Goal: Task Accomplishment & Management: Manage account settings

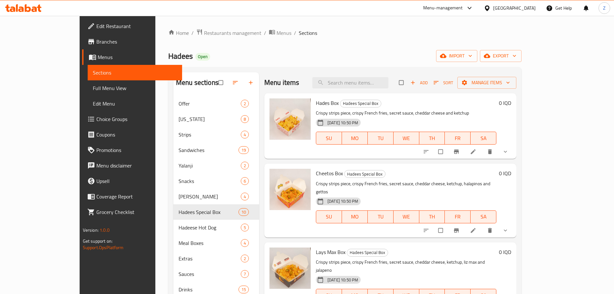
click at [185, 42] on div "Home / Restaurants management / Menus / Sections Hadees Open import export Menu…" at bounding box center [345, 200] width 354 height 343
click at [204, 34] on span "Restaurants management" at bounding box center [232, 33] width 57 height 8
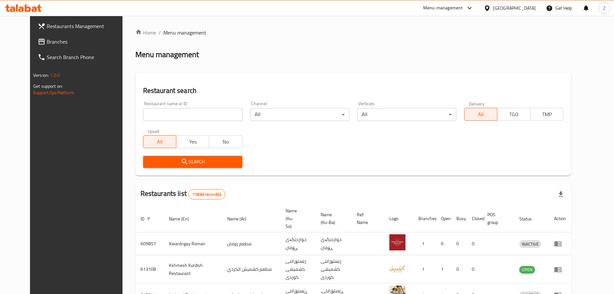
click at [179, 115] on div at bounding box center [307, 147] width 614 height 294
click at [179, 115] on input "search" at bounding box center [192, 114] width 99 height 13
paste input "694165"
type input "694165"
click at [202, 164] on span "Search" at bounding box center [192, 162] width 89 height 8
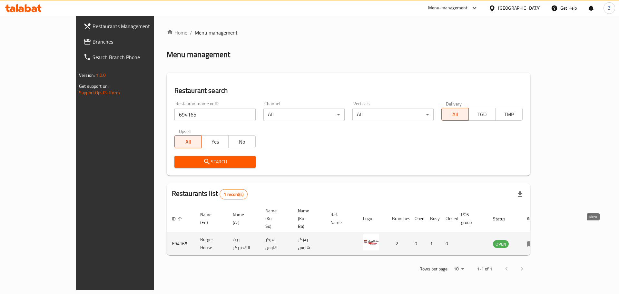
click at [539, 240] on link "enhanced table" at bounding box center [533, 244] width 12 height 8
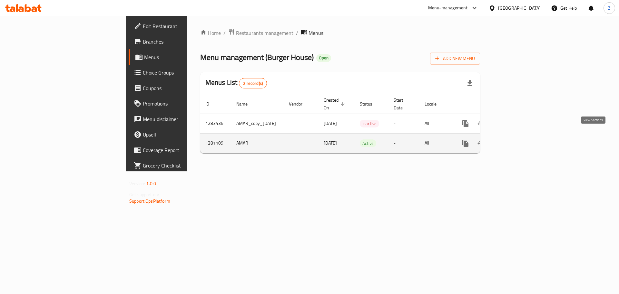
click at [516, 139] on icon "enhanced table" at bounding box center [512, 143] width 8 height 8
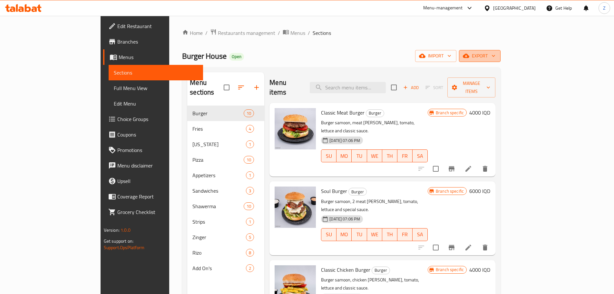
click at [470, 58] on icon "button" at bounding box center [466, 56] width 6 height 6
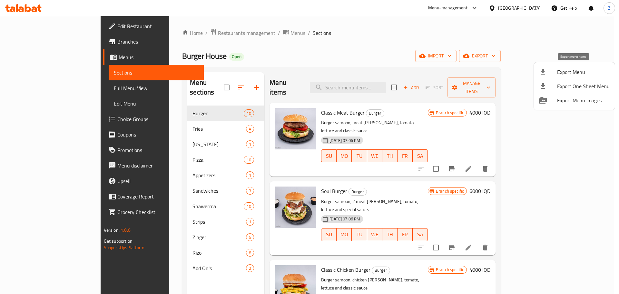
click at [563, 70] on span "Export Menu" at bounding box center [583, 72] width 53 height 8
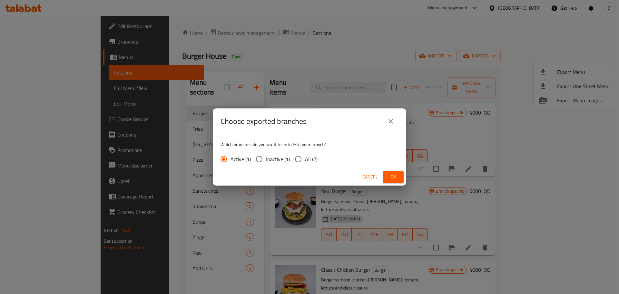
click at [393, 175] on span "Ok" at bounding box center [393, 177] width 10 height 8
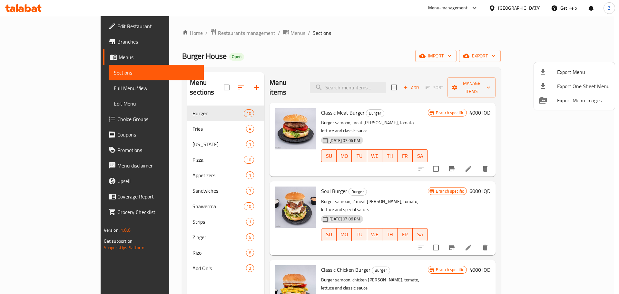
click at [418, 47] on div at bounding box center [309, 147] width 619 height 294
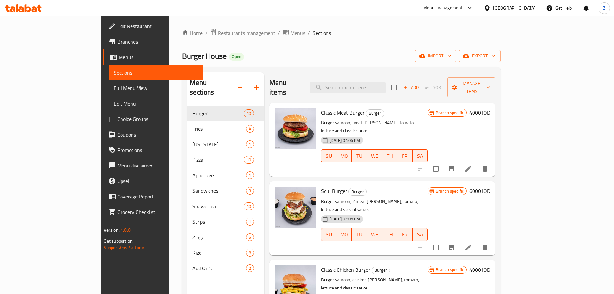
click at [320, 46] on div "Home / Restaurants management / Menus / Sections Burger House Open import expor…" at bounding box center [341, 200] width 319 height 343
click at [237, 84] on icon "button" at bounding box center [241, 88] width 8 height 8
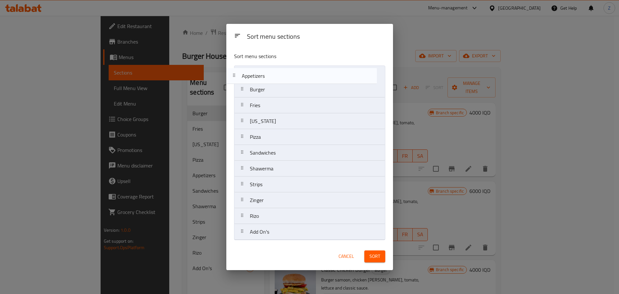
drag, startPoint x: 284, startPoint y: 141, endPoint x: 276, endPoint y: 73, distance: 67.9
click at [276, 73] on nav "Burger Fries [US_STATE] Pizza Appetizers Sandwiches Shawerma Strips Zinger Rizo…" at bounding box center [309, 152] width 151 height 175
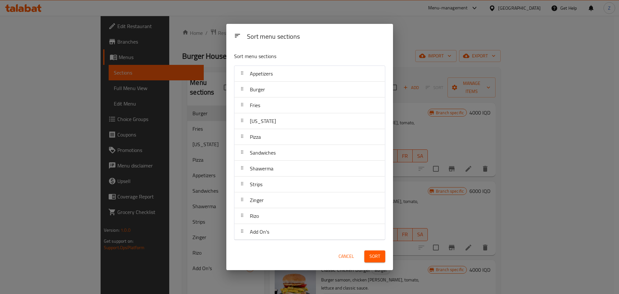
click at [373, 251] on button "Sort" at bounding box center [375, 256] width 21 height 12
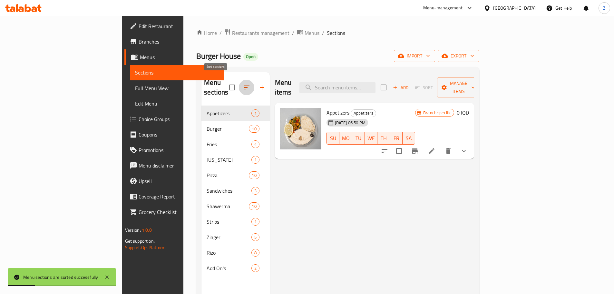
click at [239, 80] on button "button" at bounding box center [246, 87] width 15 height 15
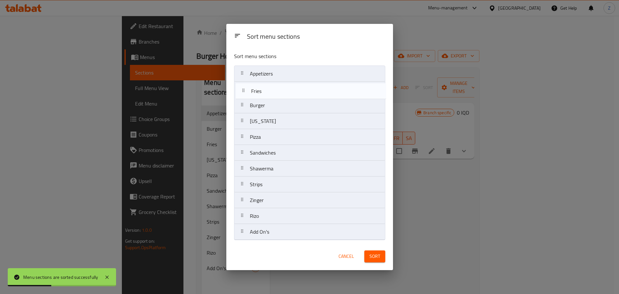
drag, startPoint x: 268, startPoint y: 111, endPoint x: 269, endPoint y: 95, distance: 16.2
click at [269, 95] on nav "Appetizers Burger Fries [US_STATE] Pizza Sandwiches Shawerma Strips Zinger Rizo…" at bounding box center [309, 152] width 151 height 175
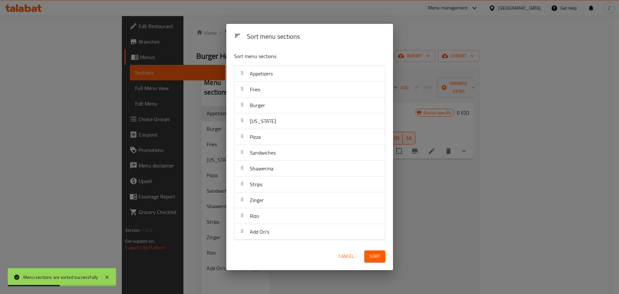
click at [383, 257] on button "Sort" at bounding box center [375, 256] width 21 height 12
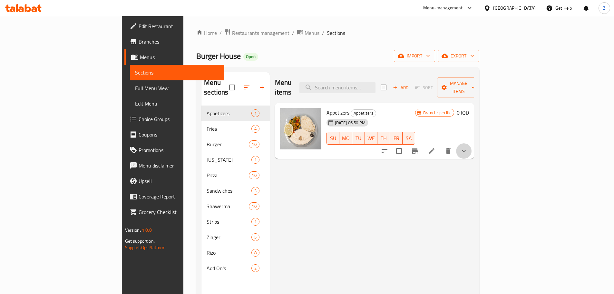
click at [472, 143] on button "show more" at bounding box center [463, 150] width 15 height 15
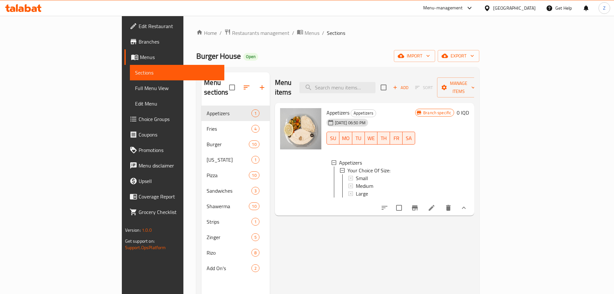
click at [468, 204] on icon "show more" at bounding box center [464, 208] width 8 height 8
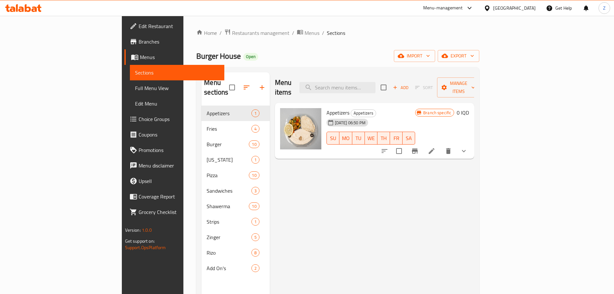
click at [385, 219] on div "Menu items Add Sort Manage items Appetizers Appetizers [DATE] 06:50 PM SU MO TU…" at bounding box center [372, 219] width 205 height 294
click at [294, 200] on div "Menu items Add Sort Manage items Appetizers Appetizers [DATE] 06:50 PM SU MO TU…" at bounding box center [372, 219] width 205 height 294
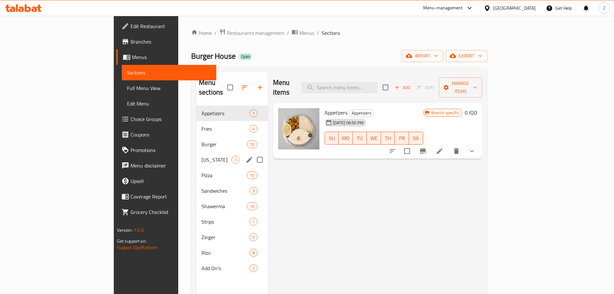
drag, startPoint x: 207, startPoint y: 282, endPoint x: 169, endPoint y: 45, distance: 240.3
click at [191, 45] on div "Home / Restaurants management / Menus / Sections Burger House Open import expor…" at bounding box center [339, 200] width 296 height 343
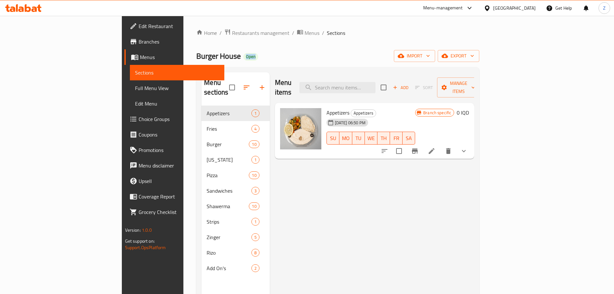
click at [196, 45] on div "Home / Restaurants management / Menus / Sections Burger House Open import expor…" at bounding box center [337, 200] width 283 height 343
drag, startPoint x: 170, startPoint y: 45, endPoint x: 193, endPoint y: 165, distance: 122.0
click at [196, 165] on div "Home / Restaurants management / Menus / Sections Burger House Open import expor…" at bounding box center [337, 200] width 283 height 343
click at [317, 238] on div "Menu items Add Sort Manage items Appetizers Appetizers [DATE] 06:50 PM SU MO TU…" at bounding box center [372, 219] width 205 height 294
click at [318, 252] on div "Menu items Add Sort Manage items Appetizers Appetizers [DATE] 06:50 PM SU MO TU…" at bounding box center [372, 219] width 205 height 294
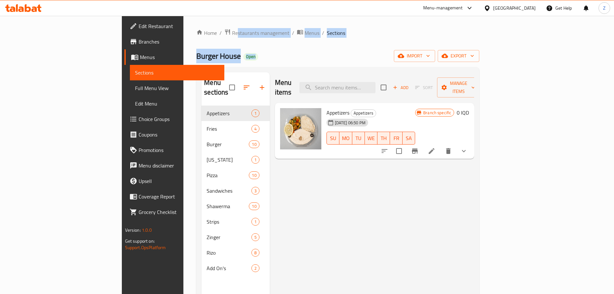
drag, startPoint x: 216, startPoint y: 291, endPoint x: 157, endPoint y: 21, distance: 276.4
click at [184, 21] on div "Home / Restaurants management / Menus / Sections Burger House Open import expor…" at bounding box center [338, 200] width 309 height 368
click at [155, 10] on div "Menu-management [GEOGRAPHIC_DATA] Get Help Z" at bounding box center [307, 7] width 614 height 15
click at [209, 60] on div "Burger House Open import export" at bounding box center [337, 56] width 283 height 12
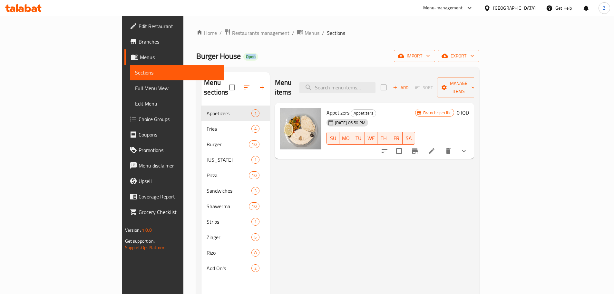
click at [209, 60] on div "Burger House Open import export" at bounding box center [337, 56] width 283 height 12
click at [215, 54] on div "Burger House Open import export" at bounding box center [337, 56] width 283 height 12
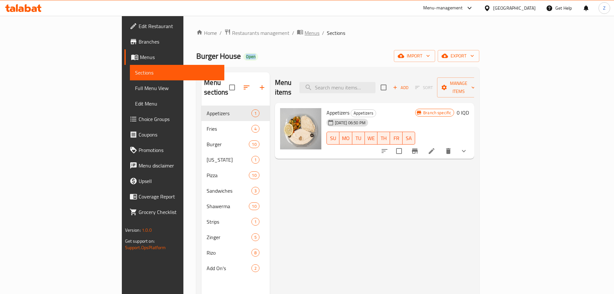
click at [305, 37] on span "Menus" at bounding box center [312, 33] width 15 height 8
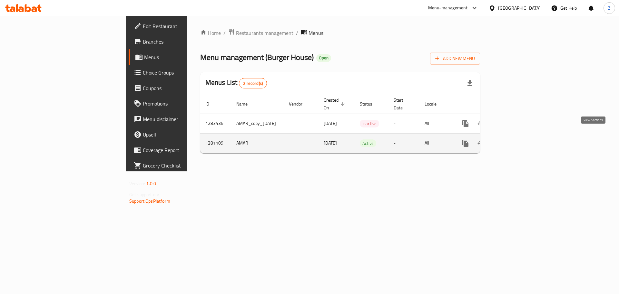
click at [516, 139] on icon "enhanced table" at bounding box center [512, 143] width 8 height 8
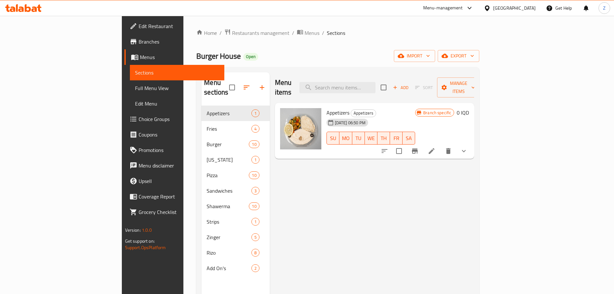
click at [299, 170] on div "Menu items Add Sort Manage items Appetizers Appetizers [DATE] 06:50 PM SU MO TU…" at bounding box center [372, 219] width 205 height 294
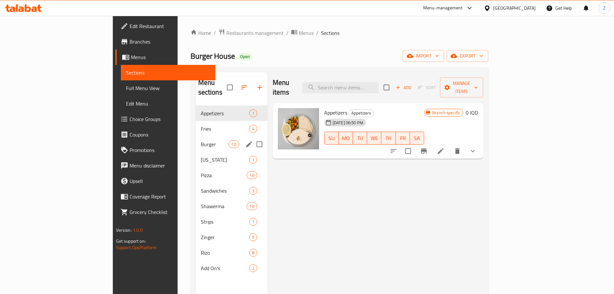
drag, startPoint x: 169, startPoint y: 139, endPoint x: 176, endPoint y: 139, distance: 7.4
click at [196, 139] on div "Burger 10" at bounding box center [232, 143] width 72 height 15
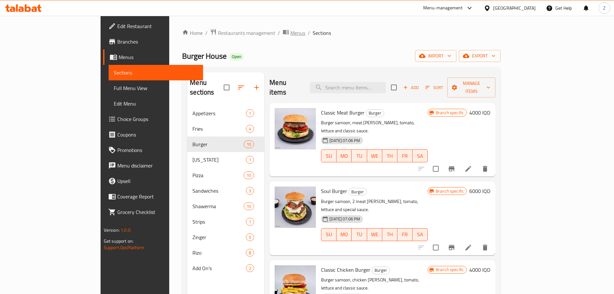
click at [291, 35] on span "Menus" at bounding box center [298, 33] width 15 height 8
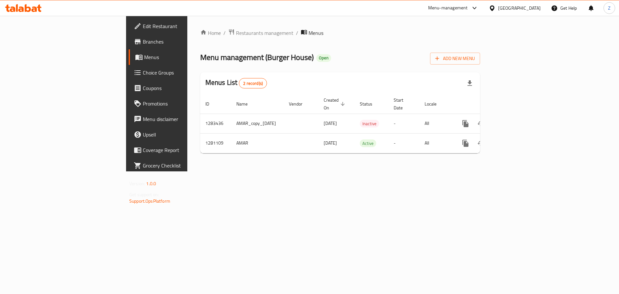
click at [341, 64] on div "Menu management ( Burger House ) Open Add New Menu" at bounding box center [340, 57] width 280 height 15
click at [475, 55] on span "Add New Menu" at bounding box center [455, 59] width 40 height 8
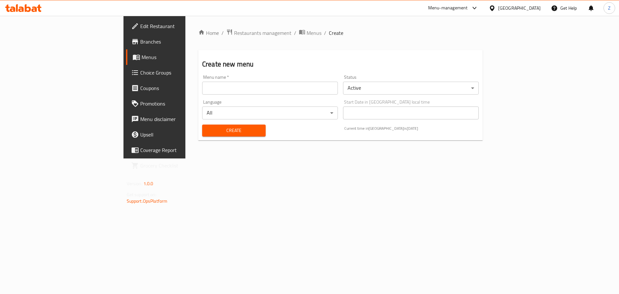
click at [333, 83] on input "text" at bounding box center [270, 88] width 136 height 13
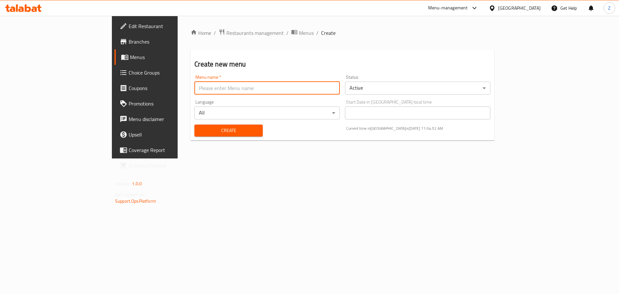
click at [195, 88] on input "text" at bounding box center [267, 88] width 145 height 13
type input "Zahraa-price update"
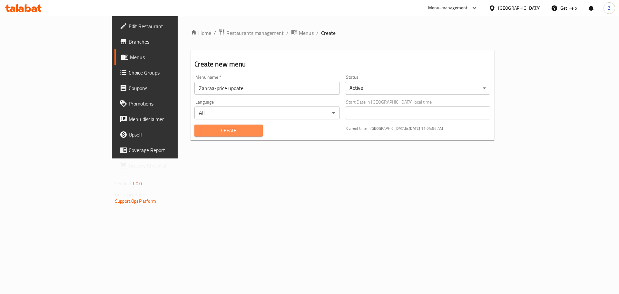
click at [200, 130] on span "Create" at bounding box center [229, 130] width 58 height 8
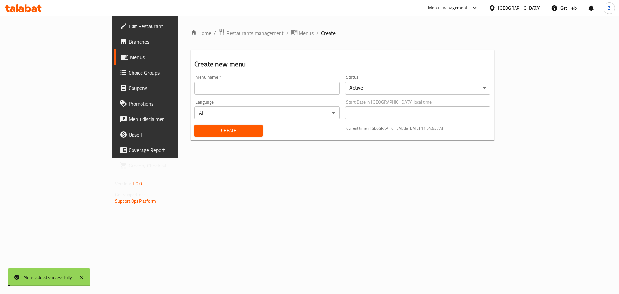
click at [299, 30] on span "Menus" at bounding box center [306, 33] width 15 height 8
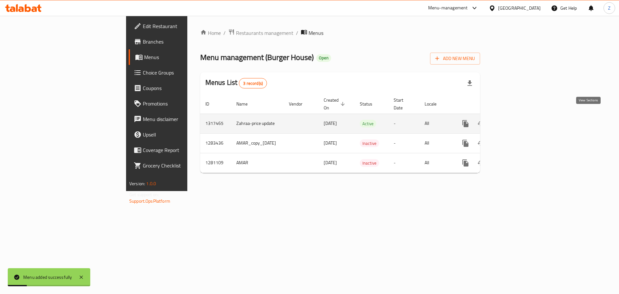
click at [516, 120] on icon "enhanced table" at bounding box center [512, 124] width 8 height 8
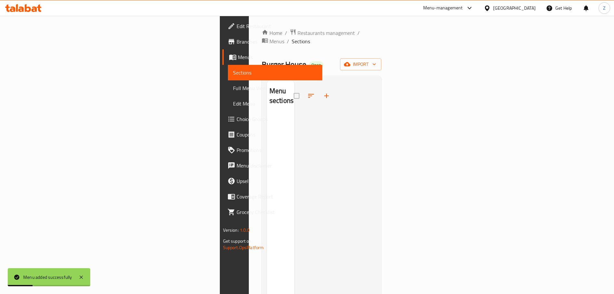
click at [382, 75] on div "Menu sections" at bounding box center [322, 227] width 120 height 304
click at [376, 60] on span "import" at bounding box center [360, 64] width 31 height 8
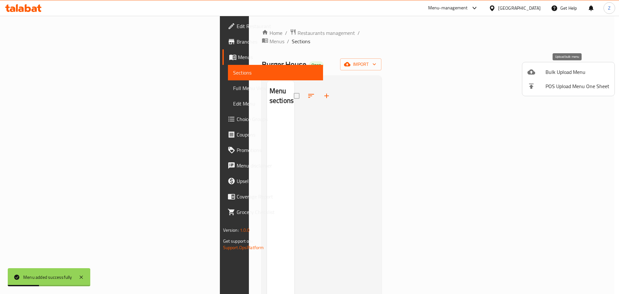
click at [574, 66] on li "Bulk Upload Menu" at bounding box center [569, 72] width 92 height 14
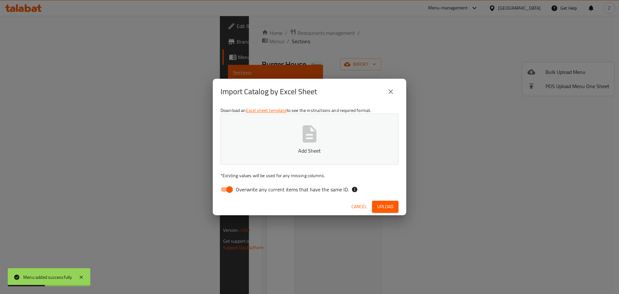
click at [315, 136] on icon "button" at bounding box center [310, 133] width 14 height 17
click at [228, 191] on input "Overwrite any current items that have the same ID." at bounding box center [229, 189] width 37 height 12
checkbox input "false"
click at [392, 208] on span "Upload" at bounding box center [385, 207] width 16 height 8
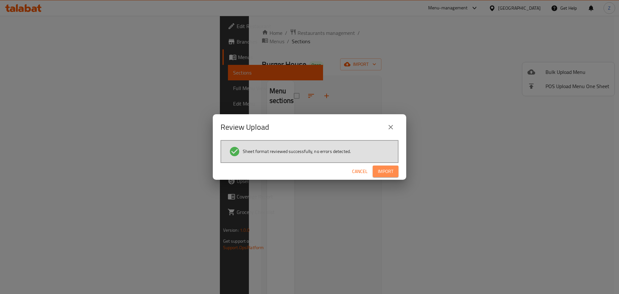
click at [380, 167] on span "Import" at bounding box center [385, 171] width 15 height 8
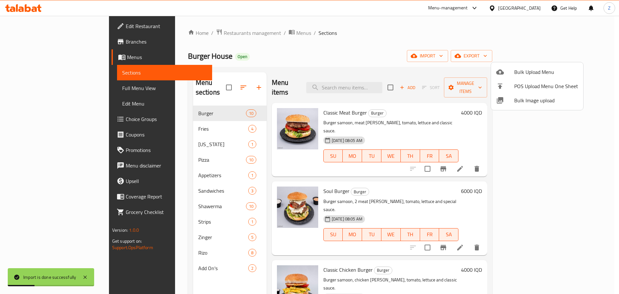
click at [145, 125] on div at bounding box center [309, 147] width 619 height 294
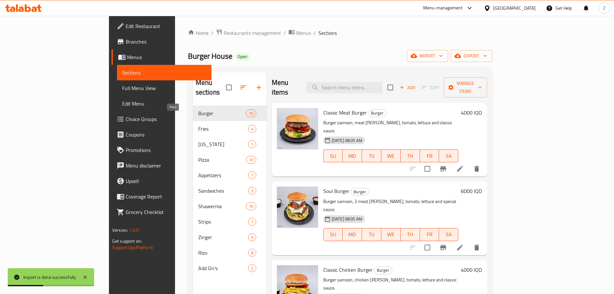
click at [198, 125] on span "Fries" at bounding box center [223, 129] width 50 height 8
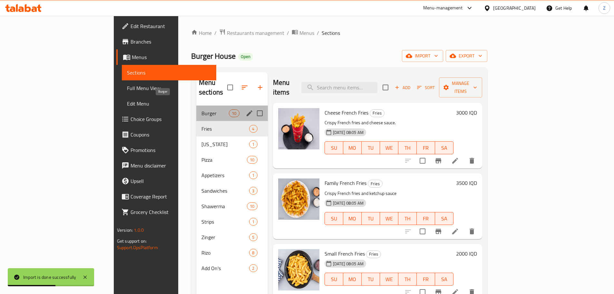
click at [202, 109] on span "Burger" at bounding box center [215, 113] width 27 height 8
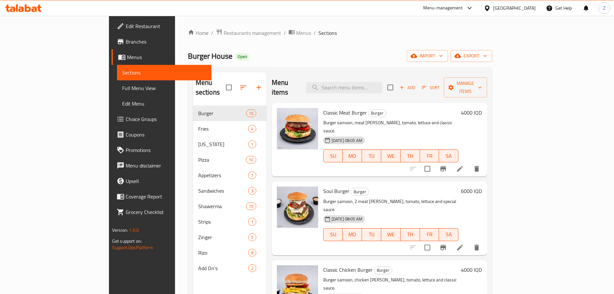
click at [440, 86] on span "Sort" at bounding box center [431, 87] width 18 height 7
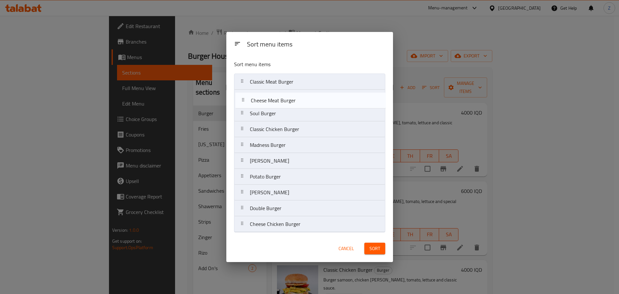
drag, startPoint x: 291, startPoint y: 148, endPoint x: 292, endPoint y: 102, distance: 46.5
click at [292, 102] on nav "Classic Meat Burger Soul Burger Classic Chicken Burger Madness Burger Cheese Me…" at bounding box center [309, 153] width 151 height 159
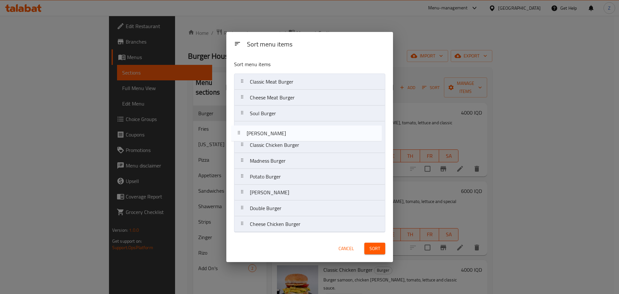
drag, startPoint x: 298, startPoint y: 153, endPoint x: 295, endPoint y: 124, distance: 29.2
click at [295, 124] on nav "Classic Meat Burger Cheese Meat Burger Soul Burger Classic Chicken Burger Madne…" at bounding box center [309, 153] width 151 height 159
drag, startPoint x: 283, startPoint y: 161, endPoint x: 280, endPoint y: 129, distance: 31.8
click at [280, 129] on nav "Classic Meat Burger Cheese Meat Burger Soul Burger [PERSON_NAME] Classic Chicke…" at bounding box center [309, 153] width 151 height 159
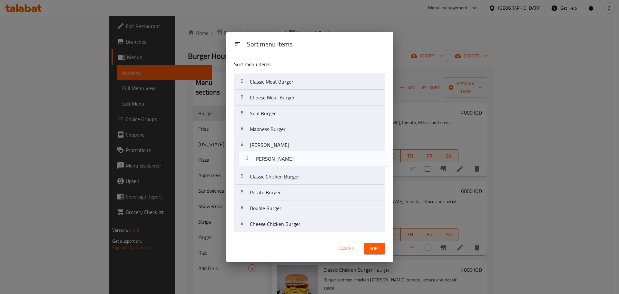
drag, startPoint x: 270, startPoint y: 192, endPoint x: 274, endPoint y: 157, distance: 35.4
click at [274, 157] on nav "Classic Meat Burger Cheese Meat Burger Soul Burger Madness Burger [PERSON_NAME]…" at bounding box center [309, 153] width 151 height 159
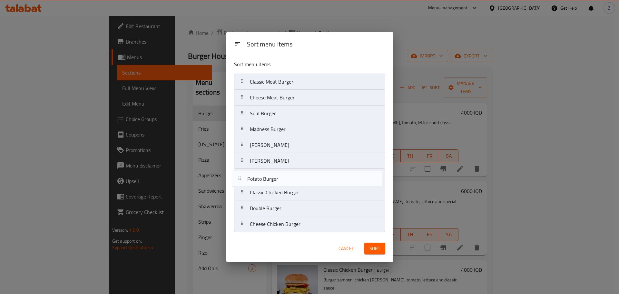
drag, startPoint x: 273, startPoint y: 194, endPoint x: 270, endPoint y: 178, distance: 15.7
click at [270, 178] on nav "Classic Meat Burger Cheese Meat Burger Soul Burger Madness Burger [PERSON_NAME]…" at bounding box center [309, 153] width 151 height 159
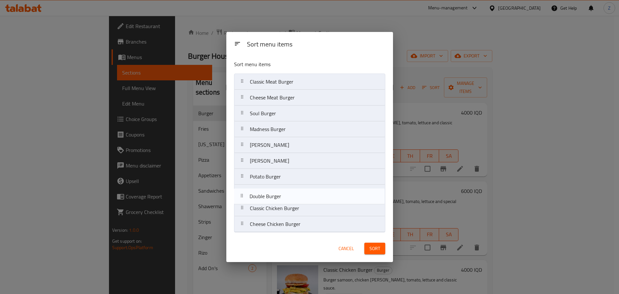
drag, startPoint x: 285, startPoint y: 212, endPoint x: 284, endPoint y: 198, distance: 13.9
click at [284, 198] on nav "Classic Meat Burger Cheese Meat Burger Soul Burger Madness Burger [PERSON_NAME]…" at bounding box center [309, 153] width 151 height 159
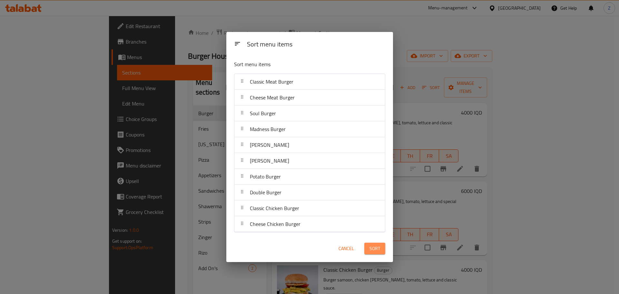
click at [370, 246] on span "Sort" at bounding box center [375, 249] width 11 height 8
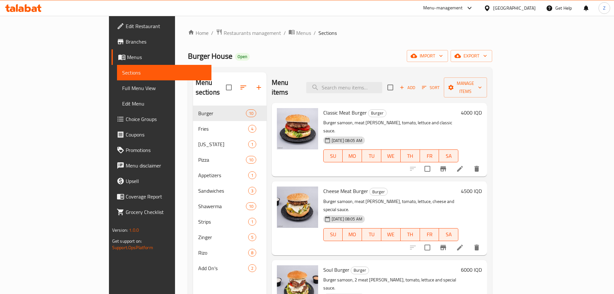
click at [482, 108] on h6 "4000 IQD" at bounding box center [471, 112] width 21 height 9
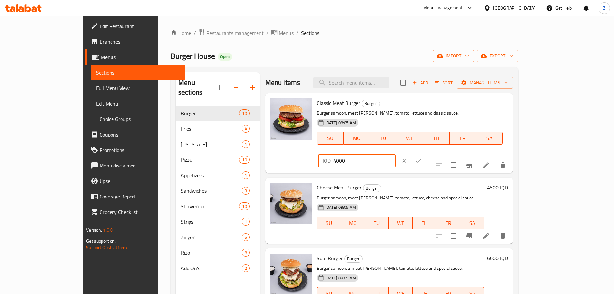
drag, startPoint x: 502, startPoint y: 105, endPoint x: 495, endPoint y: 107, distance: 7.2
click at [396, 154] on div "IQD 4000 ​" at bounding box center [357, 160] width 78 height 13
type input "5000"
click at [422, 157] on icon "ok" at bounding box center [418, 160] width 6 height 6
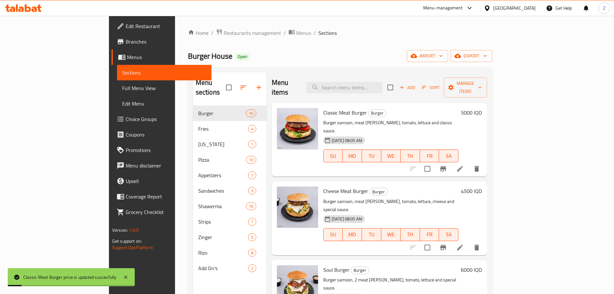
click at [482, 186] on h6 "4500 IQD" at bounding box center [471, 190] width 21 height 9
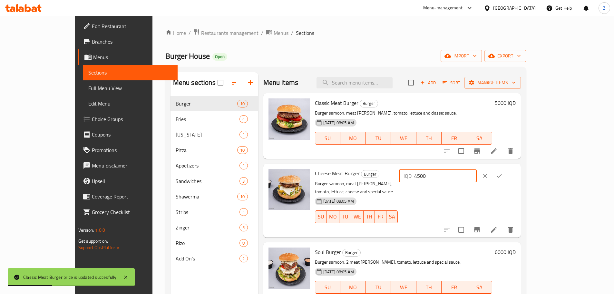
drag, startPoint x: 503, startPoint y: 176, endPoint x: 494, endPoint y: 177, distance: 8.8
click at [477, 177] on div "IQD 4500 ​" at bounding box center [438, 175] width 78 height 13
type input "5500"
click at [503, 175] on icon "ok" at bounding box center [499, 176] width 6 height 6
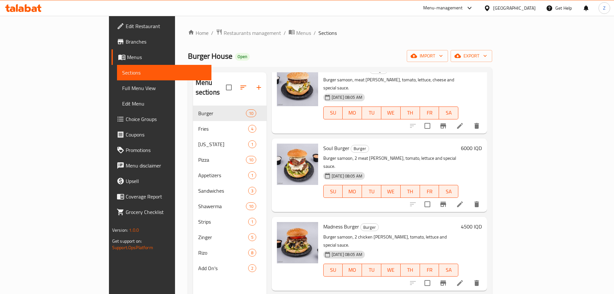
scroll to position [129, 0]
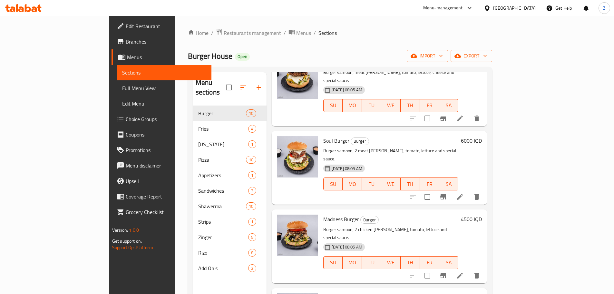
click at [482, 215] on h6 "4500 IQD" at bounding box center [471, 219] width 21 height 9
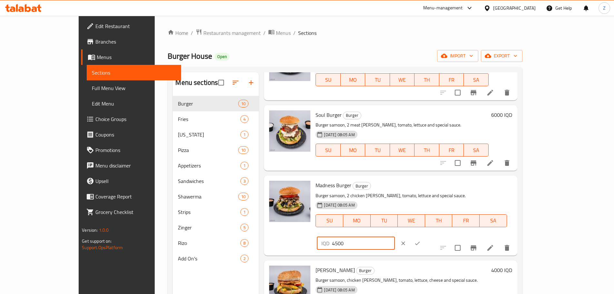
drag, startPoint x: 502, startPoint y: 190, endPoint x: 494, endPoint y: 190, distance: 8.4
click at [395, 237] on div "IQD 4500 ​" at bounding box center [356, 243] width 78 height 13
type input "5500"
click at [421, 240] on icon "ok" at bounding box center [417, 243] width 6 height 6
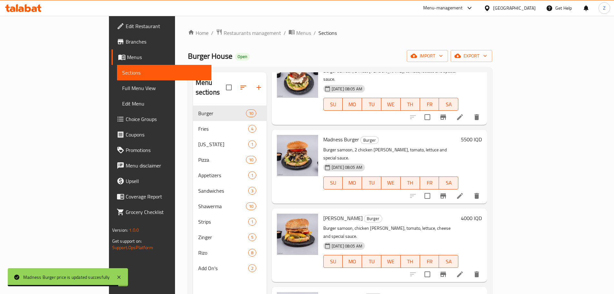
scroll to position [226, 0]
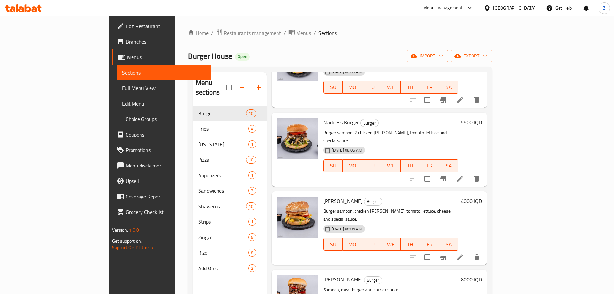
click at [482, 196] on h6 "4000 IQD" at bounding box center [471, 200] width 21 height 9
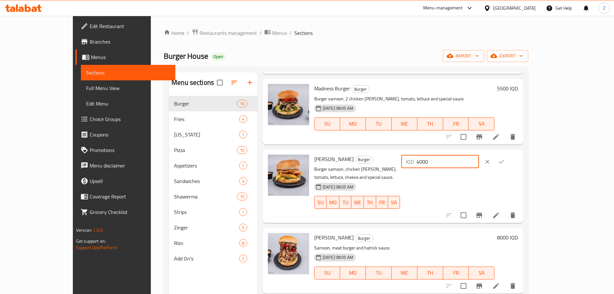
drag, startPoint x: 502, startPoint y: 161, endPoint x: 494, endPoint y: 159, distance: 7.4
click at [479, 159] on div "IQD 4000 ​" at bounding box center [441, 161] width 78 height 13
type input "5000"
click at [509, 157] on button "ok" at bounding box center [502, 162] width 14 height 14
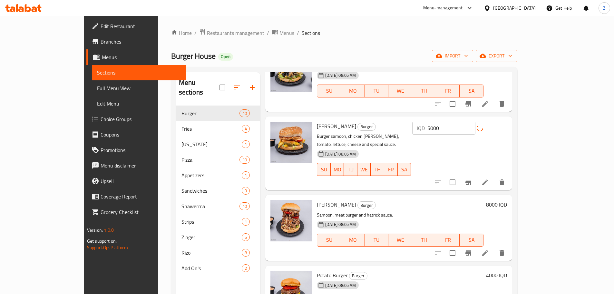
scroll to position [323, 0]
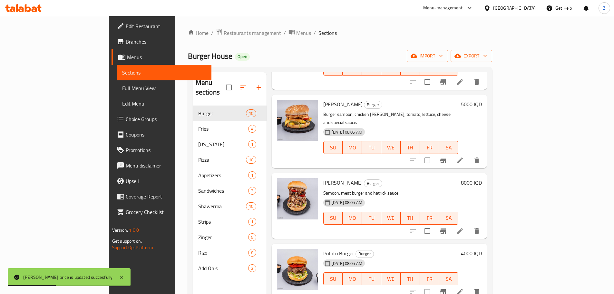
click at [482, 178] on h6 "8000 IQD" at bounding box center [471, 182] width 21 height 9
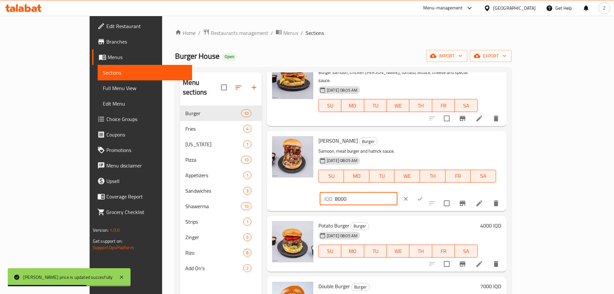
drag, startPoint x: 501, startPoint y: 137, endPoint x: 495, endPoint y: 138, distance: 6.3
click at [398, 192] on div "IQD 8000 ​" at bounding box center [359, 198] width 78 height 13
type input "9000"
click at [427, 192] on button "ok" at bounding box center [420, 199] width 14 height 14
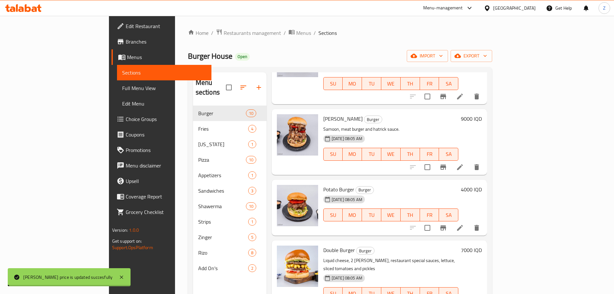
scroll to position [387, 0]
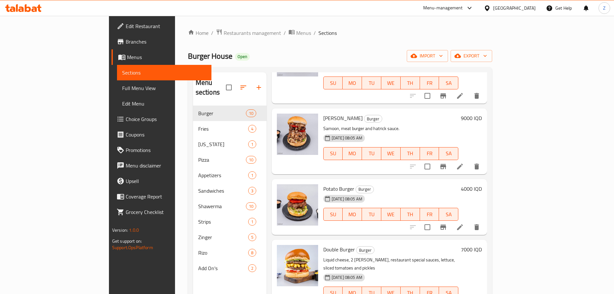
click at [482, 184] on h6 "4000 IQD" at bounding box center [471, 188] width 21 height 9
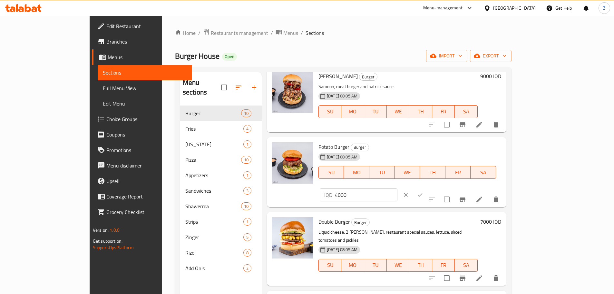
click at [398, 188] on input "4000" at bounding box center [366, 194] width 63 height 13
type input "5500"
drag, startPoint x: 575, startPoint y: 139, endPoint x: 571, endPoint y: 144, distance: 6.0
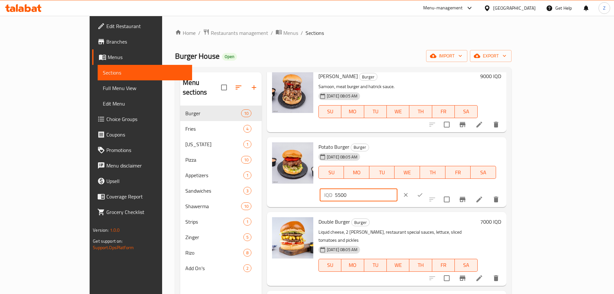
click at [424, 192] on icon "ok" at bounding box center [420, 195] width 6 height 6
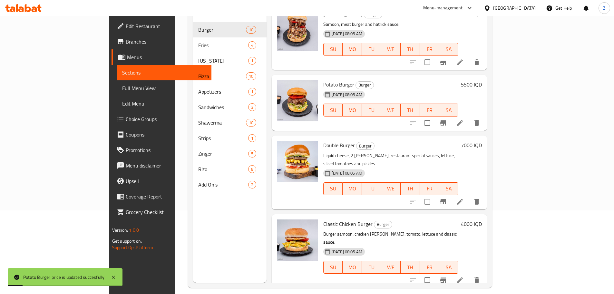
scroll to position [90, 0]
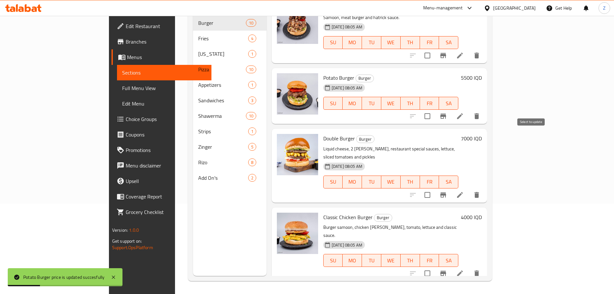
click at [434, 188] on input "checkbox" at bounding box center [428, 195] width 14 height 14
checkbox input "true"
drag, startPoint x: 531, startPoint y: 202, endPoint x: 530, endPoint y: 223, distance: 21.0
click at [434, 266] on input "checkbox" at bounding box center [428, 273] width 14 height 14
checkbox input "true"
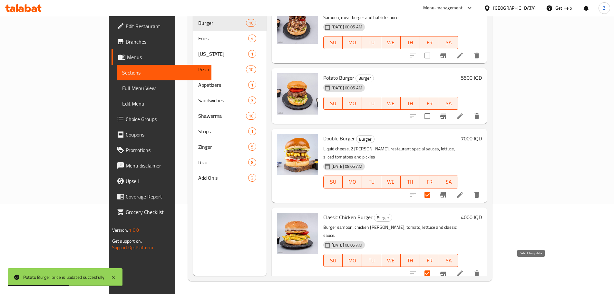
checkbox input "true"
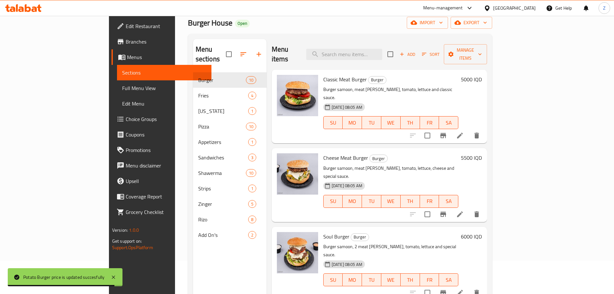
scroll to position [0, 0]
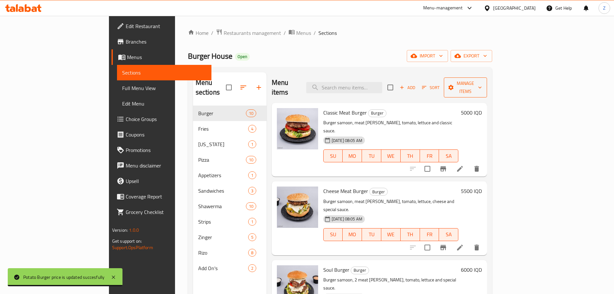
click at [482, 83] on span "Manage items" at bounding box center [465, 87] width 33 height 16
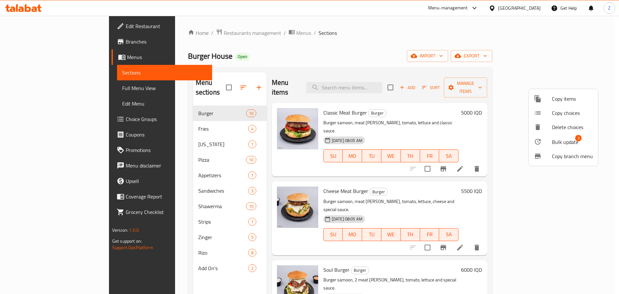
click at [572, 140] on span "Bulk update" at bounding box center [565, 142] width 26 height 8
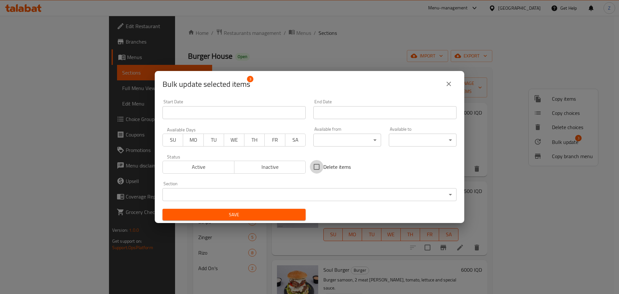
click at [321, 165] on input "Delete items" at bounding box center [317, 167] width 14 height 14
checkbox input "true"
click at [290, 216] on span "Save" at bounding box center [234, 215] width 133 height 8
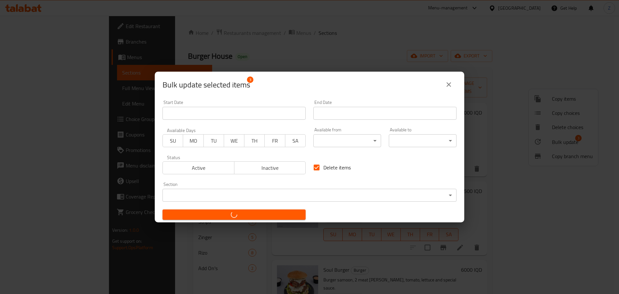
checkbox input "false"
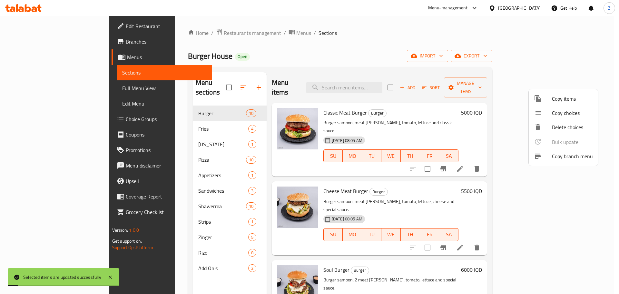
click at [399, 52] on div at bounding box center [309, 147] width 619 height 294
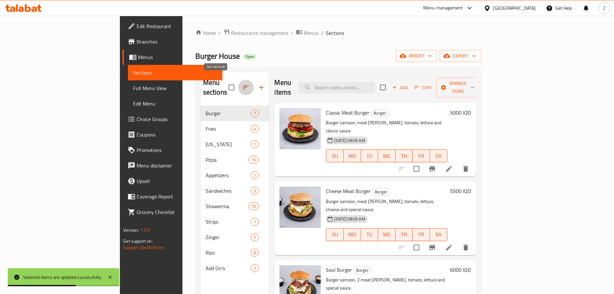
click at [242, 84] on icon "button" at bounding box center [246, 88] width 8 height 8
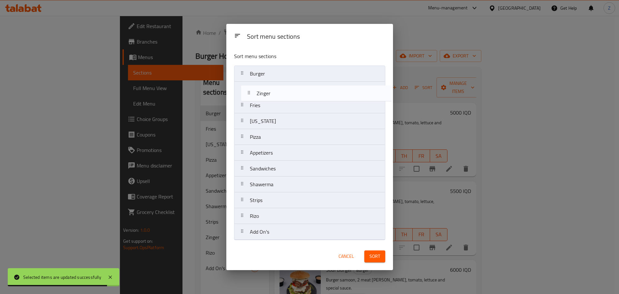
drag, startPoint x: 266, startPoint y: 204, endPoint x: 276, endPoint y: 92, distance: 112.3
click at [276, 92] on nav "Burger Fries [US_STATE] Pizza Appetizers Sandwiches Shawerma Strips Zinger Rizo…" at bounding box center [309, 152] width 151 height 175
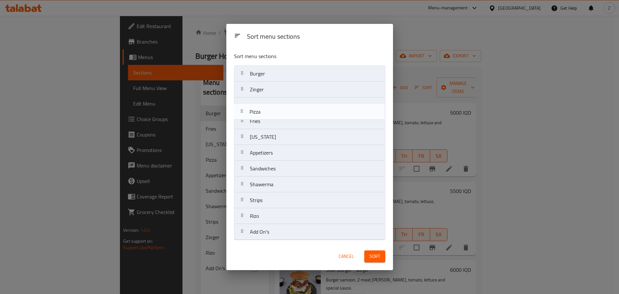
drag, startPoint x: 266, startPoint y: 141, endPoint x: 267, endPoint y: 111, distance: 30.7
click at [267, 109] on nav "Burger Zinger Fries [US_STATE] Pizza Appetizers Sandwiches Shawerma Strips [PER…" at bounding box center [309, 152] width 151 height 175
click at [271, 121] on nav "Burger Zinger Pizza Fries [US_STATE] Appetizers Sandwiches Shawerma Strips [PER…" at bounding box center [309, 152] width 151 height 175
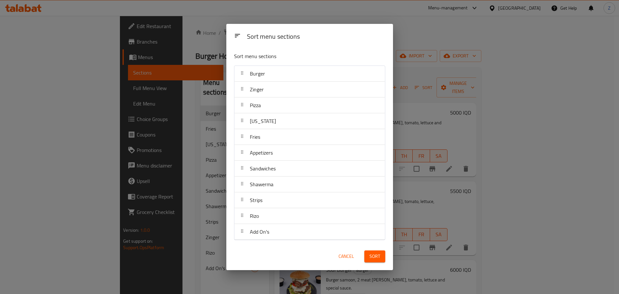
click at [371, 261] on button "Sort" at bounding box center [375, 256] width 21 height 12
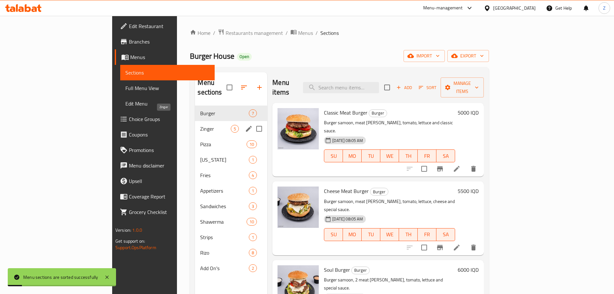
click at [200, 125] on span "Zinger" at bounding box center [215, 129] width 31 height 8
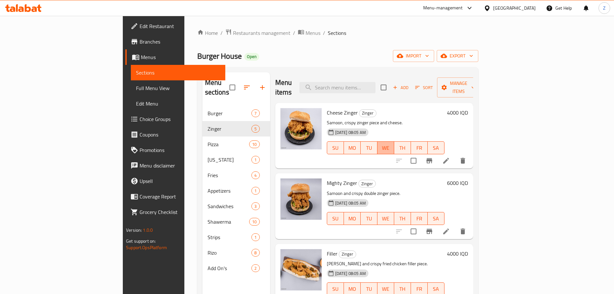
click at [392, 143] on span "WE" at bounding box center [386, 147] width 12 height 9
click at [468, 108] on h6 "4000 IQD" at bounding box center [457, 112] width 21 height 9
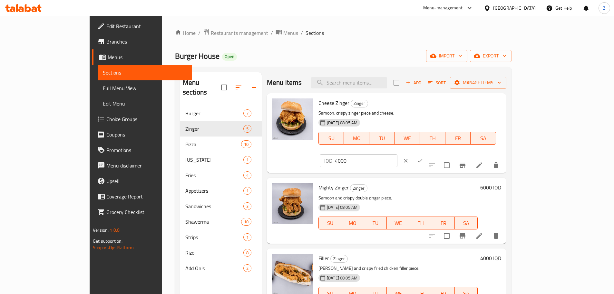
click at [398, 154] on input "4000" at bounding box center [366, 160] width 63 height 13
type input "5500"
click at [424, 157] on icon "ok" at bounding box center [420, 160] width 6 height 6
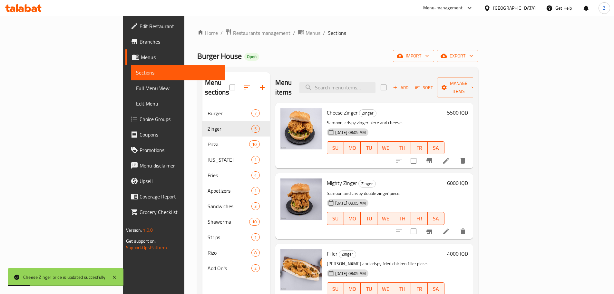
click at [468, 178] on h6 "6000 IQD" at bounding box center [457, 182] width 21 height 9
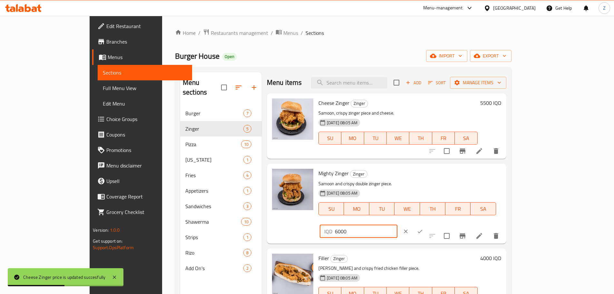
drag, startPoint x: 500, startPoint y: 175, endPoint x: 491, endPoint y: 177, distance: 9.0
click at [398, 225] on div "IQD 6000 ​" at bounding box center [359, 231] width 78 height 13
type input "7000"
click at [427, 224] on button "ok" at bounding box center [420, 231] width 14 height 14
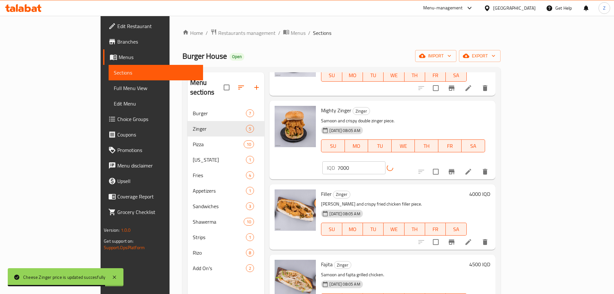
scroll to position [75, 0]
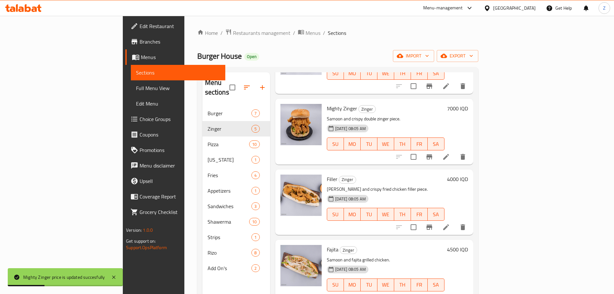
click at [468, 175] on h6 "4000 IQD" at bounding box center [457, 179] width 21 height 9
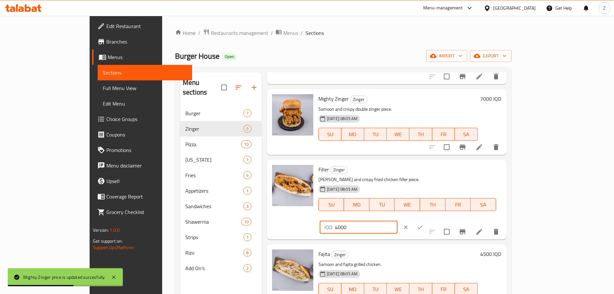
drag, startPoint x: 502, startPoint y: 174, endPoint x: 495, endPoint y: 176, distance: 7.2
click at [398, 221] on div "IQD 4000 ​" at bounding box center [359, 227] width 78 height 13
type input "6000"
click at [427, 220] on button "ok" at bounding box center [420, 227] width 14 height 14
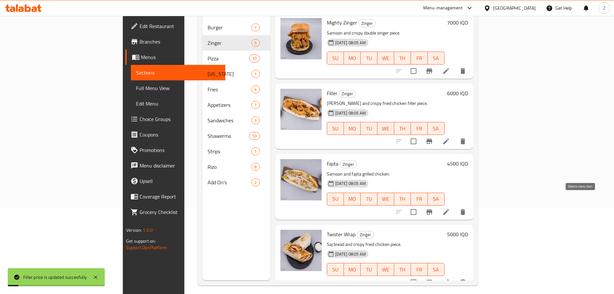
scroll to position [90, 0]
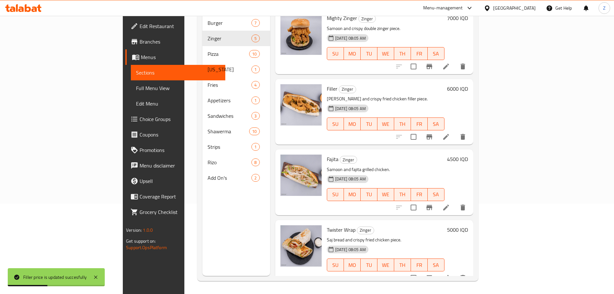
click at [468, 155] on h6 "4500 IQD" at bounding box center [457, 159] width 21 height 9
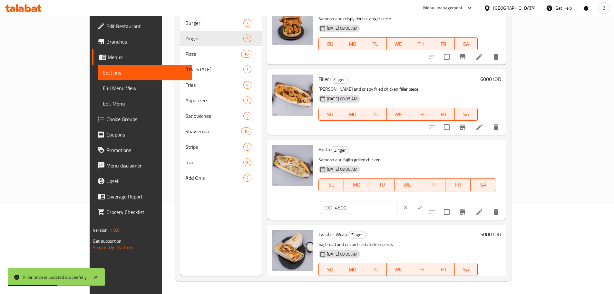
click at [398, 201] on input "4500" at bounding box center [366, 207] width 63 height 13
type input "6000"
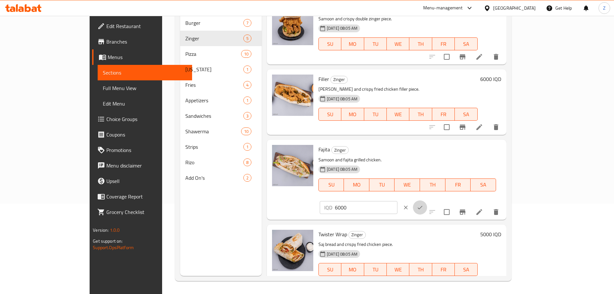
click at [424, 204] on icon "ok" at bounding box center [420, 207] width 6 height 6
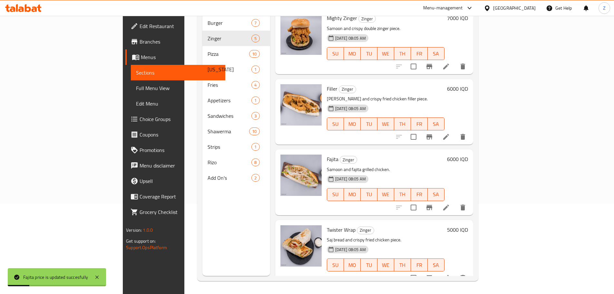
click at [468, 225] on h6 "5000 IQD" at bounding box center [457, 229] width 21 height 9
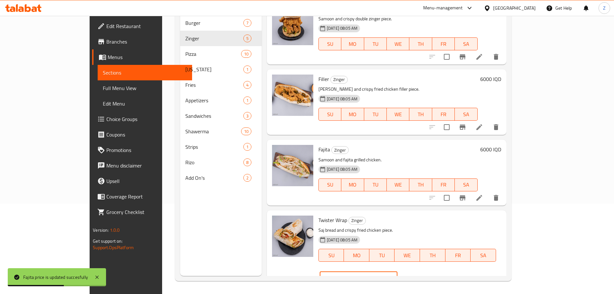
click at [398, 271] on input "5000" at bounding box center [366, 277] width 63 height 13
type input "6000"
click at [427, 271] on button "ok" at bounding box center [420, 278] width 14 height 14
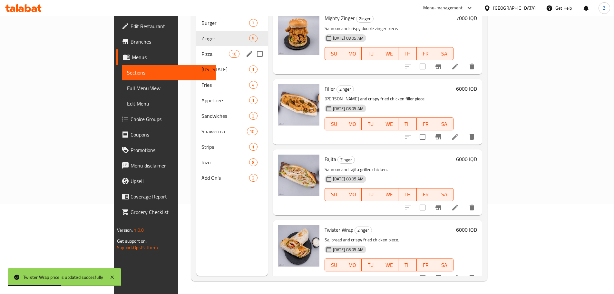
click at [196, 46] on div "Pizza 10" at bounding box center [232, 53] width 72 height 15
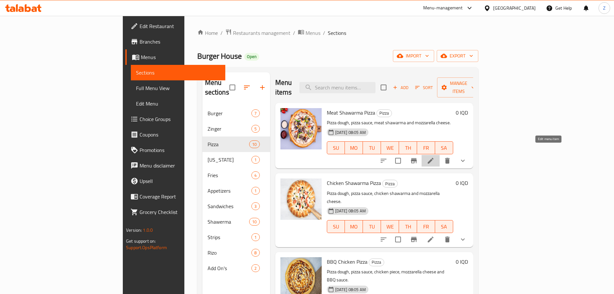
click at [435, 157] on icon at bounding box center [431, 161] width 8 height 8
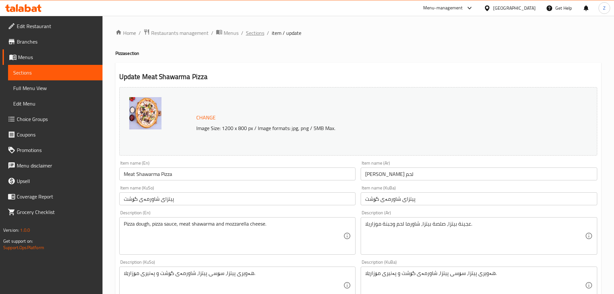
click at [255, 35] on span "Sections" at bounding box center [255, 33] width 18 height 8
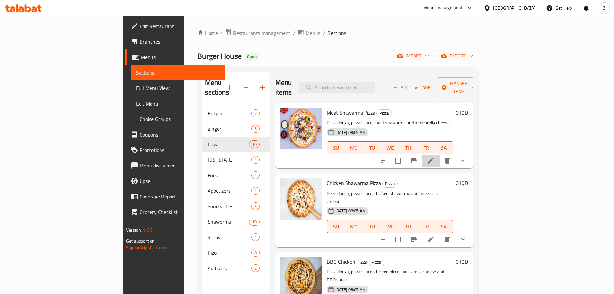
click at [440, 155] on li at bounding box center [431, 161] width 18 height 12
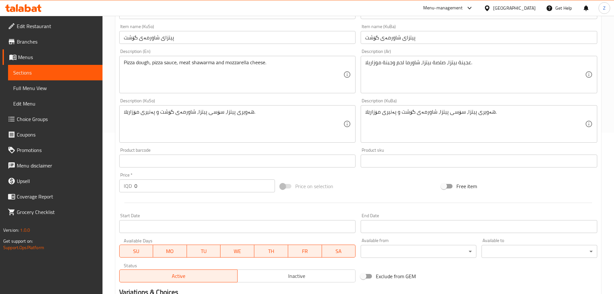
scroll to position [279, 0]
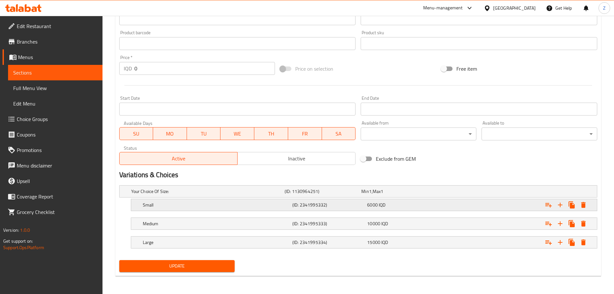
click at [299, 206] on h5 "(ID: 2341995332)" at bounding box center [329, 205] width 72 height 6
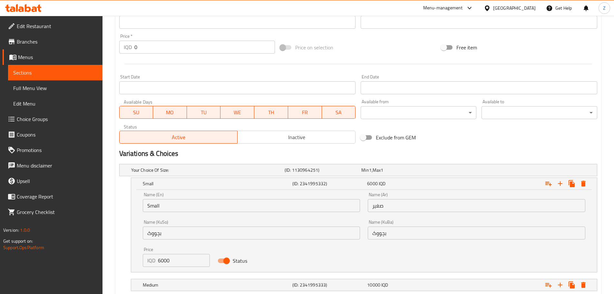
scroll to position [343, 0]
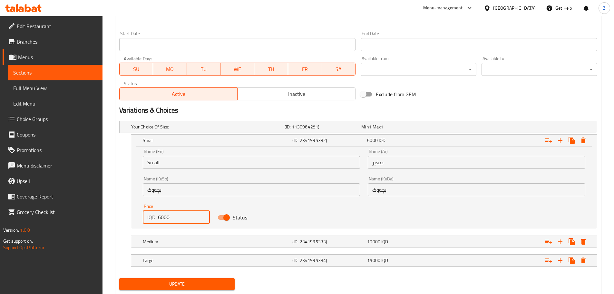
drag, startPoint x: 160, startPoint y: 222, endPoint x: 154, endPoint y: 221, distance: 5.5
click at [154, 221] on div "IQD 6000 Price" at bounding box center [176, 217] width 67 height 13
type input "7000"
click at [183, 244] on h5 "Medium" at bounding box center [216, 241] width 147 height 6
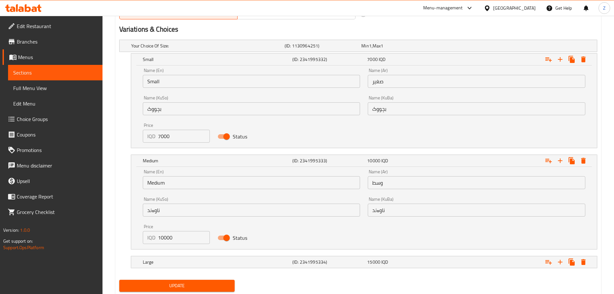
scroll to position [434, 0]
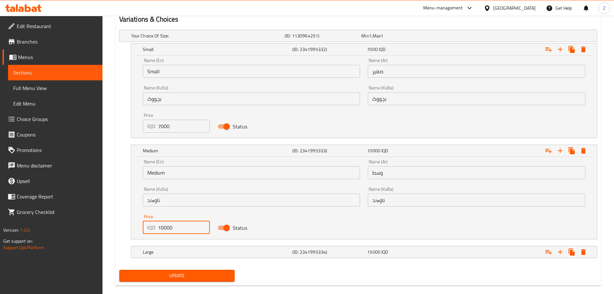
click at [160, 229] on input "10000" at bounding box center [184, 227] width 52 height 13
type input "11000"
click at [182, 253] on h5 "Large" at bounding box center [216, 252] width 147 height 6
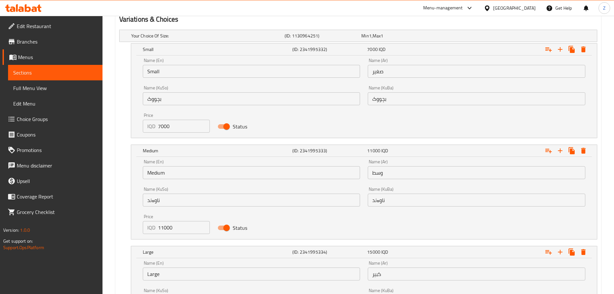
scroll to position [526, 0]
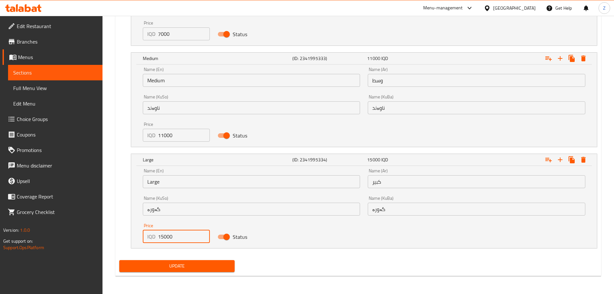
drag, startPoint x: 165, startPoint y: 237, endPoint x: 159, endPoint y: 238, distance: 5.3
click at [159, 237] on input "15000" at bounding box center [184, 236] width 52 height 13
type input "16000"
click at [191, 267] on span "Update" at bounding box center [177, 266] width 105 height 8
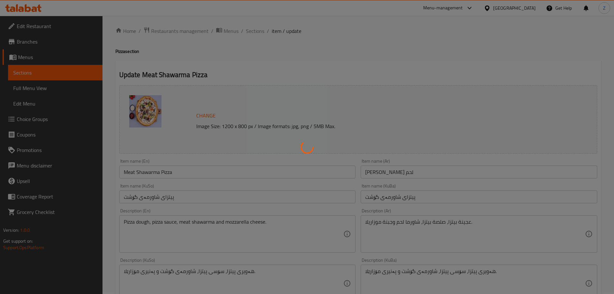
scroll to position [0, 0]
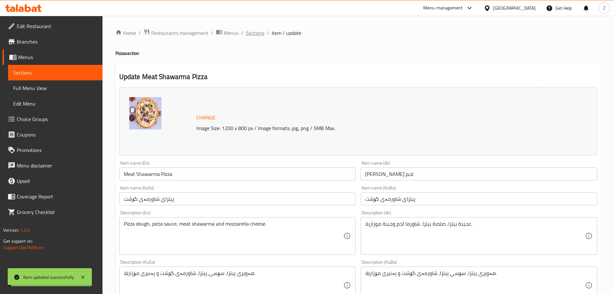
click at [257, 32] on span "Sections" at bounding box center [255, 33] width 18 height 8
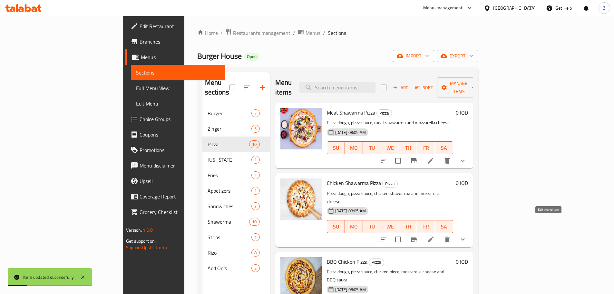
click at [434, 236] on icon at bounding box center [431, 239] width 6 height 6
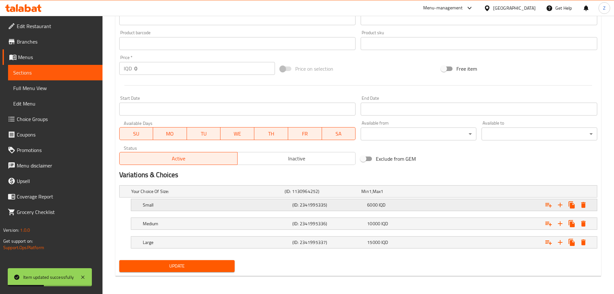
click at [320, 210] on div "Small (ID: 2341995335) 6000 IQD" at bounding box center [366, 205] width 449 height 14
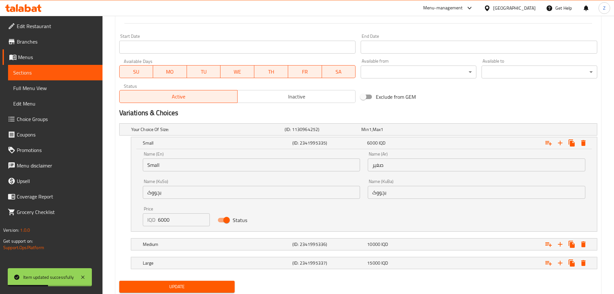
scroll to position [343, 0]
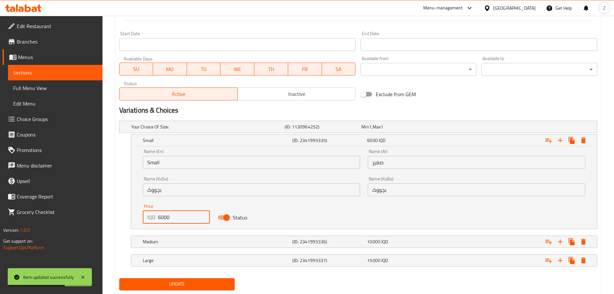
drag, startPoint x: 162, startPoint y: 218, endPoint x: 155, endPoint y: 220, distance: 7.1
click at [155, 220] on div "IQD 6000 Price" at bounding box center [176, 217] width 67 height 13
type input "7000"
click at [192, 245] on div "Medium" at bounding box center [217, 241] width 150 height 9
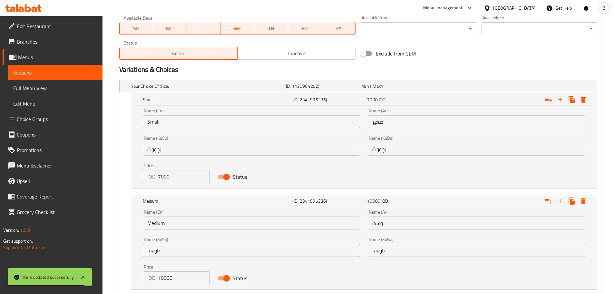
scroll to position [440, 0]
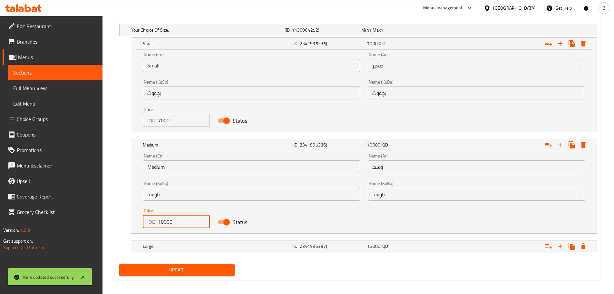
click at [161, 224] on input "10000" at bounding box center [184, 221] width 52 height 13
type input "11000"
click at [210, 252] on div "Large (ID: 2341995337) 15000 IQD" at bounding box center [366, 246] width 449 height 14
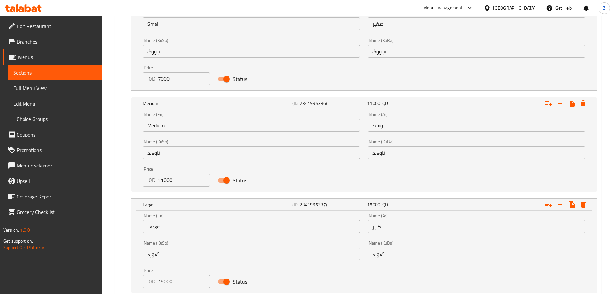
scroll to position [504, 0]
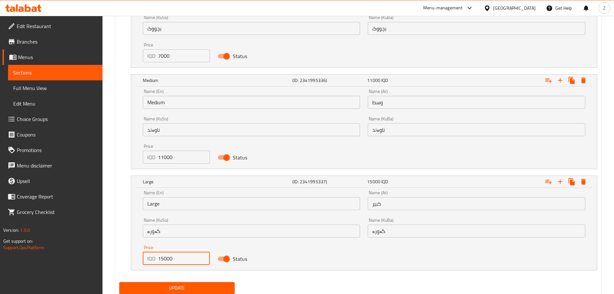
click at [164, 256] on input "15000" at bounding box center [184, 258] width 52 height 13
type input "16000"
click at [180, 281] on div "Update" at bounding box center [177, 287] width 121 height 17
click at [183, 285] on span "Update" at bounding box center [177, 288] width 105 height 8
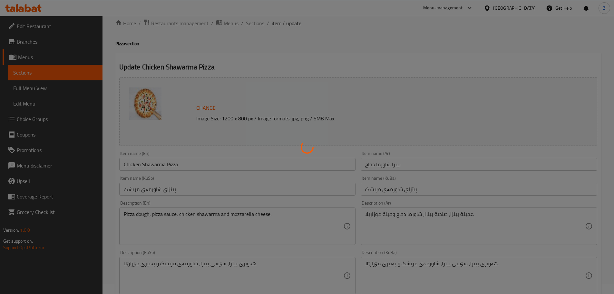
scroll to position [0, 0]
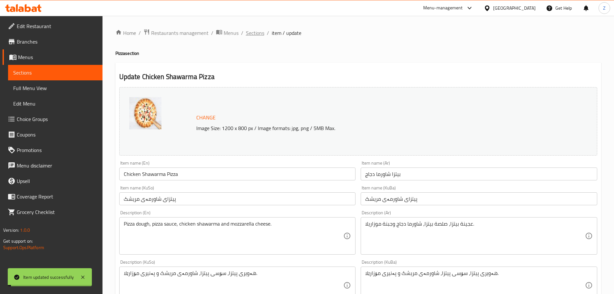
click at [258, 33] on span "Sections" at bounding box center [255, 33] width 18 height 8
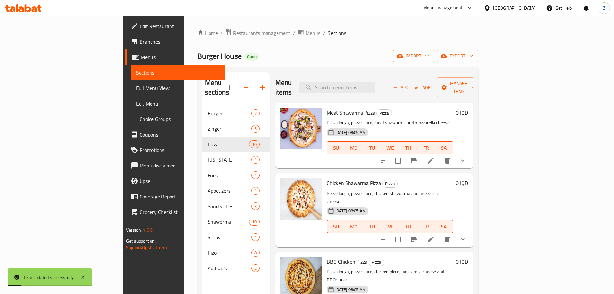
scroll to position [32, 0]
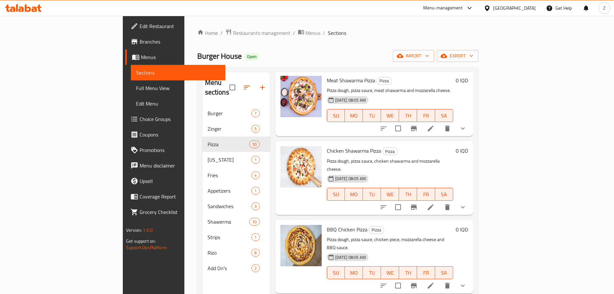
click at [471, 278] on div at bounding box center [423, 285] width 95 height 15
click at [435, 282] on icon at bounding box center [431, 286] width 8 height 8
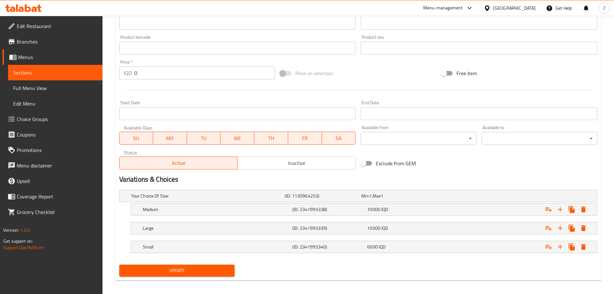
scroll to position [279, 0]
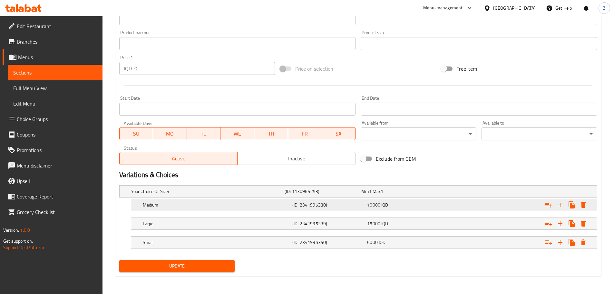
click at [393, 199] on div "Medium (ID: 2341995338) 10000 IQD" at bounding box center [366, 205] width 449 height 14
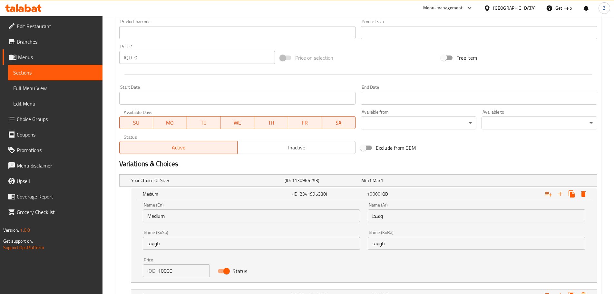
scroll to position [343, 0]
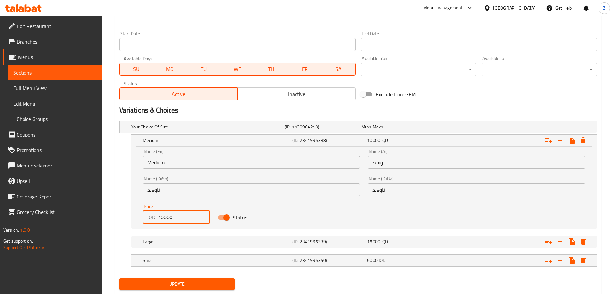
drag, startPoint x: 164, startPoint y: 217, endPoint x: 139, endPoint y: 215, distance: 25.3
click at [139, 215] on div "Price IQD 10000 Price" at bounding box center [176, 213] width 75 height 27
click at [225, 252] on div "Your Choice Of Size: (ID: 1130964253) Min 1 , Max 1 Name (En) Your Choice Of Si…" at bounding box center [359, 196] width 484 height 157
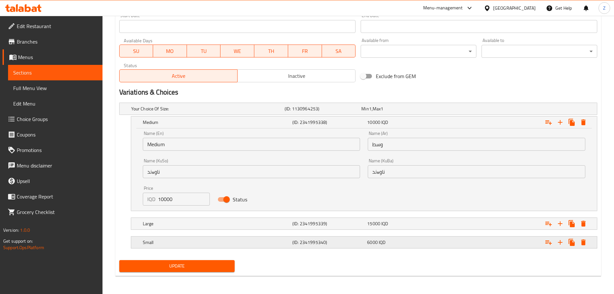
click at [187, 246] on div "Small" at bounding box center [217, 242] width 150 height 9
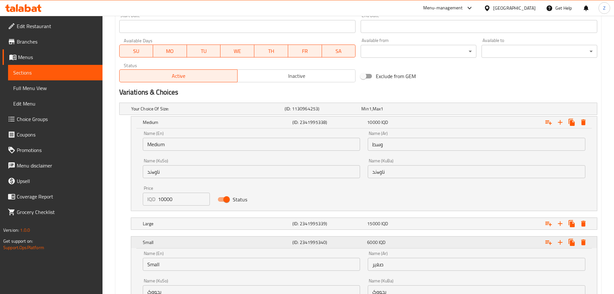
scroll to position [434, 0]
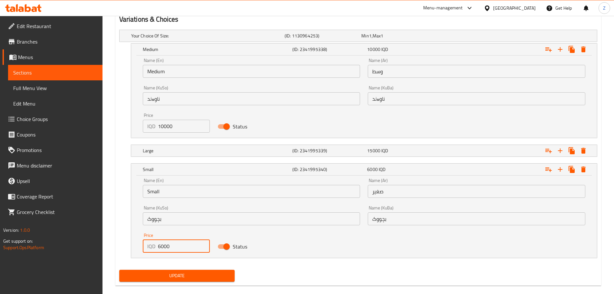
drag, startPoint x: 161, startPoint y: 245, endPoint x: 155, endPoint y: 246, distance: 5.8
click at [155, 246] on div "IQD 6000 Price" at bounding box center [176, 246] width 67 height 13
type input "7000"
click at [161, 130] on input "10000" at bounding box center [184, 126] width 52 height 13
type input "11000"
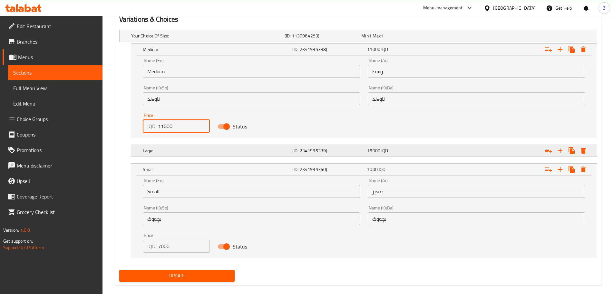
click at [189, 151] on h5 "Large" at bounding box center [216, 150] width 147 height 6
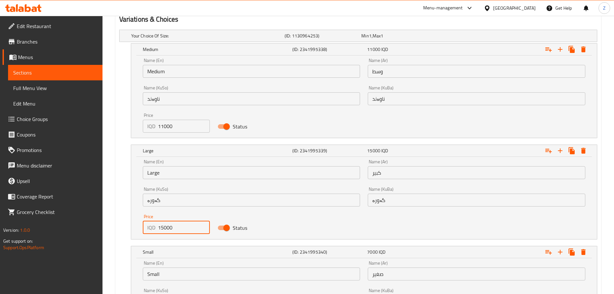
drag, startPoint x: 163, startPoint y: 225, endPoint x: 159, endPoint y: 227, distance: 4.7
click at [159, 226] on input "15000" at bounding box center [184, 227] width 52 height 13
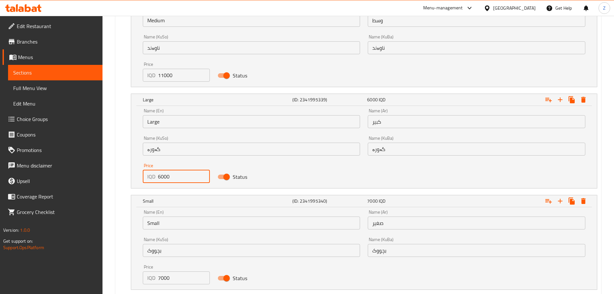
scroll to position [526, 0]
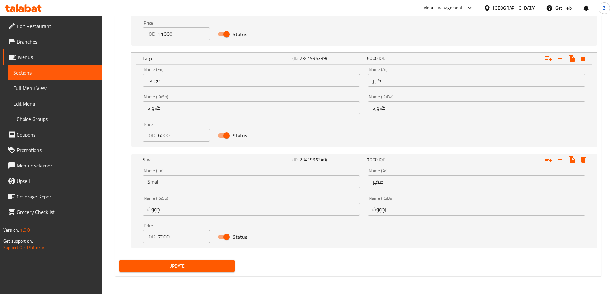
click at [160, 141] on div "Price IQD 6000 Price" at bounding box center [176, 131] width 75 height 27
click at [158, 137] on input "6000" at bounding box center [184, 135] width 52 height 13
type input "16000"
click at [196, 264] on span "Update" at bounding box center [177, 266] width 105 height 8
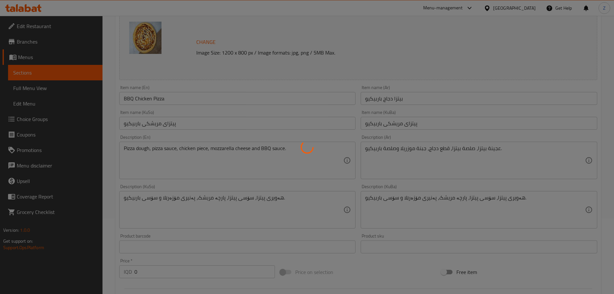
scroll to position [0, 0]
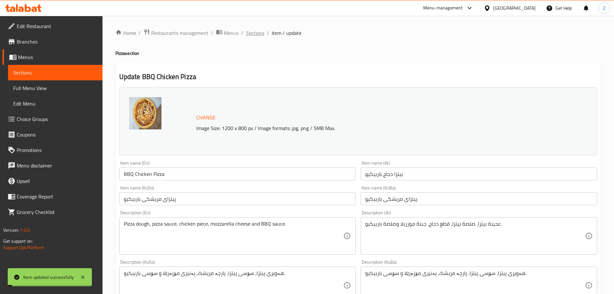
click at [257, 30] on span "Sections" at bounding box center [255, 33] width 18 height 8
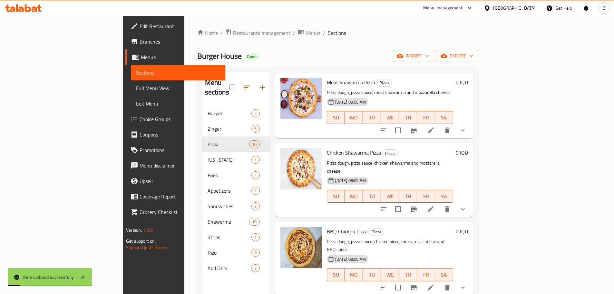
scroll to position [97, 0]
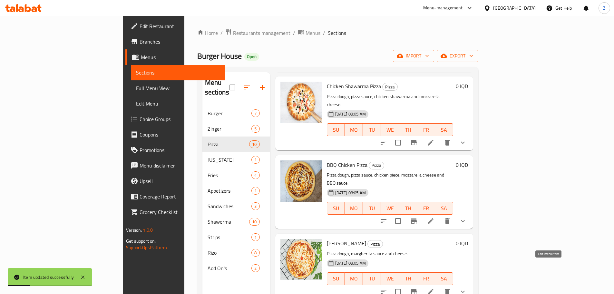
click at [435, 288] on icon at bounding box center [431, 292] width 8 height 8
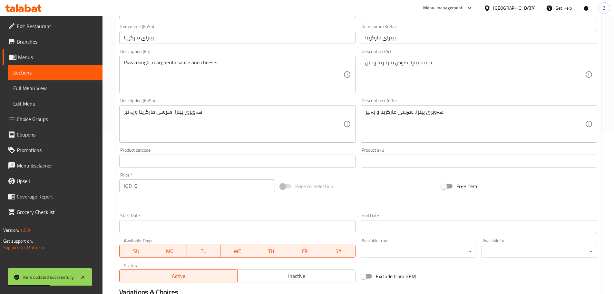
scroll to position [279, 0]
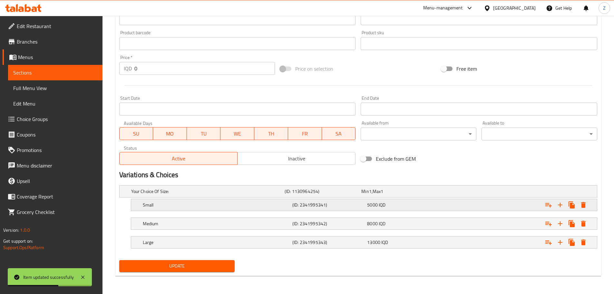
click at [324, 208] on h5 "(ID: 2341995341)" at bounding box center [329, 205] width 72 height 6
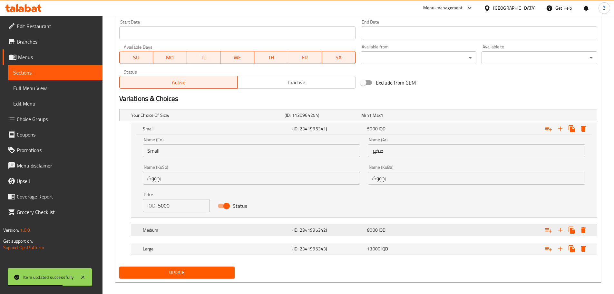
scroll to position [359, 0]
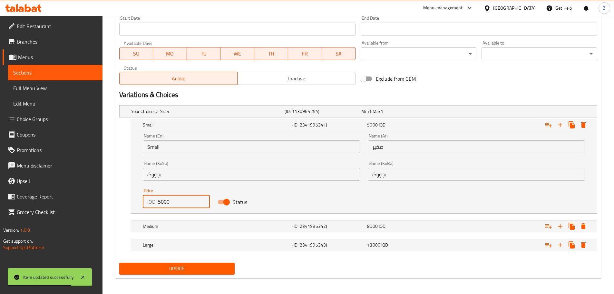
click at [161, 201] on input "5000" at bounding box center [184, 201] width 52 height 13
type input "6000"
click at [172, 233] on div "Medium (ID: 2341995342) 8000 IQD" at bounding box center [366, 226] width 449 height 14
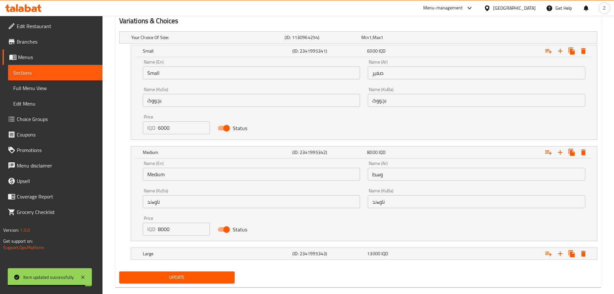
scroll to position [443, 0]
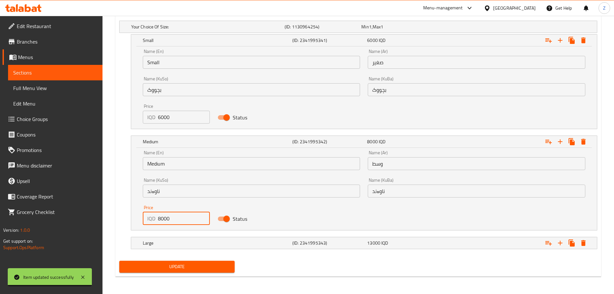
drag, startPoint x: 160, startPoint y: 217, endPoint x: 156, endPoint y: 216, distance: 4.1
click at [156, 216] on div "IQD 8000 Price" at bounding box center [176, 218] width 67 height 13
type input "9000"
click at [182, 242] on h5 "Large" at bounding box center [216, 243] width 147 height 6
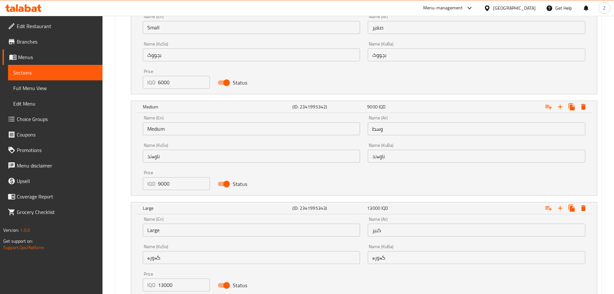
scroll to position [520, 0]
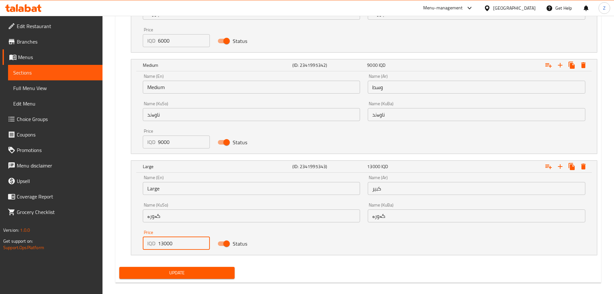
click at [163, 246] on input "13000" at bounding box center [184, 243] width 52 height 13
type input "14000"
click at [190, 276] on button "Update" at bounding box center [177, 273] width 116 height 12
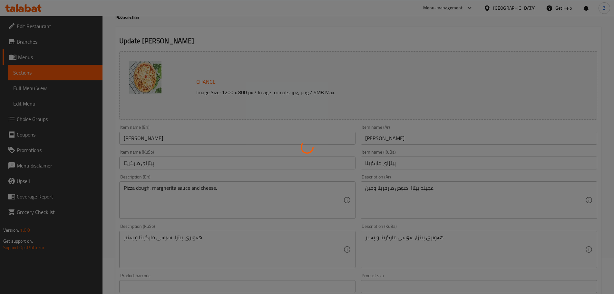
scroll to position [0, 0]
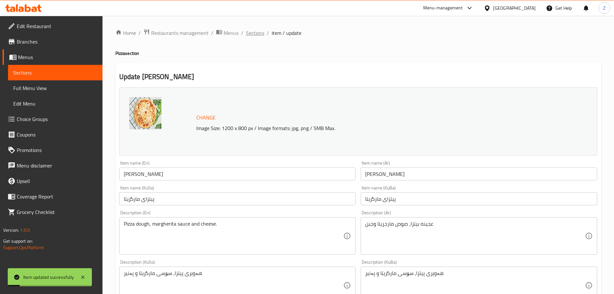
click at [255, 33] on span "Sections" at bounding box center [255, 33] width 18 height 8
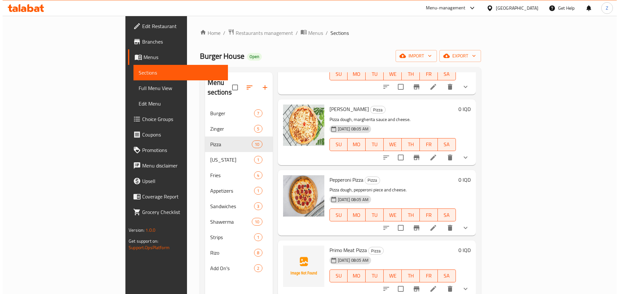
scroll to position [258, 0]
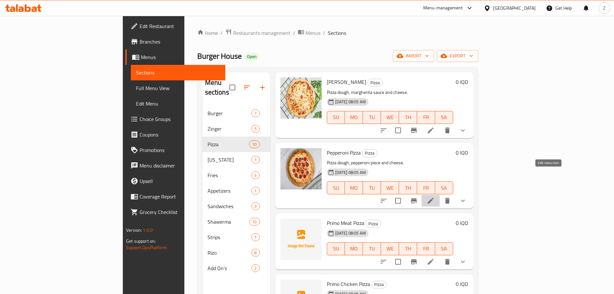
click at [434, 198] on icon at bounding box center [431, 201] width 6 height 6
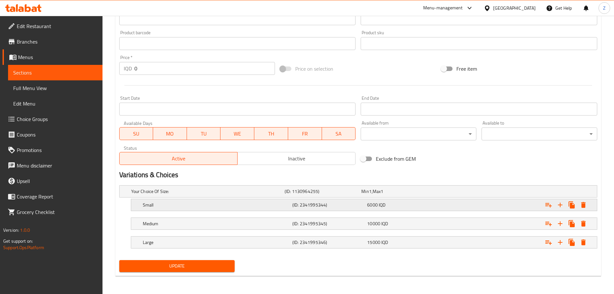
click at [286, 204] on h5 "Small" at bounding box center [216, 205] width 147 height 6
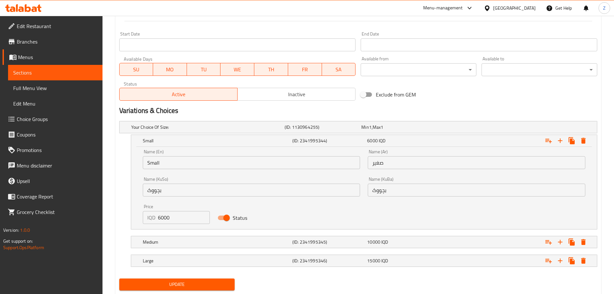
scroll to position [348, 0]
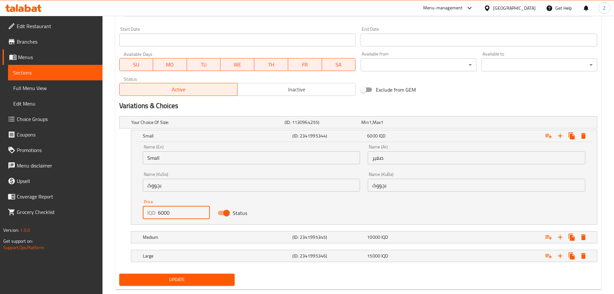
click at [160, 211] on input "6000" at bounding box center [184, 212] width 52 height 13
click at [159, 213] on input "6000" at bounding box center [184, 212] width 52 height 13
drag, startPoint x: 158, startPoint y: 213, endPoint x: 161, endPoint y: 214, distance: 3.3
click at [161, 214] on input "6000" at bounding box center [184, 212] width 52 height 13
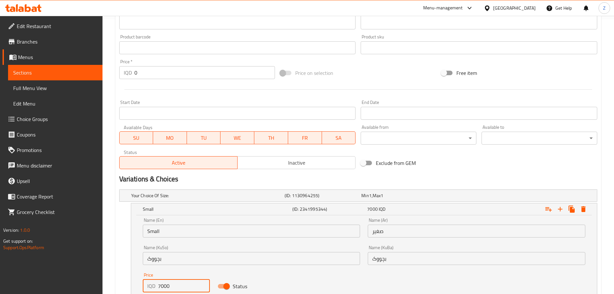
scroll to position [355, 0]
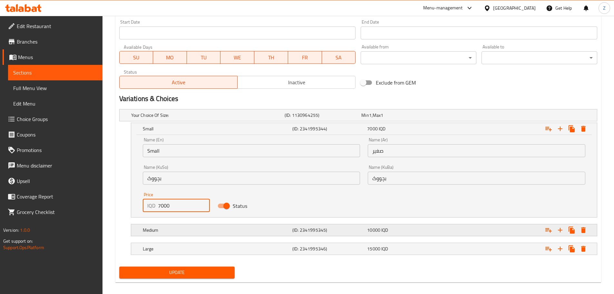
type input "7000"
click at [202, 229] on h5 "Medium" at bounding box center [216, 230] width 147 height 6
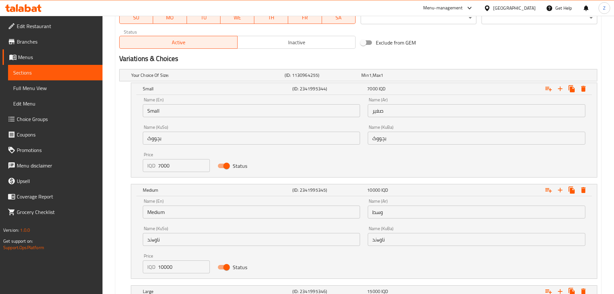
scroll to position [443, 0]
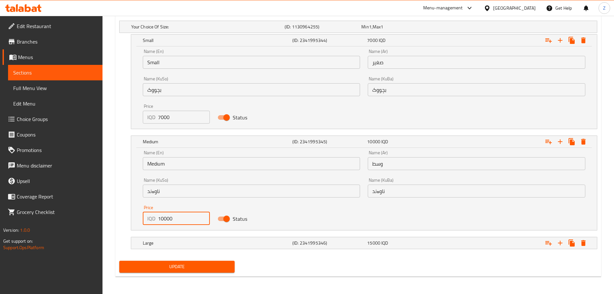
click at [163, 220] on input "10000" at bounding box center [184, 218] width 52 height 13
type input "11000"
click at [191, 243] on h5 "Large" at bounding box center [216, 243] width 147 height 6
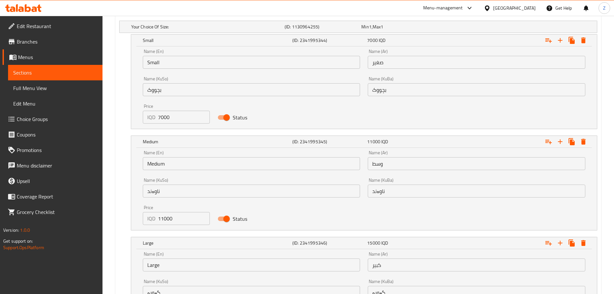
scroll to position [526, 0]
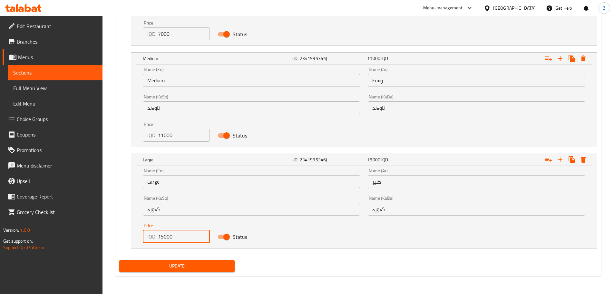
drag, startPoint x: 160, startPoint y: 236, endPoint x: 163, endPoint y: 237, distance: 3.4
click at [163, 237] on input "15000" at bounding box center [184, 236] width 52 height 13
type input "16000"
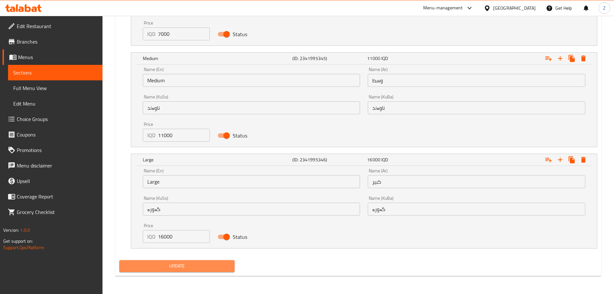
click at [186, 265] on span "Update" at bounding box center [177, 266] width 105 height 8
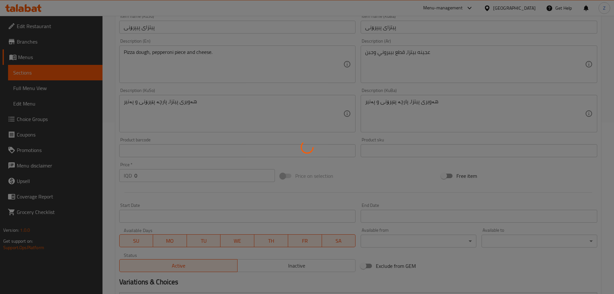
scroll to position [0, 0]
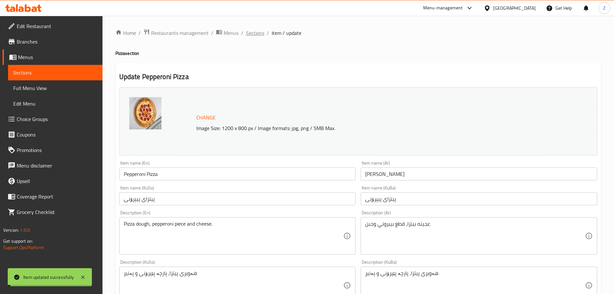
click at [254, 34] on span "Sections" at bounding box center [255, 33] width 18 height 8
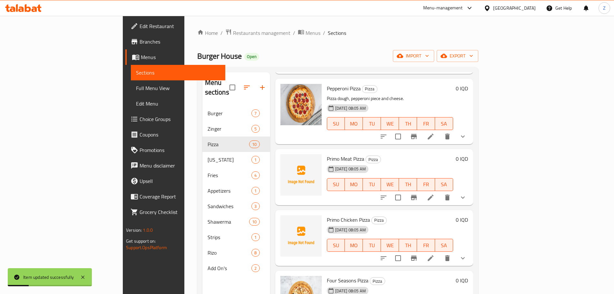
scroll to position [323, 0]
click at [435, 193] on icon at bounding box center [431, 197] width 8 height 8
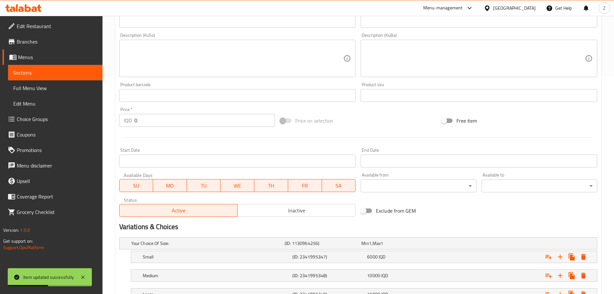
scroll to position [269, 0]
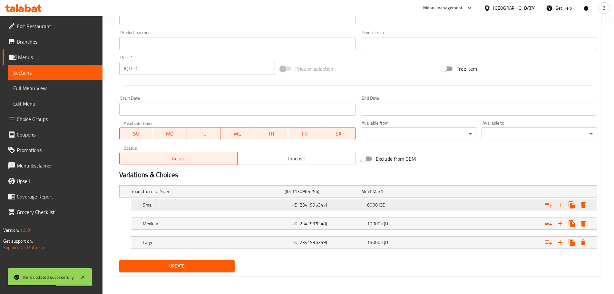
drag, startPoint x: 343, startPoint y: 202, endPoint x: 338, endPoint y: 203, distance: 4.9
click at [343, 202] on h5 "(ID: 2341995347)" at bounding box center [329, 205] width 72 height 6
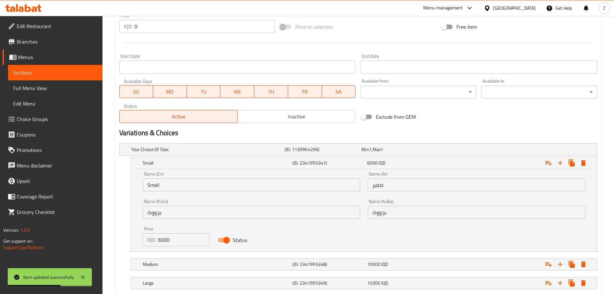
scroll to position [333, 0]
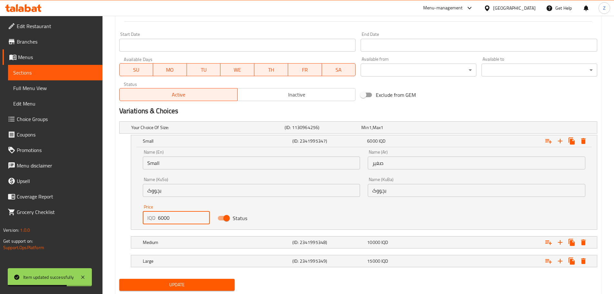
click at [161, 221] on input "6000" at bounding box center [184, 217] width 52 height 13
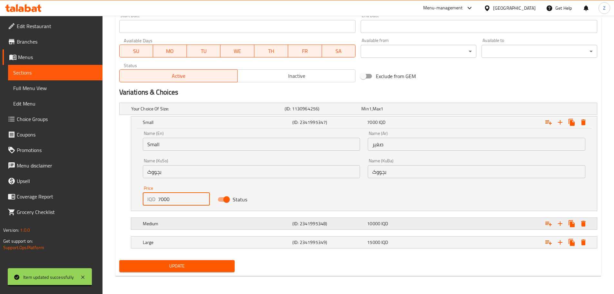
type input "7000"
click at [175, 221] on h5 "Medium" at bounding box center [216, 223] width 147 height 6
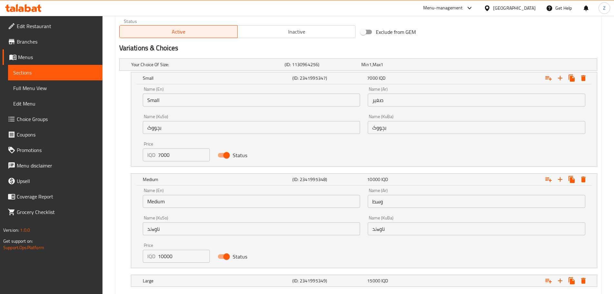
scroll to position [430, 0]
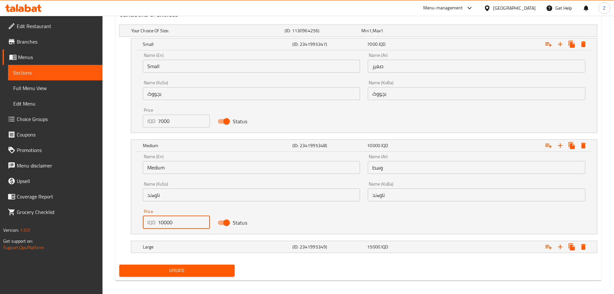
click at [164, 221] on input "10000" at bounding box center [184, 222] width 52 height 13
type input "11000"
click at [170, 250] on div "Large" at bounding box center [217, 246] width 150 height 9
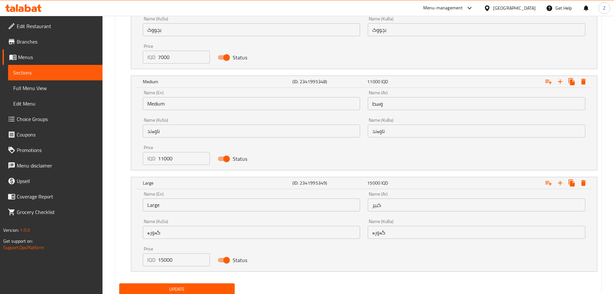
scroll to position [494, 0]
click at [162, 260] on input "15000" at bounding box center [184, 259] width 52 height 13
type input "16000"
click at [174, 289] on span "Update" at bounding box center [177, 289] width 105 height 8
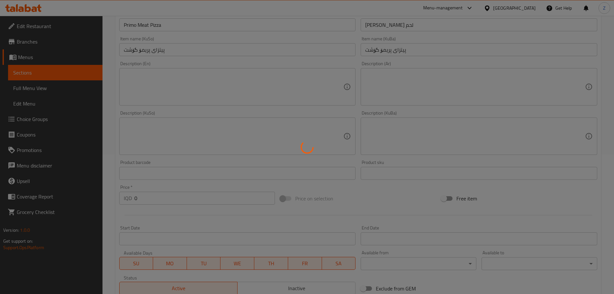
scroll to position [0, 0]
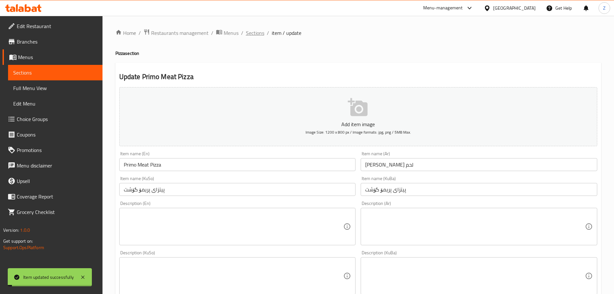
click at [257, 29] on span "Sections" at bounding box center [255, 33] width 18 height 8
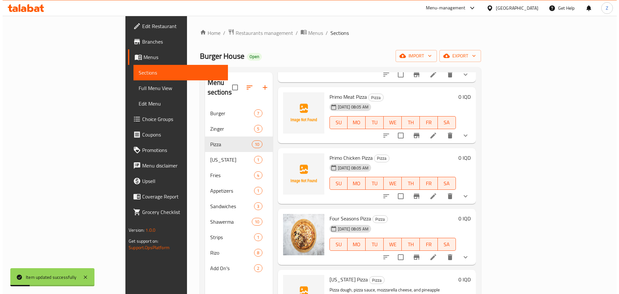
scroll to position [387, 0]
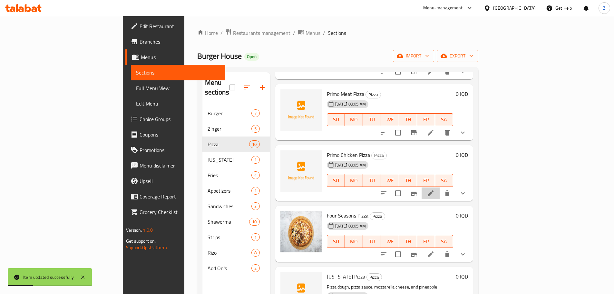
click at [440, 187] on li at bounding box center [431, 193] width 18 height 12
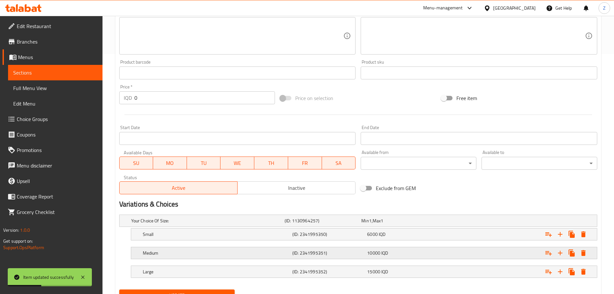
scroll to position [269, 0]
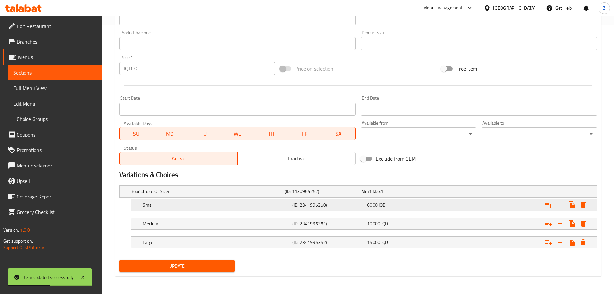
click at [304, 207] on h5 "(ID: 2341995350)" at bounding box center [329, 205] width 72 height 6
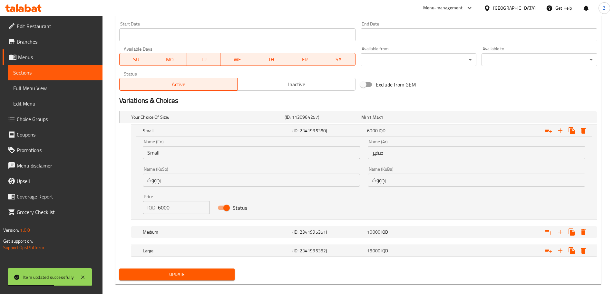
scroll to position [345, 0]
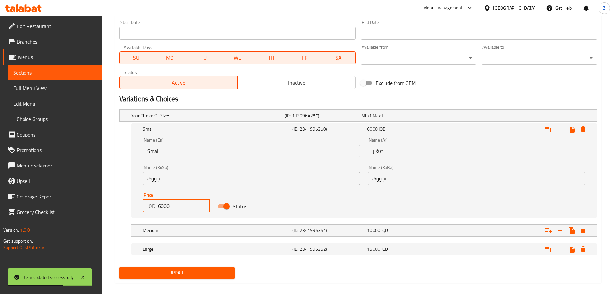
drag, startPoint x: 161, startPoint y: 208, endPoint x: 157, endPoint y: 207, distance: 4.6
click at [157, 207] on div "IQD 6000 Price" at bounding box center [176, 205] width 67 height 13
type input "7000"
click at [174, 231] on h5 "Medium" at bounding box center [216, 230] width 147 height 6
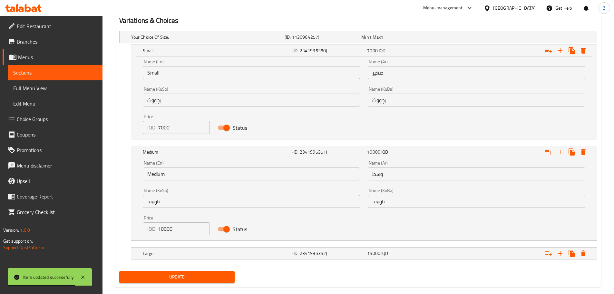
scroll to position [428, 0]
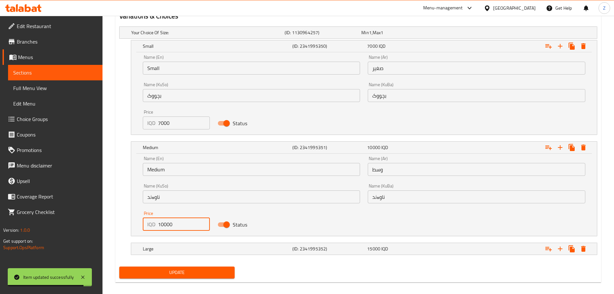
click at [163, 224] on input "10000" at bounding box center [184, 224] width 52 height 13
type input "11000"
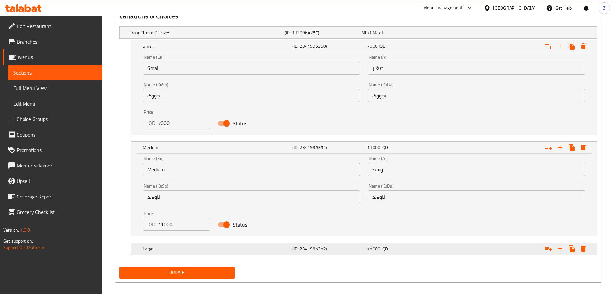
click at [176, 249] on h5 "Large" at bounding box center [216, 248] width 147 height 6
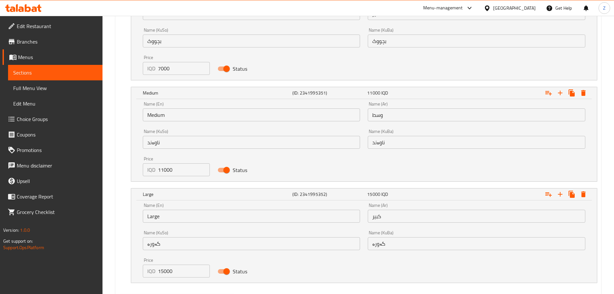
scroll to position [517, 0]
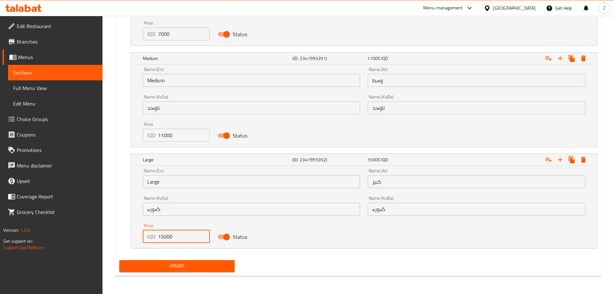
click at [162, 238] on input "15000" at bounding box center [184, 236] width 52 height 13
type input "16000"
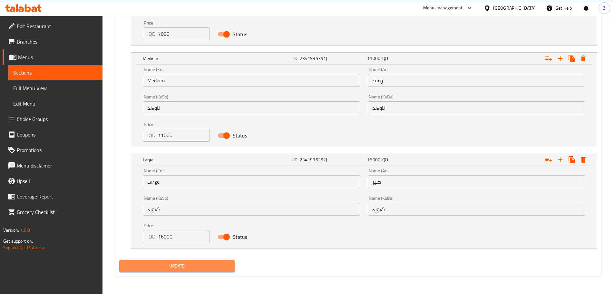
click at [179, 269] on span "Update" at bounding box center [177, 266] width 105 height 8
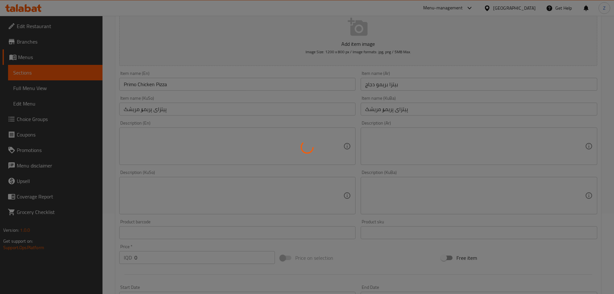
scroll to position [0, 0]
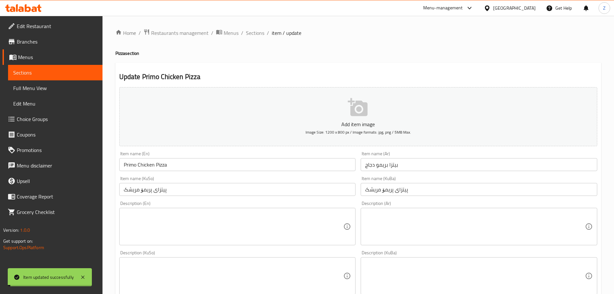
drag, startPoint x: 255, startPoint y: 35, endPoint x: 261, endPoint y: 42, distance: 9.2
click at [255, 35] on span "Sections" at bounding box center [255, 33] width 18 height 8
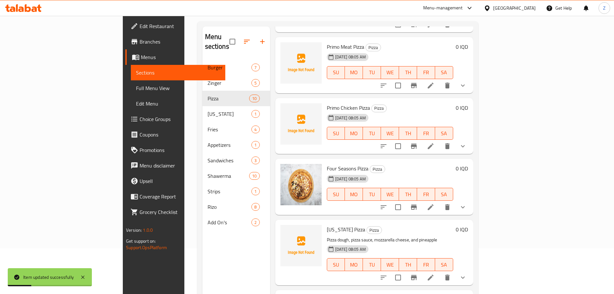
scroll to position [90, 0]
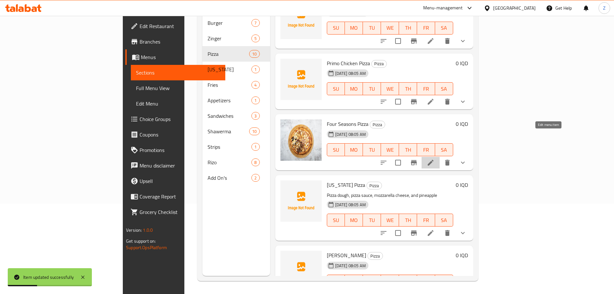
click at [434, 160] on icon at bounding box center [431, 163] width 6 height 6
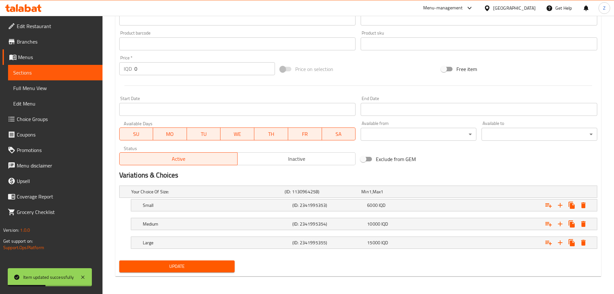
scroll to position [279, 0]
click at [266, 211] on div "Small (ID: 2341995353) 6000 IQD" at bounding box center [366, 205] width 449 height 14
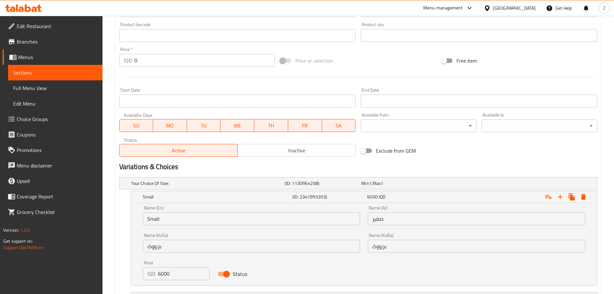
scroll to position [355, 0]
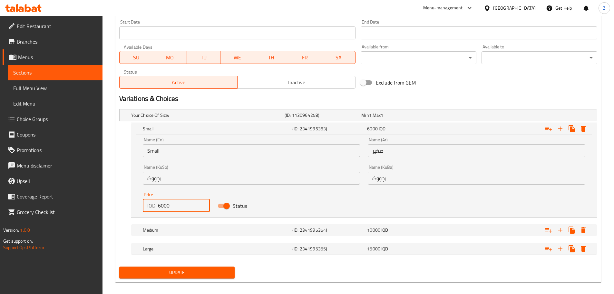
click at [160, 207] on input "6000" at bounding box center [184, 205] width 52 height 13
type input "7000"
click at [169, 230] on h5 "Medium" at bounding box center [216, 230] width 147 height 6
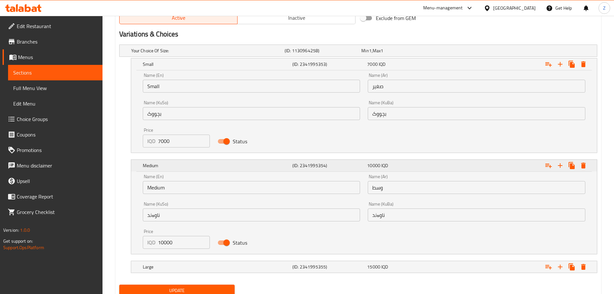
scroll to position [444, 0]
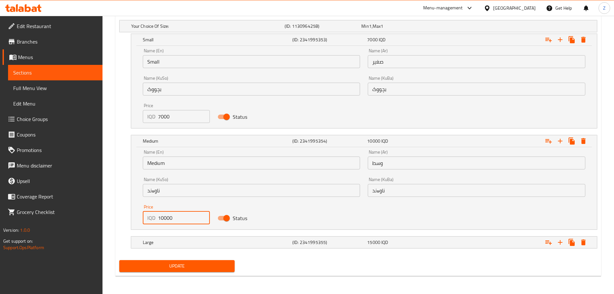
click at [163, 219] on input "10000" at bounding box center [184, 217] width 52 height 13
type input "11000"
click at [180, 239] on h5 "Large" at bounding box center [216, 242] width 147 height 6
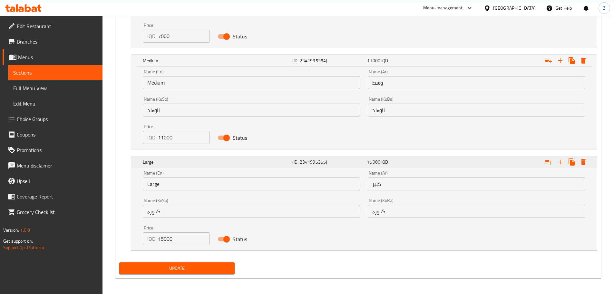
scroll to position [526, 0]
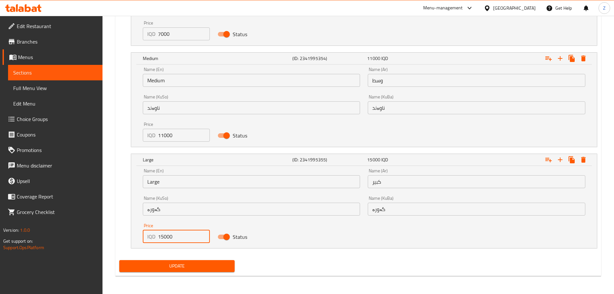
click at [161, 239] on input "15000" at bounding box center [184, 236] width 52 height 13
type input "16000"
click at [174, 259] on div "Update" at bounding box center [177, 265] width 121 height 17
click at [176, 265] on span "Update" at bounding box center [177, 266] width 105 height 8
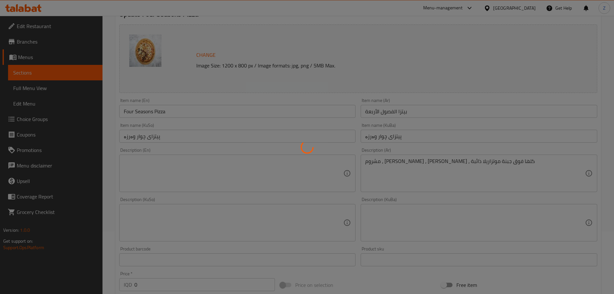
scroll to position [0, 0]
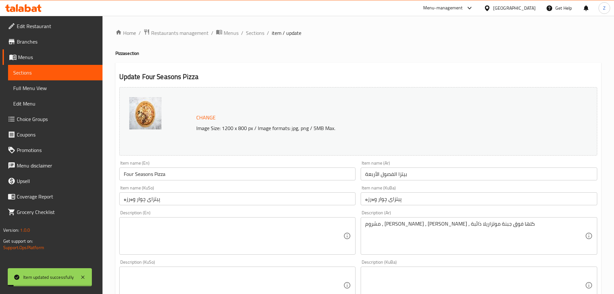
drag, startPoint x: 258, startPoint y: 35, endPoint x: 269, endPoint y: 66, distance: 34.0
click at [258, 35] on span "Sections" at bounding box center [255, 33] width 18 height 8
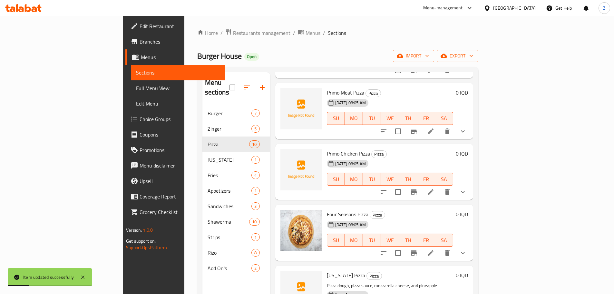
scroll to position [90, 0]
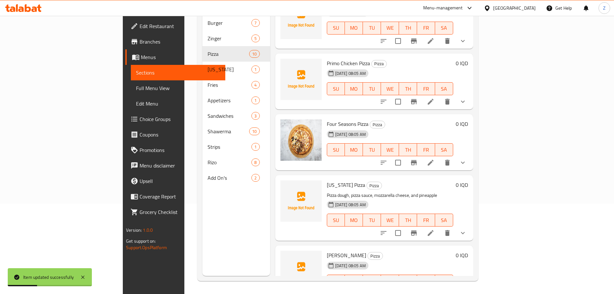
click at [435, 229] on icon at bounding box center [431, 233] width 8 height 8
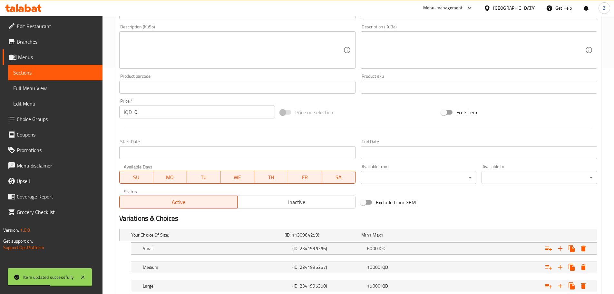
scroll to position [269, 0]
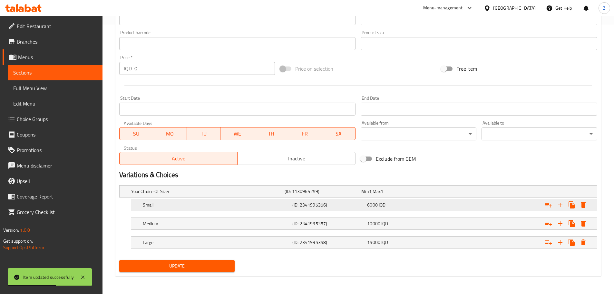
click at [352, 206] on h5 "(ID: 2341995356)" at bounding box center [329, 205] width 72 height 6
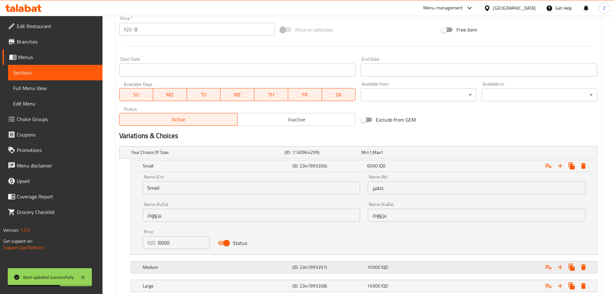
scroll to position [347, 0]
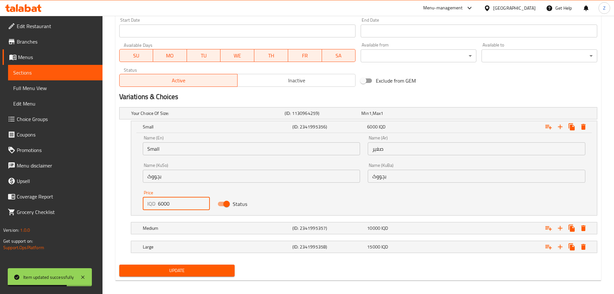
click at [158, 201] on input "6000" at bounding box center [184, 203] width 52 height 13
type input "7000"
click at [189, 227] on h5 "Medium" at bounding box center [216, 228] width 147 height 6
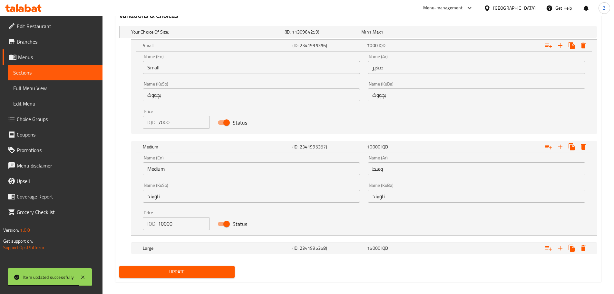
scroll to position [430, 0]
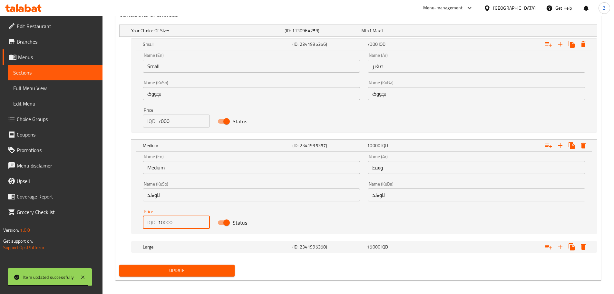
click at [163, 225] on input "10000" at bounding box center [184, 222] width 52 height 13
type input "11000"
click at [196, 246] on h5 "Large" at bounding box center [216, 247] width 147 height 6
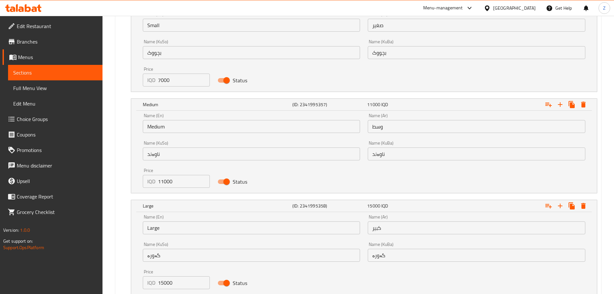
scroll to position [510, 0]
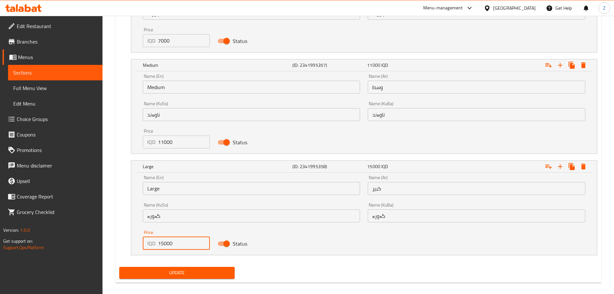
click at [163, 242] on input "15000" at bounding box center [184, 243] width 52 height 13
type input "16000"
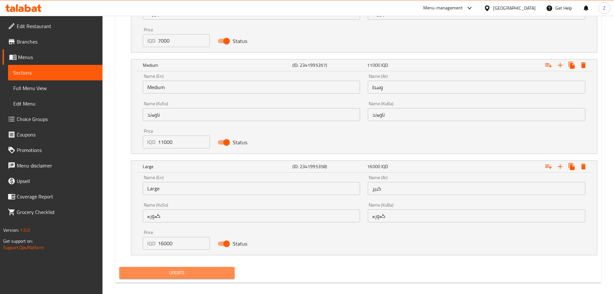
click at [181, 273] on span "Update" at bounding box center [177, 273] width 105 height 8
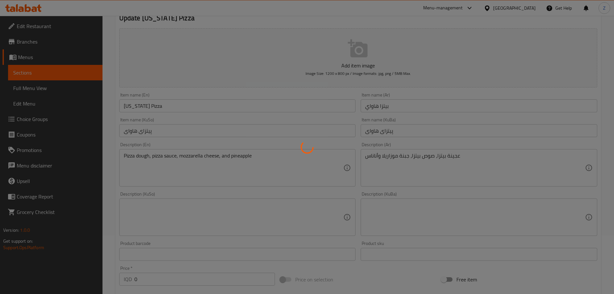
scroll to position [0, 0]
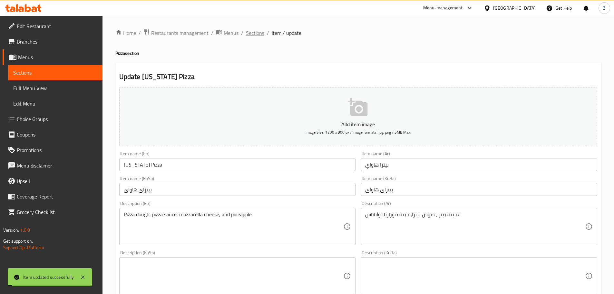
click at [252, 33] on span "Sections" at bounding box center [255, 33] width 18 height 8
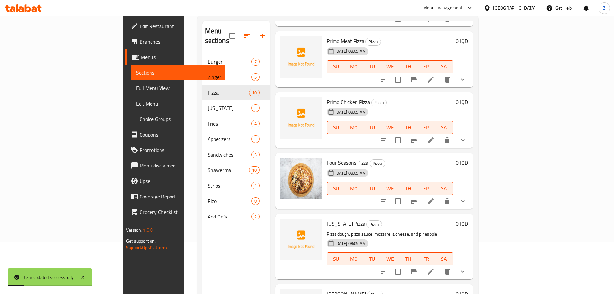
scroll to position [90, 0]
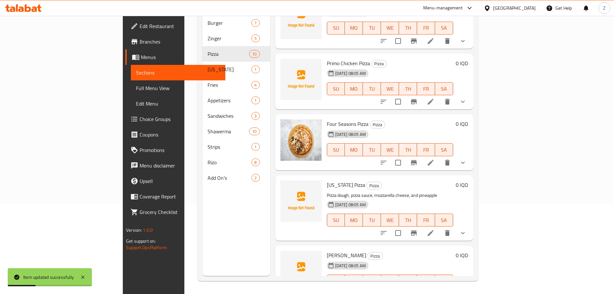
click at [440, 288] on li at bounding box center [431, 294] width 18 height 12
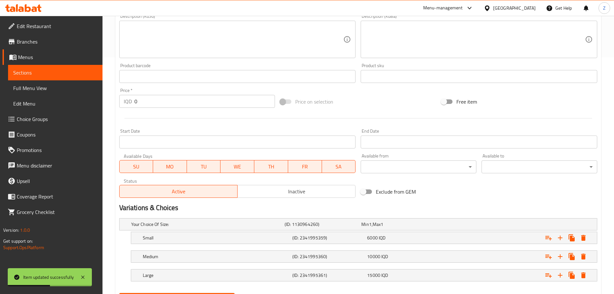
scroll to position [269, 0]
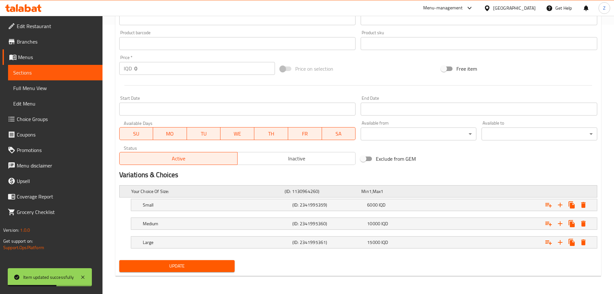
click at [280, 193] on h5 "Your Choice Of Size:" at bounding box center [206, 191] width 151 height 6
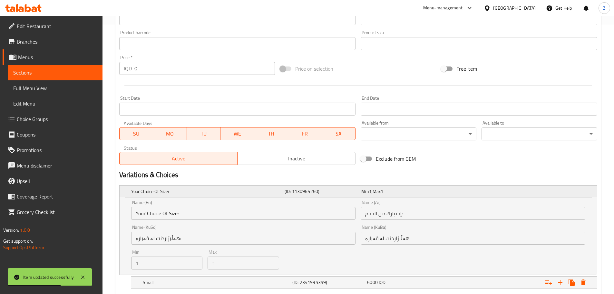
click at [280, 193] on h5 "Your Choice Of Size:" at bounding box center [206, 191] width 151 height 6
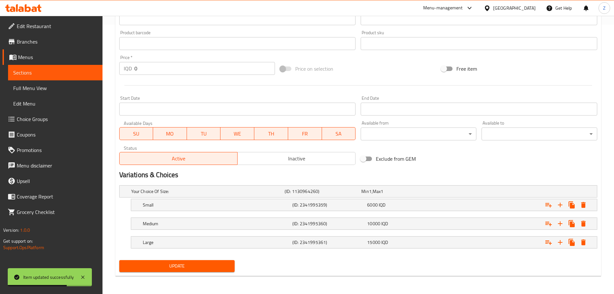
click at [253, 213] on nav at bounding box center [358, 214] width 478 height 5
click at [252, 209] on div "Small" at bounding box center [217, 204] width 150 height 9
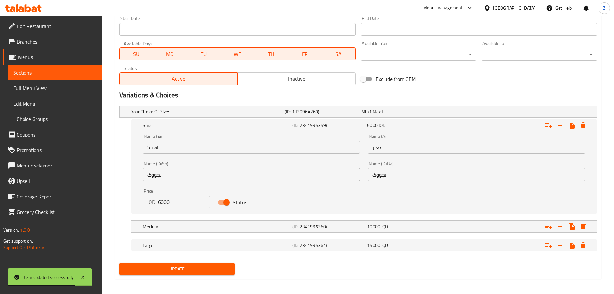
scroll to position [350, 0]
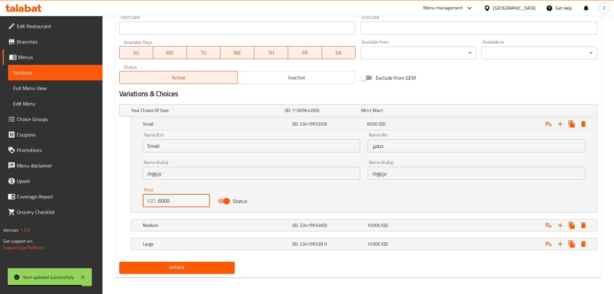
click at [157, 203] on div "IQD 6000 Price" at bounding box center [176, 200] width 67 height 13
type input "7000"
click at [178, 228] on div "Medium" at bounding box center [217, 225] width 150 height 9
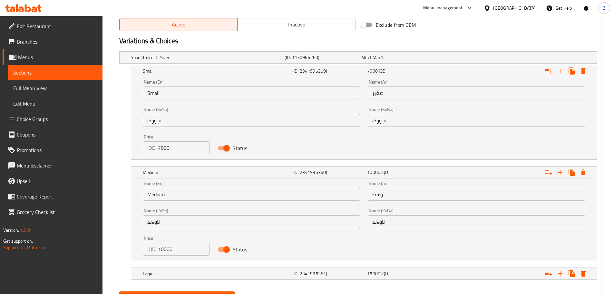
scroll to position [434, 0]
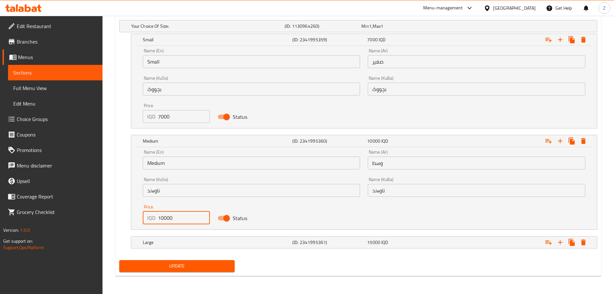
click at [163, 218] on input "10000" at bounding box center [184, 217] width 52 height 13
type input "11000"
click at [183, 240] on h5 "Large" at bounding box center [216, 242] width 147 height 6
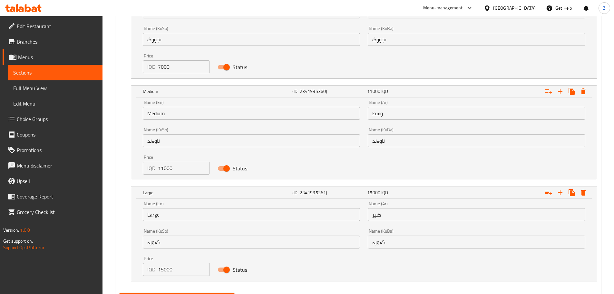
scroll to position [517, 0]
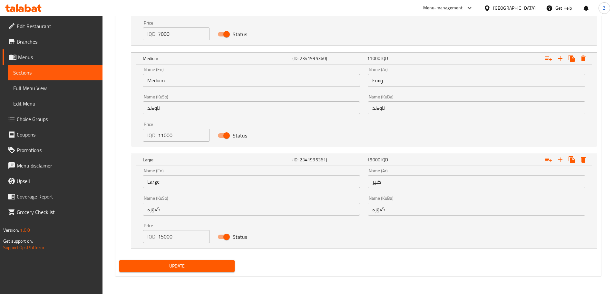
click at [162, 240] on input "15000" at bounding box center [184, 236] width 52 height 13
type input "16000"
click at [176, 265] on span "Update" at bounding box center [177, 266] width 105 height 8
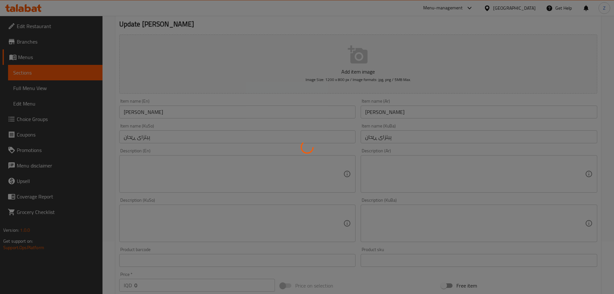
scroll to position [0, 0]
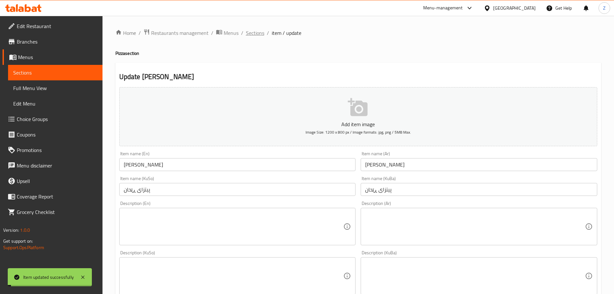
click at [254, 35] on span "Sections" at bounding box center [255, 33] width 18 height 8
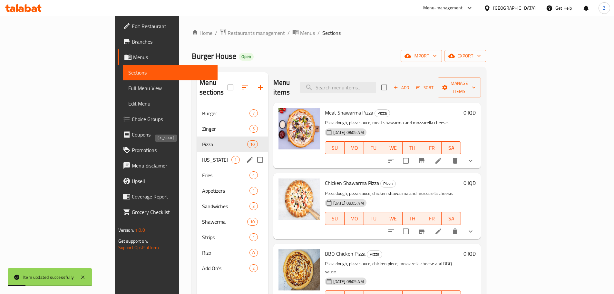
click at [202, 156] on span "[US_STATE]" at bounding box center [216, 160] width 29 height 8
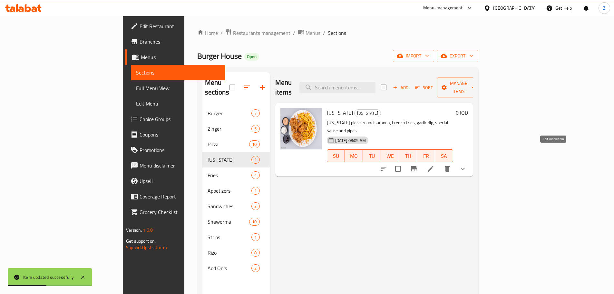
click at [434, 166] on icon at bounding box center [431, 169] width 6 height 6
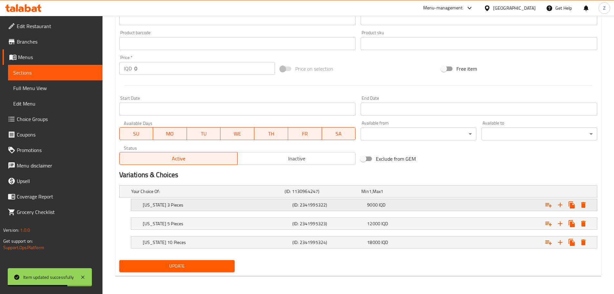
click at [374, 208] on span "9000" at bounding box center [372, 205] width 11 height 8
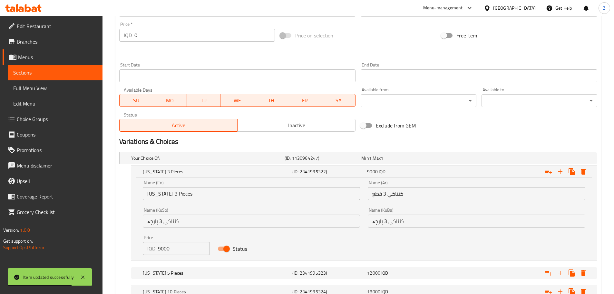
scroll to position [348, 0]
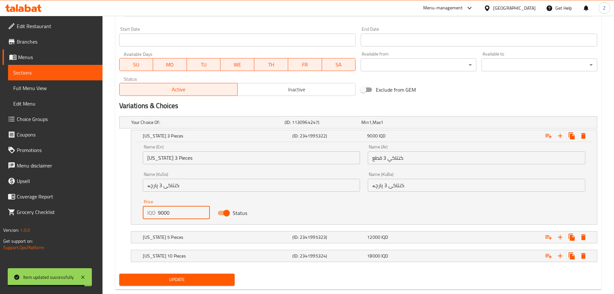
drag, startPoint x: 160, startPoint y: 216, endPoint x: 156, endPoint y: 212, distance: 6.2
click at [155, 213] on div "IQD 9000 Price" at bounding box center [176, 212] width 67 height 13
type input "8000"
click at [184, 237] on h5 "[US_STATE] 5 Pieces" at bounding box center [216, 237] width 147 height 6
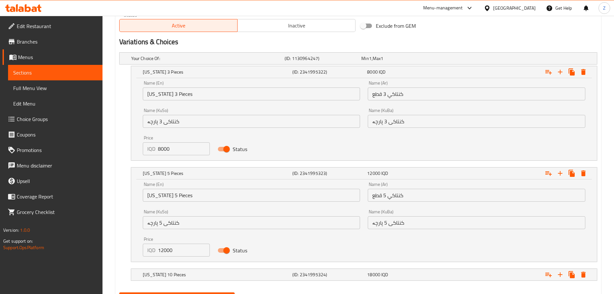
scroll to position [412, 0]
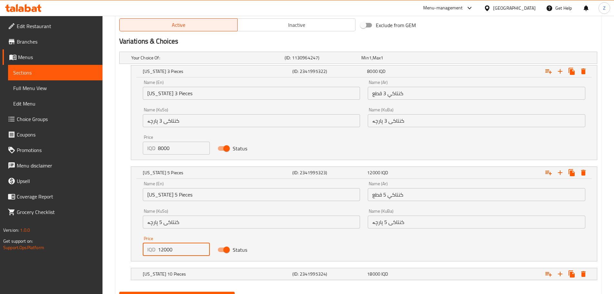
click at [163, 250] on input "12000" at bounding box center [184, 249] width 52 height 13
type input "11000"
click at [176, 273] on h5 "[US_STATE] 10 Pieces" at bounding box center [216, 274] width 147 height 6
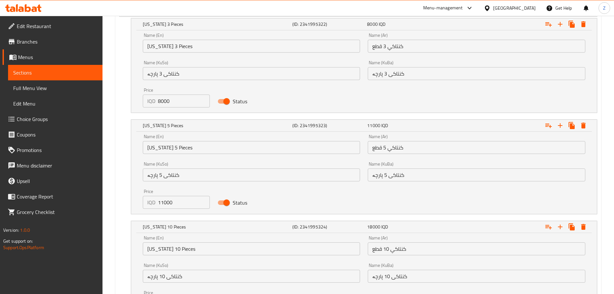
scroll to position [526, 0]
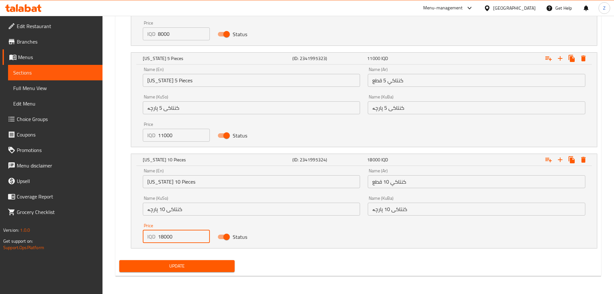
drag, startPoint x: 165, startPoint y: 238, endPoint x: 156, endPoint y: 239, distance: 8.9
click at [156, 239] on div "IQD 18000 Price" at bounding box center [176, 236] width 67 height 13
click at [163, 238] on input "18000" at bounding box center [184, 236] width 52 height 13
click at [167, 245] on div "Price IQD 18000 Price" at bounding box center [176, 232] width 75 height 27
click at [162, 235] on input "18000" at bounding box center [184, 236] width 52 height 13
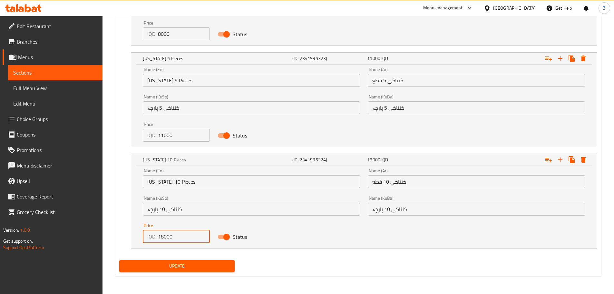
drag, startPoint x: 164, startPoint y: 236, endPoint x: 153, endPoint y: 238, distance: 11.7
click at [153, 238] on div "IQD 18000 Price" at bounding box center [176, 236] width 67 height 13
type input "21000"
click at [163, 263] on span "Update" at bounding box center [177, 266] width 105 height 8
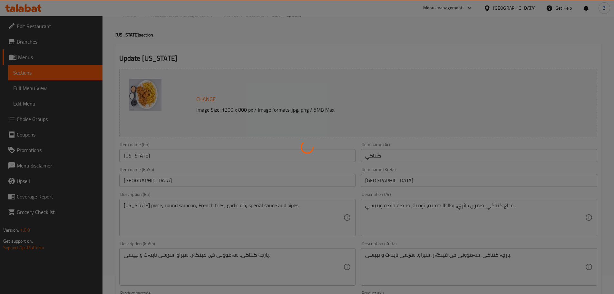
scroll to position [0, 0]
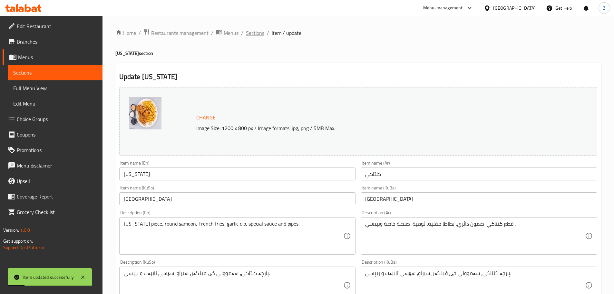
click at [257, 33] on span "Sections" at bounding box center [255, 33] width 18 height 8
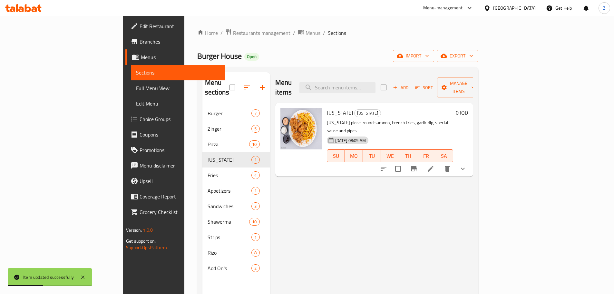
click at [203, 266] on div "Add On's 2" at bounding box center [237, 267] width 68 height 15
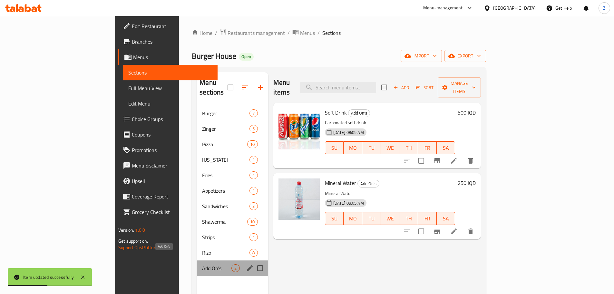
click at [202, 264] on span "Add On's" at bounding box center [216, 268] width 29 height 8
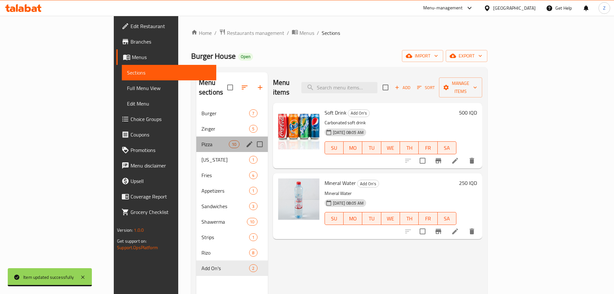
click at [196, 140] on div "Pizza 10" at bounding box center [232, 143] width 72 height 15
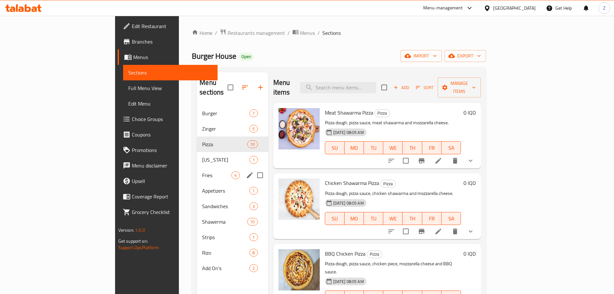
click at [197, 167] on div "Fries 4" at bounding box center [232, 174] width 71 height 15
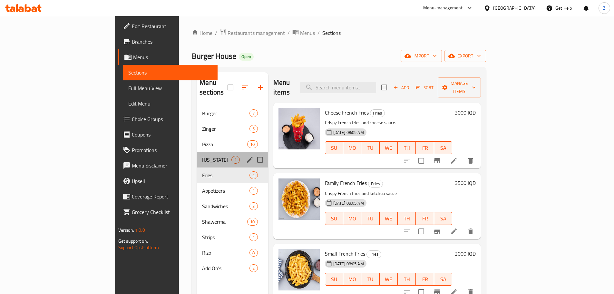
click at [197, 152] on div "[US_STATE] 1" at bounding box center [232, 159] width 71 height 15
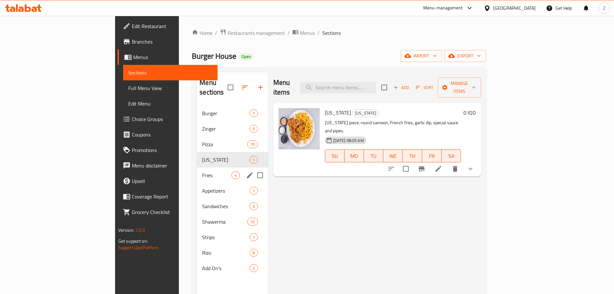
click at [202, 171] on span "Fries" at bounding box center [216, 175] width 29 height 8
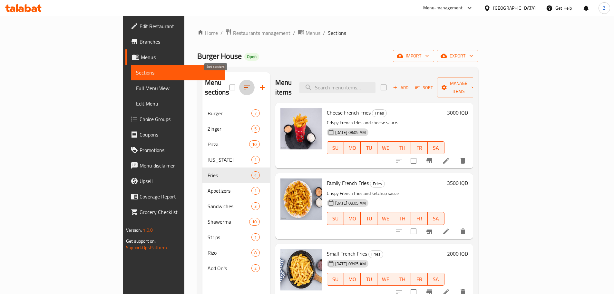
click at [243, 84] on icon "button" at bounding box center [247, 88] width 8 height 8
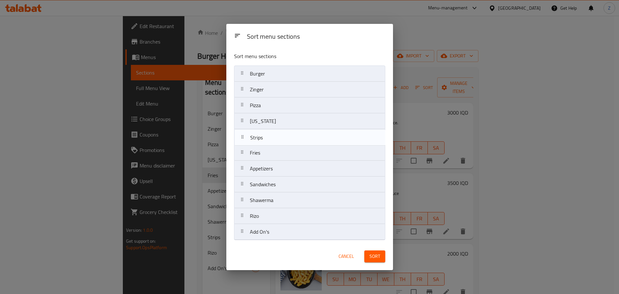
drag, startPoint x: 265, startPoint y: 205, endPoint x: 268, endPoint y: 141, distance: 64.6
click at [268, 141] on nav "Burger Zinger Pizza [US_STATE] Fries Appetizers Sandwiches Shawerma Strips [PER…" at bounding box center [309, 152] width 151 height 175
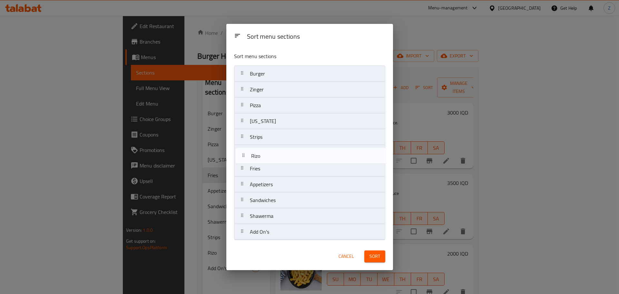
drag, startPoint x: 281, startPoint y: 221, endPoint x: 281, endPoint y: 158, distance: 62.6
click at [281, 158] on nav "Burger Zinger Pizza [US_STATE] Strips Fries Appetizers Sandwiches Shawerma [PER…" at bounding box center [309, 152] width 151 height 175
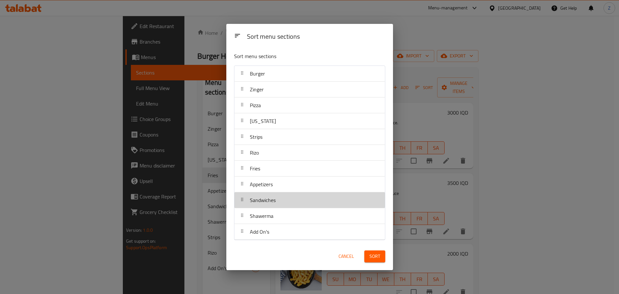
click at [276, 201] on div "Sandwiches" at bounding box center [262, 199] width 31 height 15
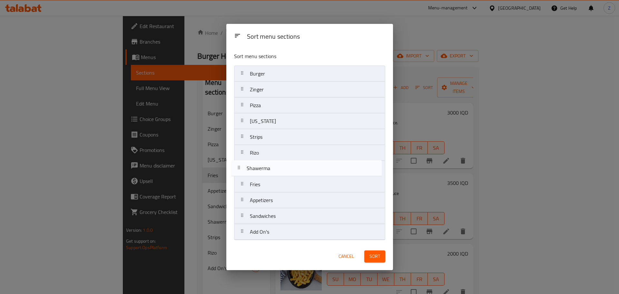
drag, startPoint x: 274, startPoint y: 218, endPoint x: 269, endPoint y: 164, distance: 54.7
click at [269, 164] on nav "Burger Zinger Pizza [US_STATE] Strips [PERSON_NAME] Appetizers Sandwiches Shawe…" at bounding box center [309, 152] width 151 height 175
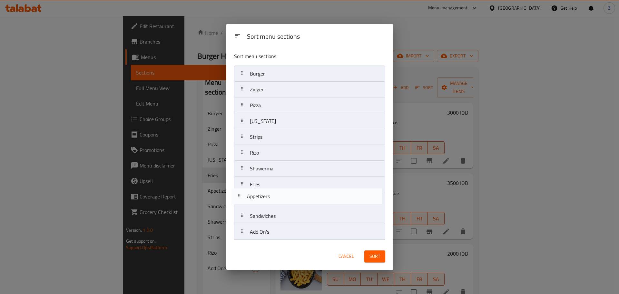
drag, startPoint x: 275, startPoint y: 203, endPoint x: 272, endPoint y: 199, distance: 4.8
click at [272, 199] on nav "Burger Zinger Pizza [US_STATE] Strips [PERSON_NAME] Shawerma Fries Appetizers S…" at bounding box center [309, 152] width 151 height 175
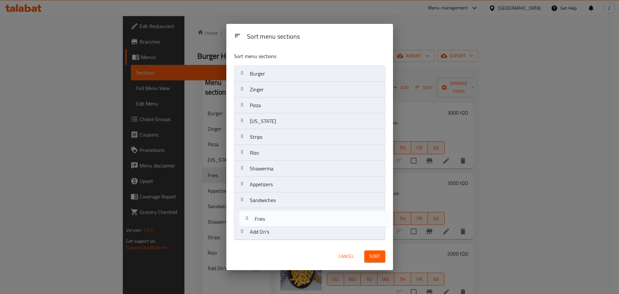
drag, startPoint x: 264, startPoint y: 190, endPoint x: 264, endPoint y: 205, distance: 14.2
click at [270, 227] on nav "Burger Zinger Pizza [US_STATE] Strips [PERSON_NAME] Shawerma Fries Appetizers S…" at bounding box center [309, 152] width 151 height 175
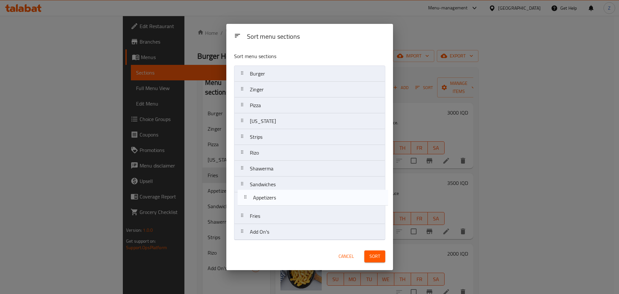
drag, startPoint x: 266, startPoint y: 194, endPoint x: 268, endPoint y: 204, distance: 9.9
click at [268, 204] on nav "Burger Zinger Pizza [US_STATE] Strips [PERSON_NAME] Shawerma Appetizers Sandwic…" at bounding box center [309, 152] width 151 height 175
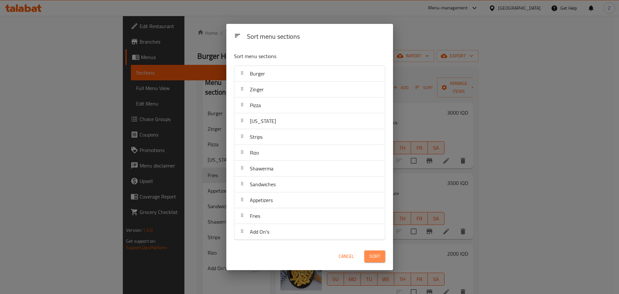
click at [383, 251] on button "Sort" at bounding box center [375, 256] width 21 height 12
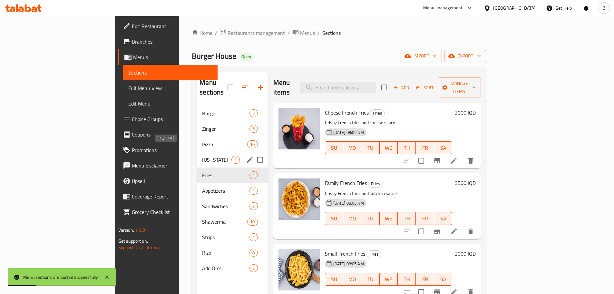
click at [202, 156] on span "[US_STATE]" at bounding box center [216, 160] width 29 height 8
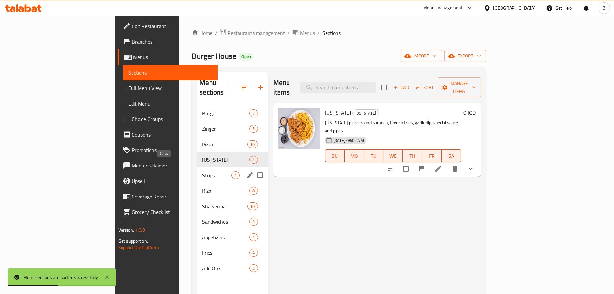
click at [202, 171] on span "Strips" at bounding box center [216, 175] width 29 height 8
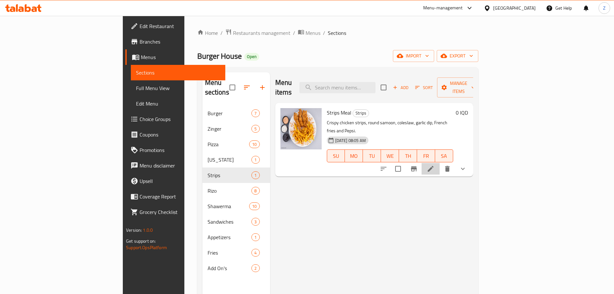
click at [435, 165] on icon at bounding box center [431, 169] width 8 height 8
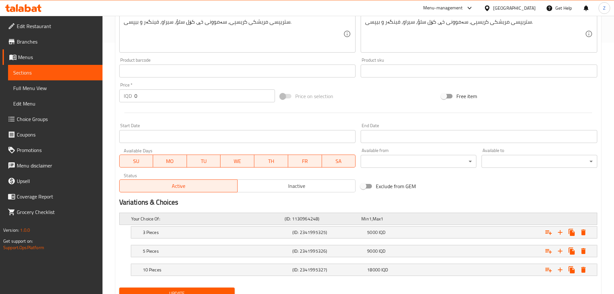
scroll to position [279, 0]
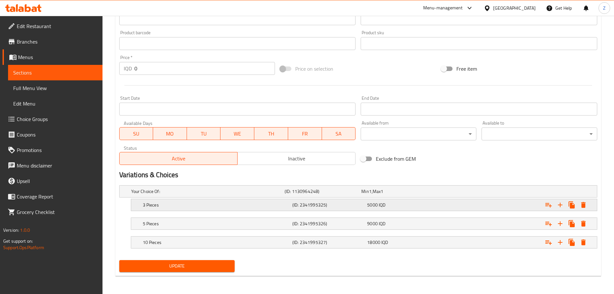
drag, startPoint x: 410, startPoint y: 202, endPoint x: 405, endPoint y: 206, distance: 6.5
click at [410, 202] on div "5000 IQD" at bounding box center [403, 205] width 72 height 6
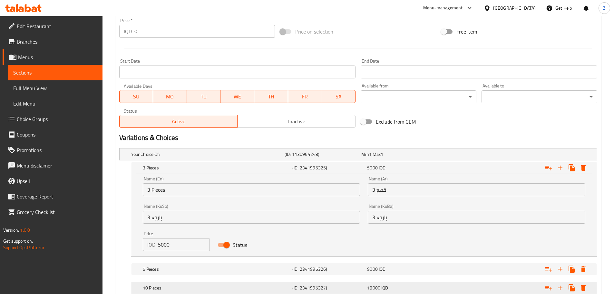
scroll to position [357, 0]
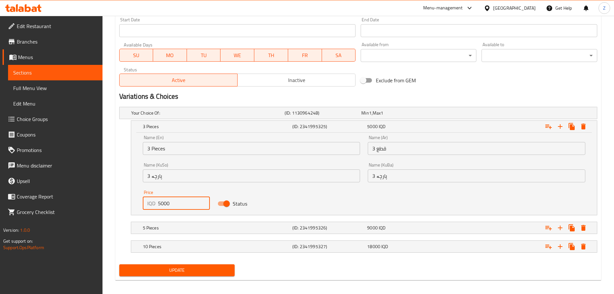
drag, startPoint x: 160, startPoint y: 205, endPoint x: 154, endPoint y: 206, distance: 6.6
click at [154, 206] on div "IQD 5000 Price" at bounding box center [176, 203] width 67 height 13
type input "6000"
click at [167, 233] on div "5 Pieces (ID: 2341995326) 9000 IQD" at bounding box center [366, 228] width 449 height 14
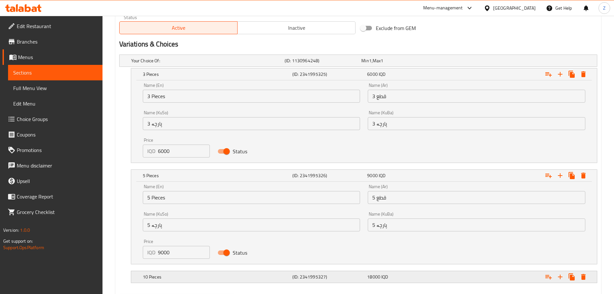
scroll to position [444, 0]
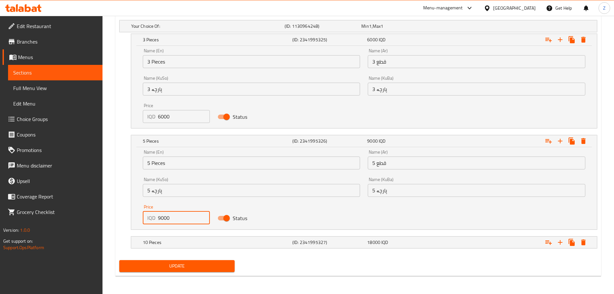
drag, startPoint x: 160, startPoint y: 218, endPoint x: 155, endPoint y: 217, distance: 5.9
click at [155, 217] on div "IQD 9000 Price" at bounding box center [176, 217] width 67 height 13
type input "10000"
click at [169, 242] on h5 "10 Pieces" at bounding box center [216, 242] width 147 height 6
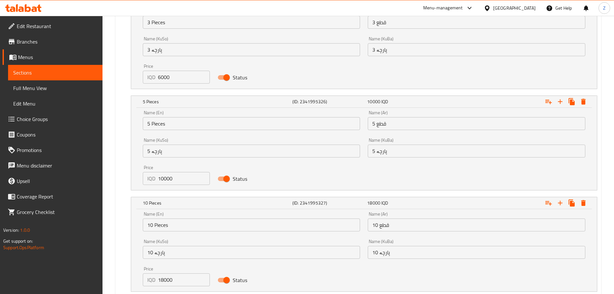
scroll to position [526, 0]
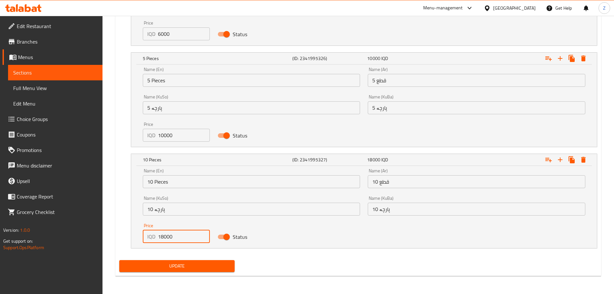
drag, startPoint x: 160, startPoint y: 236, endPoint x: 164, endPoint y: 237, distance: 3.3
click at [164, 237] on input "18000" at bounding box center [184, 236] width 52 height 13
type input "16000"
click at [174, 267] on span "Update" at bounding box center [177, 266] width 105 height 8
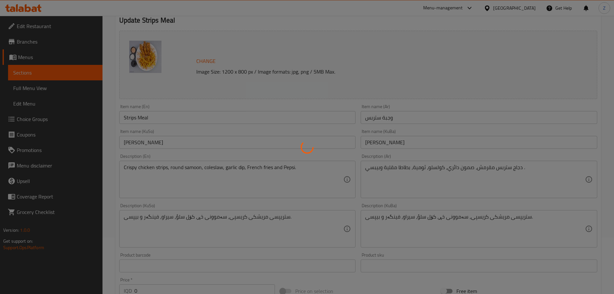
scroll to position [0, 0]
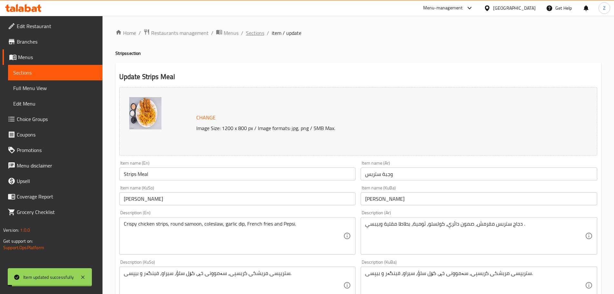
click at [256, 34] on span "Sections" at bounding box center [255, 33] width 18 height 8
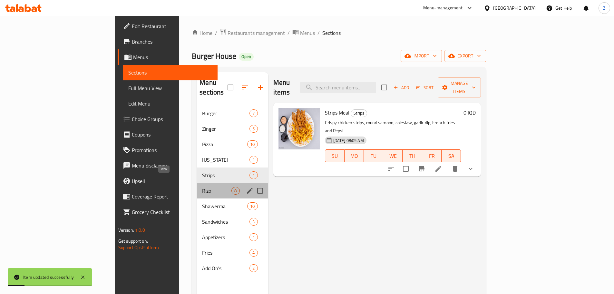
click at [202, 187] on span "Rizo" at bounding box center [216, 191] width 29 height 8
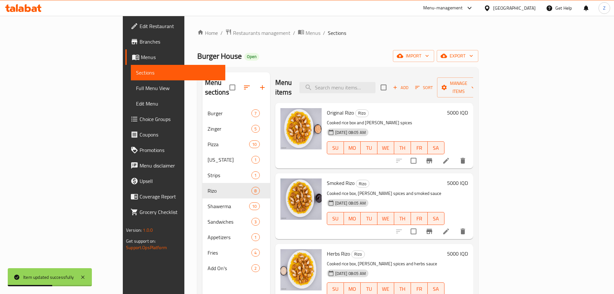
click at [468, 108] on h6 "5000 IQD" at bounding box center [457, 112] width 21 height 9
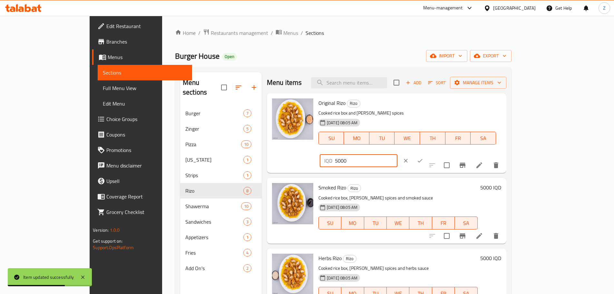
drag, startPoint x: 502, startPoint y: 104, endPoint x: 490, endPoint y: 104, distance: 11.6
click at [398, 154] on div "IQD 5000 ​" at bounding box center [359, 160] width 78 height 13
type input "6000"
click at [424, 157] on icon "ok" at bounding box center [420, 160] width 6 height 6
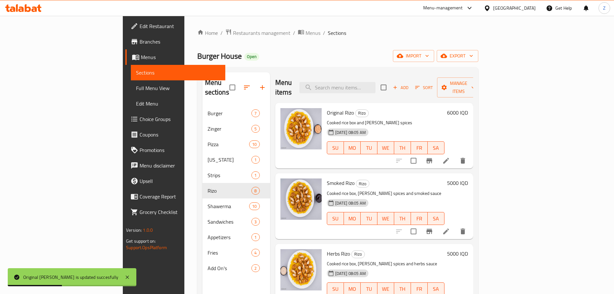
click at [468, 178] on h6 "5000 IQD" at bounding box center [457, 182] width 21 height 9
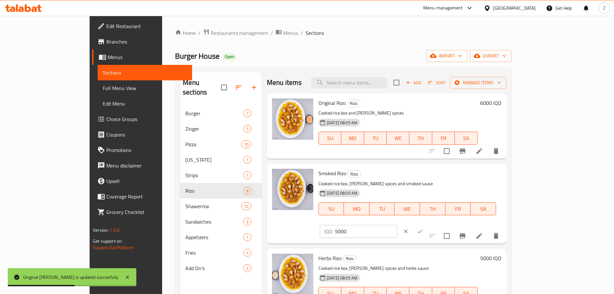
click at [398, 225] on input "5000" at bounding box center [366, 231] width 63 height 13
type input "6500"
click at [424, 228] on icon "ok" at bounding box center [420, 231] width 6 height 6
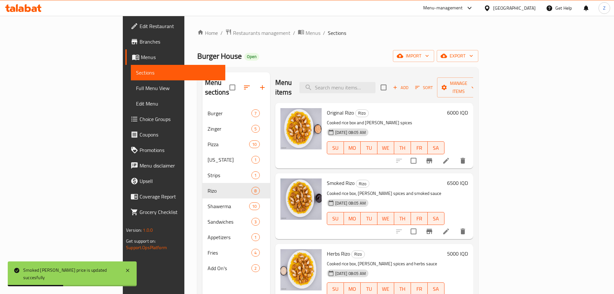
click at [468, 249] on div "5000 IQD" at bounding box center [457, 276] width 24 height 55
click at [468, 249] on h6 "5000 IQD" at bounding box center [457, 253] width 21 height 9
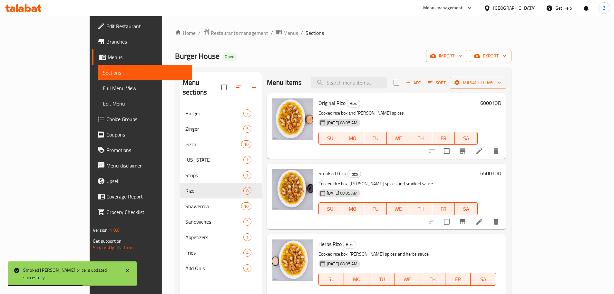
click at [501, 239] on div "Herbs [PERSON_NAME] Cooked rice box, [PERSON_NAME] spices and herbs sauce [DATE…" at bounding box center [410, 274] width 188 height 75
type input "6500"
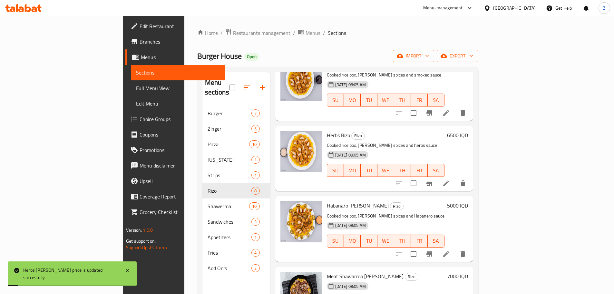
scroll to position [129, 0]
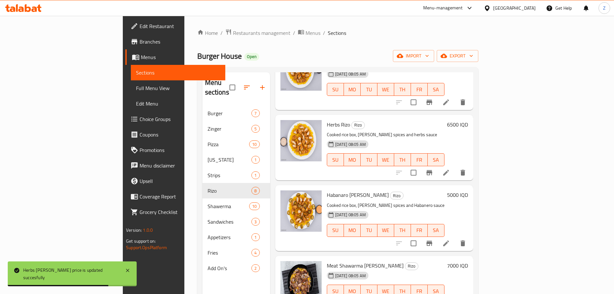
click at [468, 190] on h6 "5000 IQD" at bounding box center [457, 194] width 21 height 9
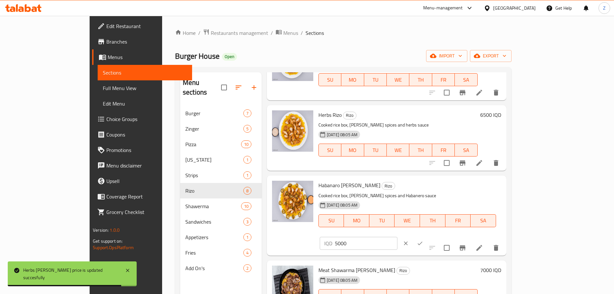
click at [398, 237] on input "5000" at bounding box center [366, 243] width 63 height 13
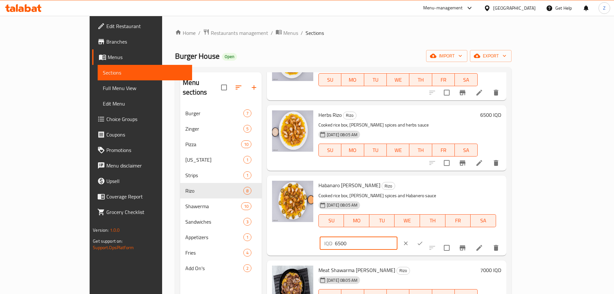
type input "6500"
click at [424, 240] on icon "ok" at bounding box center [420, 243] width 6 height 6
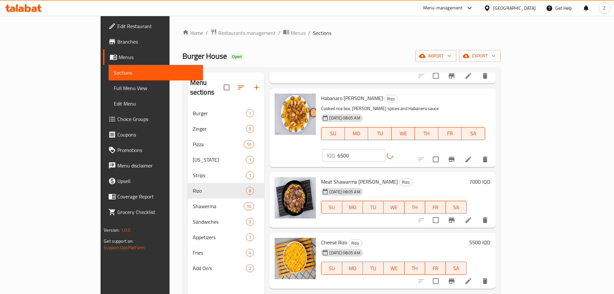
scroll to position [247, 0]
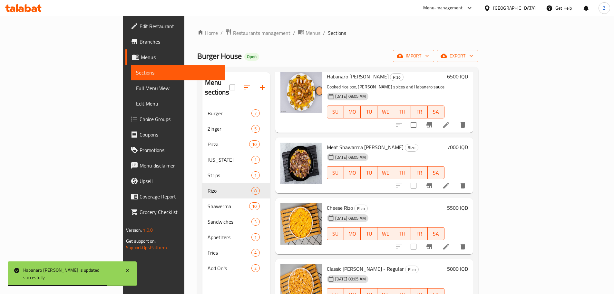
click at [468, 143] on h6 "7000 IQD" at bounding box center [457, 147] width 21 height 9
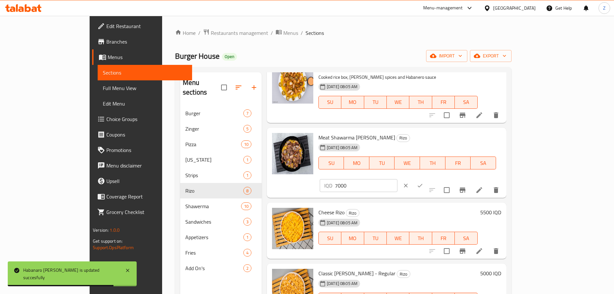
click at [398, 179] on input "7000" at bounding box center [366, 185] width 63 height 13
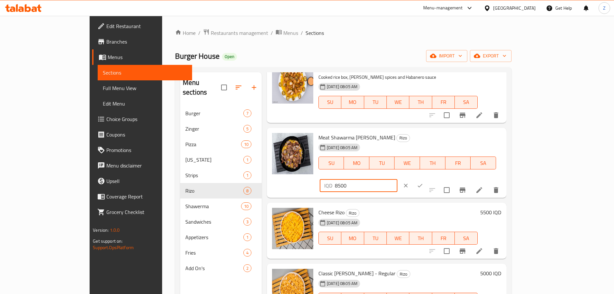
type input "8500"
click at [424, 182] on icon "ok" at bounding box center [420, 185] width 6 height 6
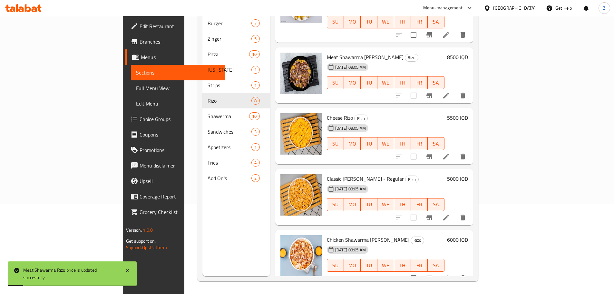
scroll to position [90, 0]
click at [468, 113] on h6 "5500 IQD" at bounding box center [457, 117] width 21 height 9
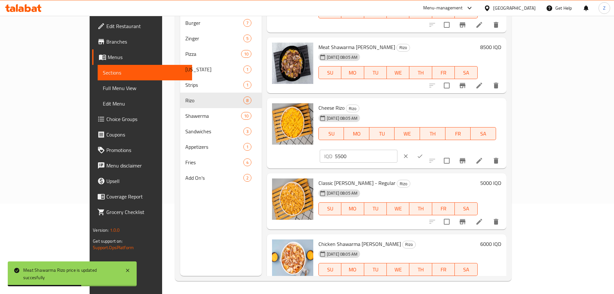
click at [398, 150] on input "5500" at bounding box center [366, 156] width 63 height 13
type input "6500"
click at [424, 153] on icon "ok" at bounding box center [420, 156] width 6 height 6
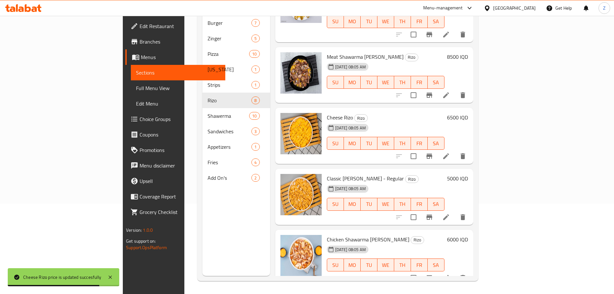
click at [468, 174] on h6 "5000 IQD" at bounding box center [457, 178] width 21 height 9
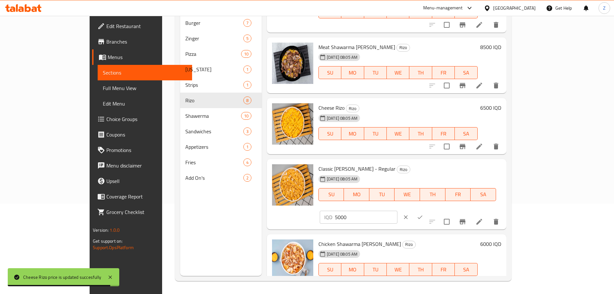
click at [398, 211] on input "5000" at bounding box center [366, 217] width 63 height 13
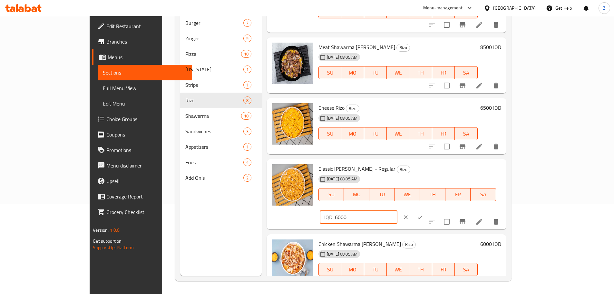
type input "6000"
click at [424, 214] on icon "ok" at bounding box center [420, 217] width 6 height 6
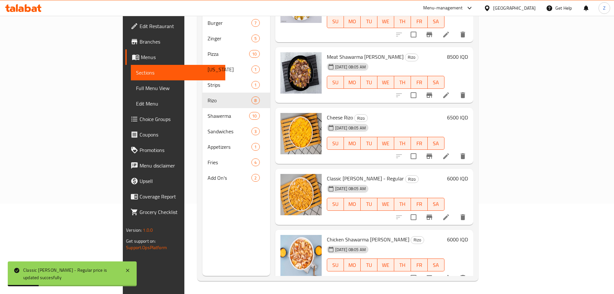
click at [468, 235] on h6 "6000 IQD" at bounding box center [457, 239] width 21 height 9
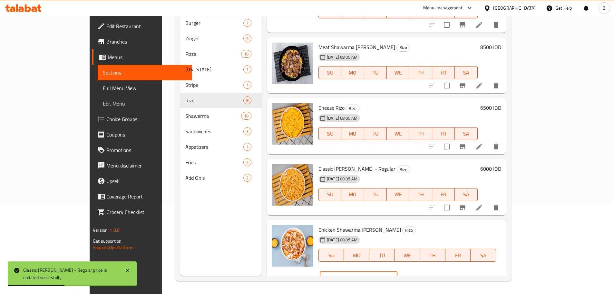
drag, startPoint x: 500, startPoint y: 230, endPoint x: 495, endPoint y: 230, distance: 4.9
click at [398, 271] on div "IQD 6000 ​" at bounding box center [359, 277] width 78 height 13
type input "7000"
click at [427, 271] on button "ok" at bounding box center [420, 278] width 14 height 14
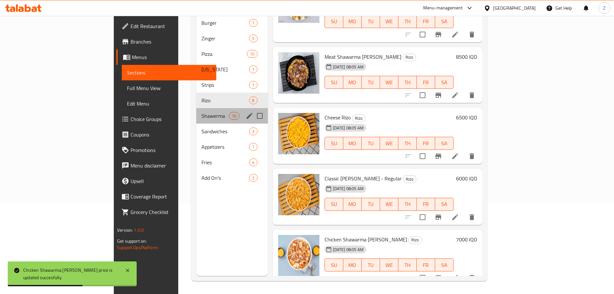
click at [196, 110] on div "Shawerma 10" at bounding box center [232, 115] width 72 height 15
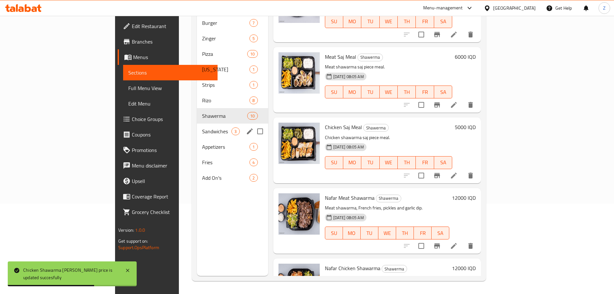
click at [202, 127] on span "Sandwiches" at bounding box center [216, 131] width 29 height 8
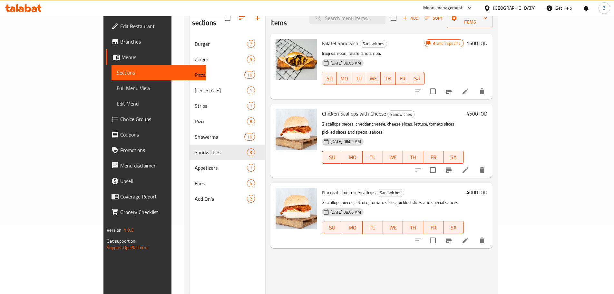
scroll to position [58, 0]
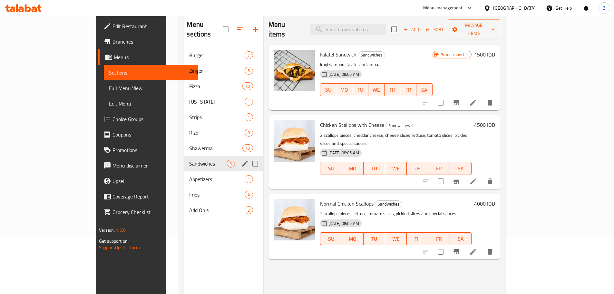
click at [249, 157] on input "Menu sections" at bounding box center [256, 164] width 14 height 14
checkbox input "true"
click at [225, 25] on icon "button" at bounding box center [229, 29] width 8 height 8
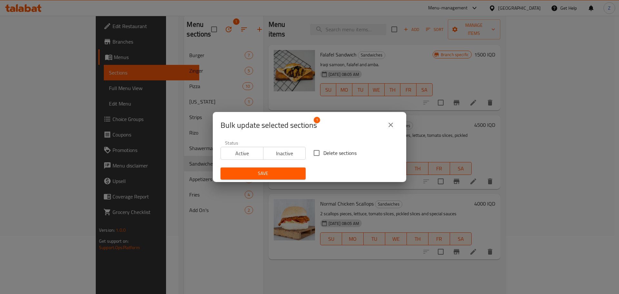
click at [324, 152] on span "Delete sections" at bounding box center [340, 153] width 33 height 8
click at [322, 152] on input "Delete sections" at bounding box center [317, 153] width 14 height 14
checkbox input "true"
click at [275, 178] on button "Save" at bounding box center [263, 173] width 85 height 12
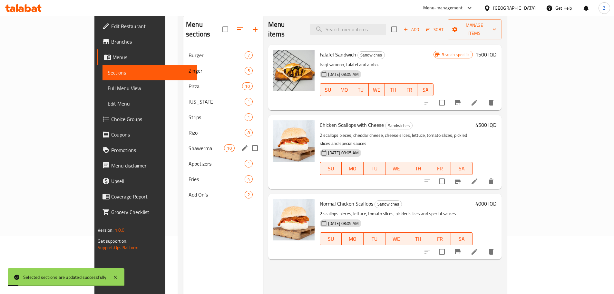
click at [189, 144] on span "Shawerma" at bounding box center [206, 148] width 35 height 8
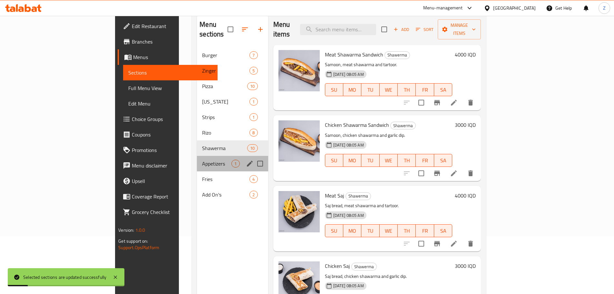
click at [197, 156] on div "Appetizers 1" at bounding box center [232, 163] width 71 height 15
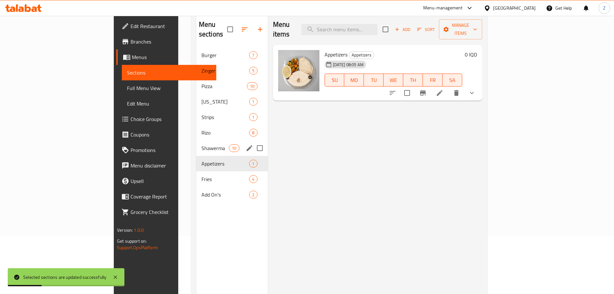
click at [202, 144] on span "Shawerma" at bounding box center [215, 148] width 27 height 8
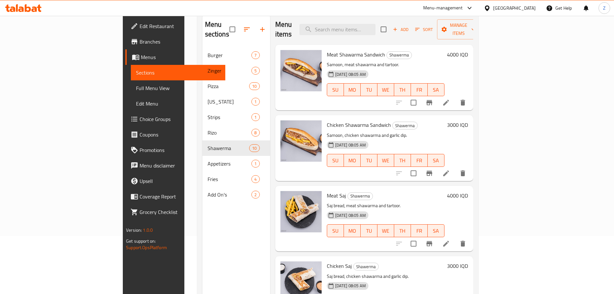
click at [468, 50] on h6 "4000 IQD" at bounding box center [457, 54] width 21 height 9
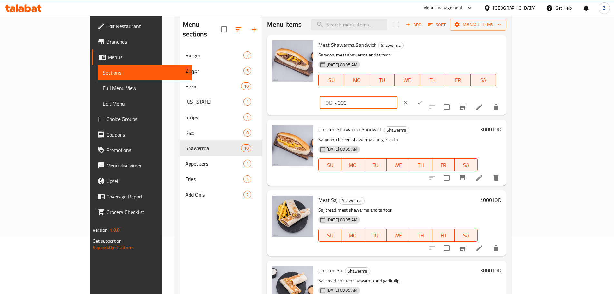
click at [398, 96] on input "4000" at bounding box center [366, 102] width 63 height 13
type input "4500"
click at [427, 95] on button "ok" at bounding box center [420, 102] width 14 height 14
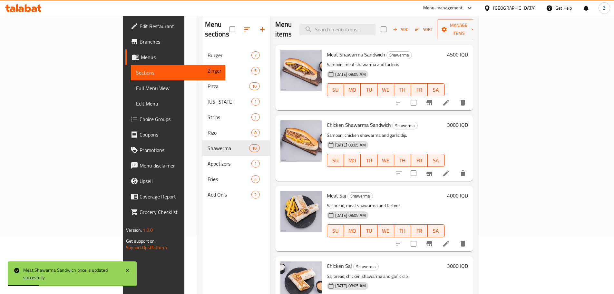
click at [468, 120] on h6 "3000 IQD" at bounding box center [457, 124] width 21 height 9
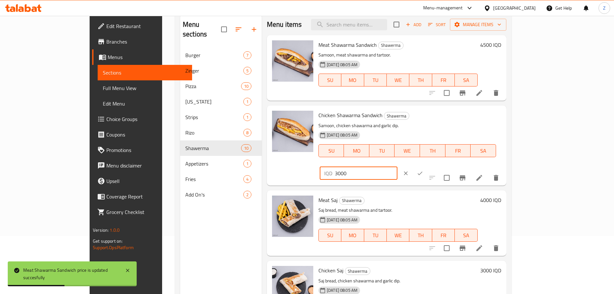
click at [398, 167] on div "IQD 3000 ​" at bounding box center [359, 173] width 78 height 13
type input "4000"
click at [424, 170] on icon "ok" at bounding box center [420, 173] width 6 height 6
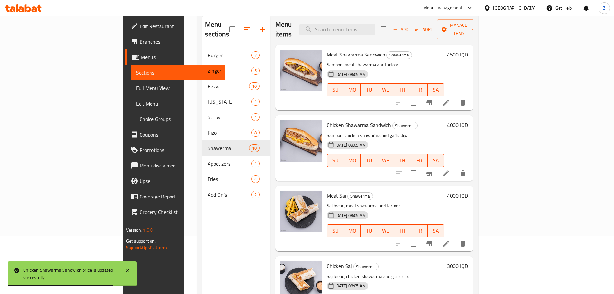
click at [468, 191] on h6 "4000 IQD" at bounding box center [457, 195] width 21 height 9
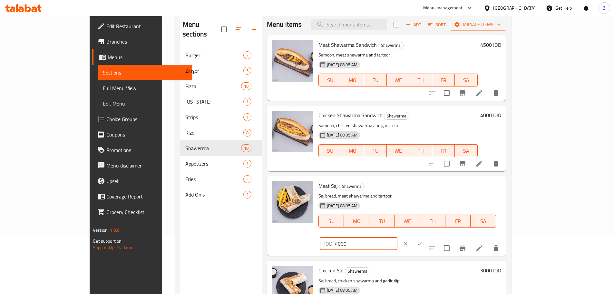
click at [398, 237] on input "4000" at bounding box center [366, 243] width 63 height 13
type input "4500"
click at [424, 240] on icon "ok" at bounding box center [420, 243] width 6 height 6
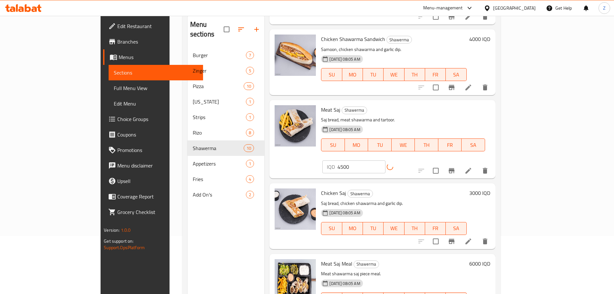
scroll to position [97, 0]
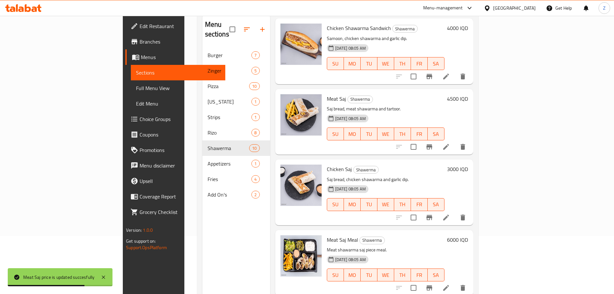
click at [468, 165] on h6 "3000 IQD" at bounding box center [457, 169] width 21 height 9
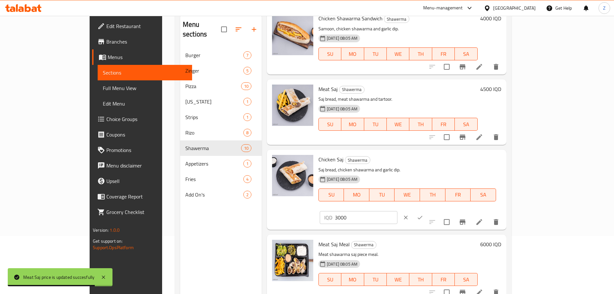
click at [333, 214] on p "IQD" at bounding box center [329, 218] width 8 height 8
click at [398, 211] on input "3000" at bounding box center [366, 217] width 63 height 13
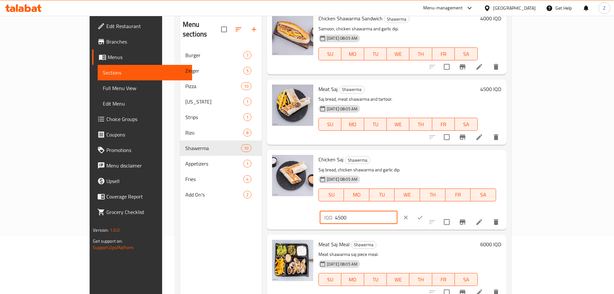
type input "4500"
click at [423, 215] on icon "ok" at bounding box center [420, 217] width 5 height 4
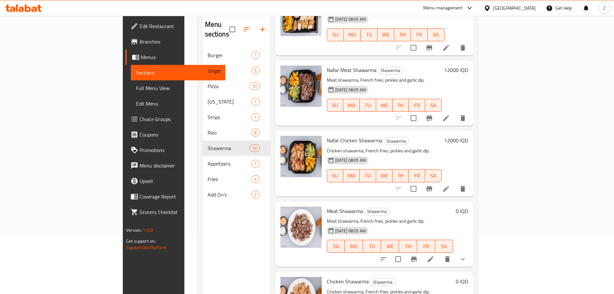
scroll to position [427, 0]
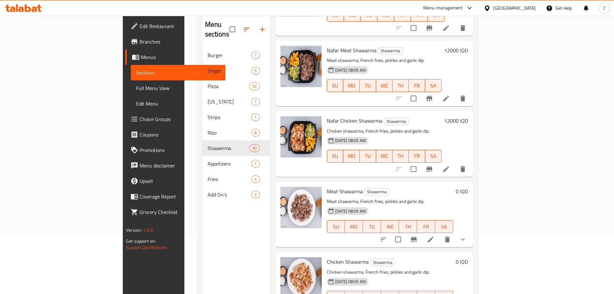
click at [435, 235] on icon at bounding box center [431, 239] width 8 height 8
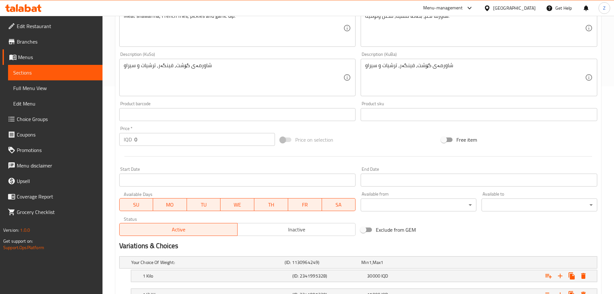
scroll to position [260, 0]
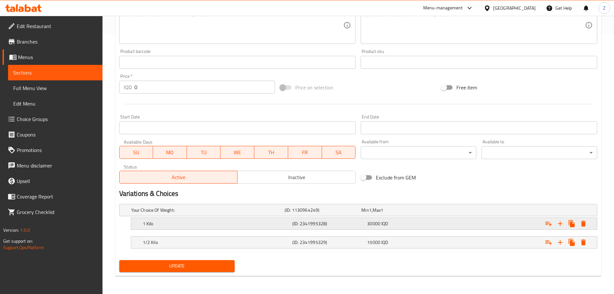
click at [260, 225] on h5 "1 Kilo" at bounding box center [216, 223] width 147 height 6
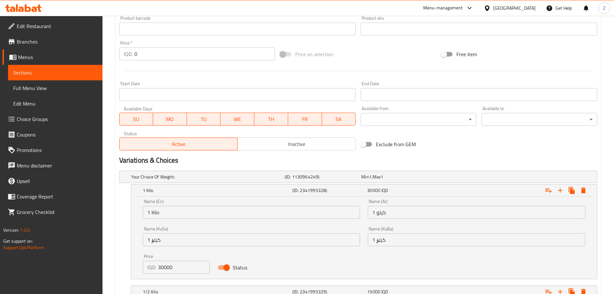
scroll to position [325, 0]
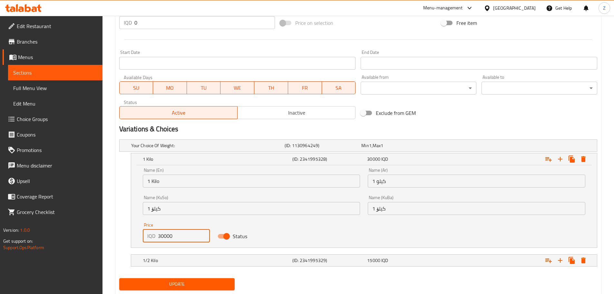
click at [164, 240] on input "30000" at bounding box center [184, 235] width 52 height 13
type input "31000"
click at [182, 261] on h5 "1/2 Kilo" at bounding box center [216, 260] width 147 height 6
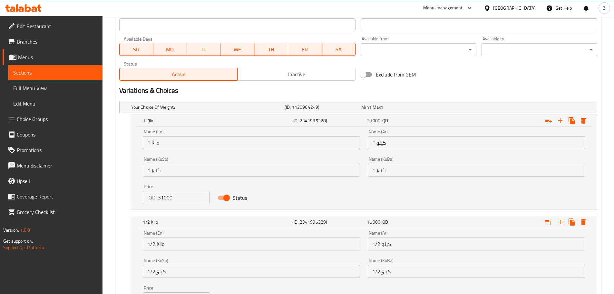
scroll to position [421, 0]
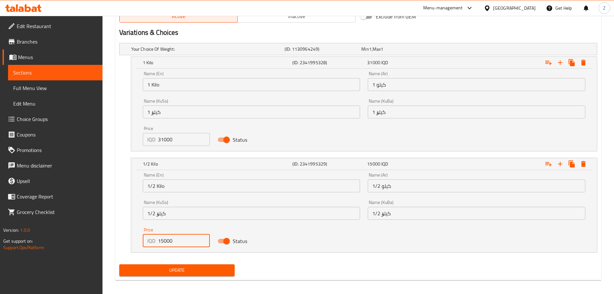
drag, startPoint x: 162, startPoint y: 245, endPoint x: 159, endPoint y: 245, distance: 3.6
click at [159, 245] on input "15000" at bounding box center [184, 240] width 52 height 13
click at [176, 272] on span "Update" at bounding box center [177, 270] width 105 height 8
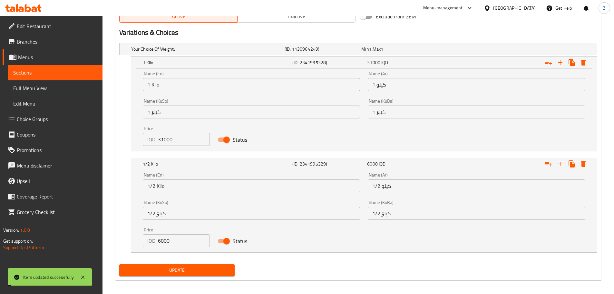
click at [159, 241] on input "6000" at bounding box center [184, 240] width 52 height 13
click at [158, 242] on input "6000" at bounding box center [184, 240] width 52 height 13
type input "16000"
click at [173, 270] on span "Update" at bounding box center [177, 270] width 105 height 8
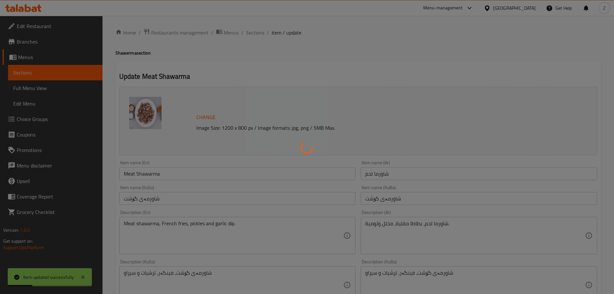
scroll to position [0, 0]
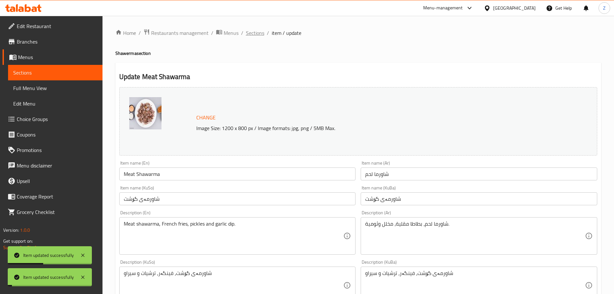
click at [260, 34] on span "Sections" at bounding box center [255, 33] width 18 height 8
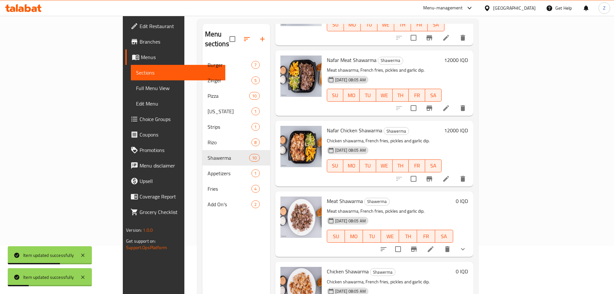
scroll to position [90, 0]
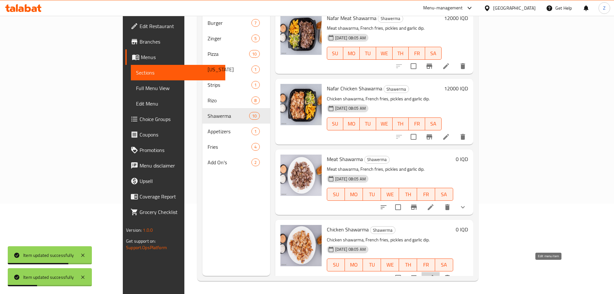
click at [435, 274] on icon at bounding box center [431, 278] width 8 height 8
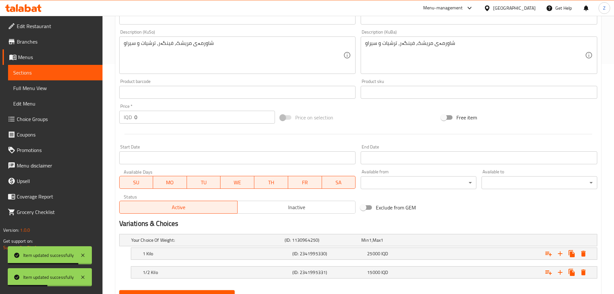
scroll to position [260, 0]
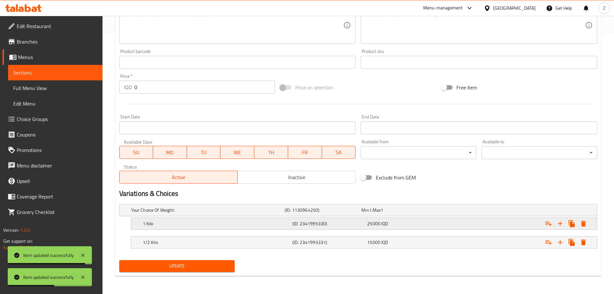
click at [265, 225] on h5 "1 Kilo" at bounding box center [216, 223] width 147 height 6
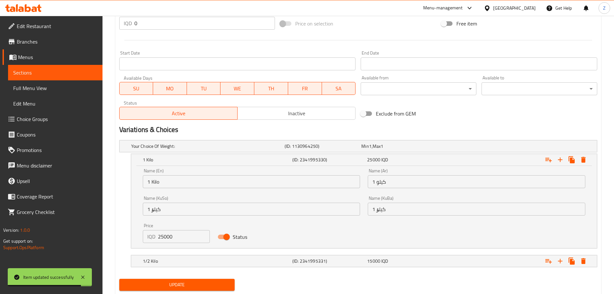
scroll to position [325, 0]
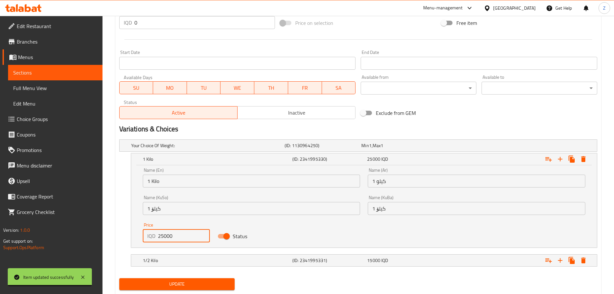
click at [163, 233] on input "25000" at bounding box center [184, 235] width 52 height 13
type input "26000"
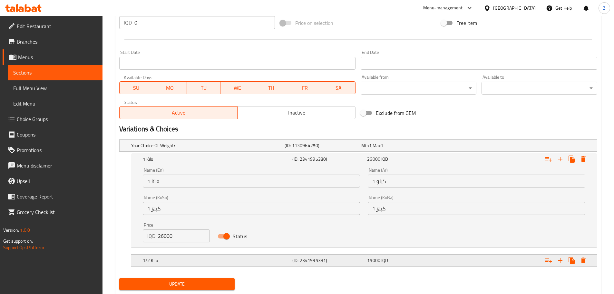
click at [189, 262] on h5 "1/2 Kilo" at bounding box center [216, 260] width 147 height 6
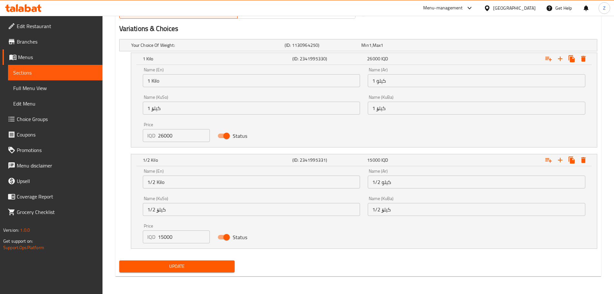
scroll to position [425, 0]
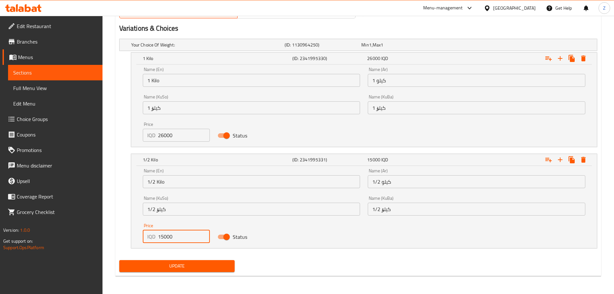
click at [160, 238] on input "15000" at bounding box center [184, 236] width 52 height 13
type input "13000"
click at [208, 266] on span "Update" at bounding box center [177, 266] width 105 height 8
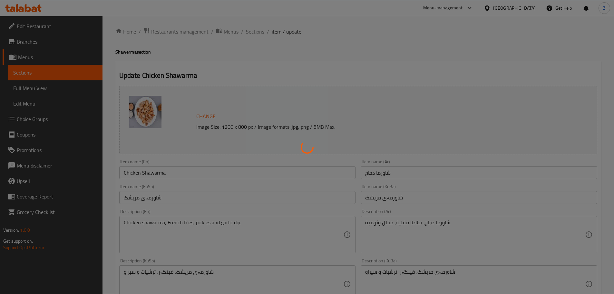
scroll to position [0, 0]
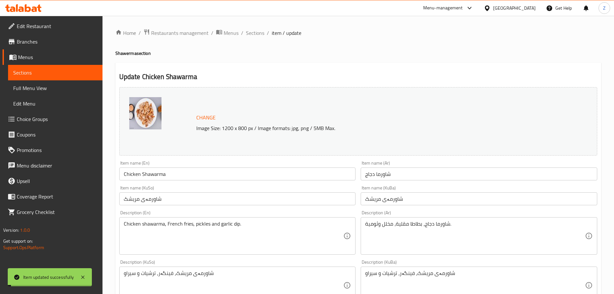
drag, startPoint x: 255, startPoint y: 33, endPoint x: 258, endPoint y: 46, distance: 13.8
click at [255, 32] on span "Sections" at bounding box center [255, 33] width 18 height 8
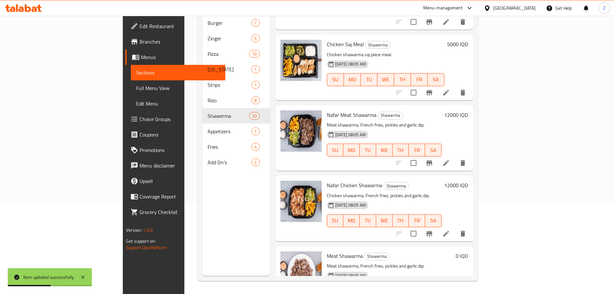
scroll to position [298, 0]
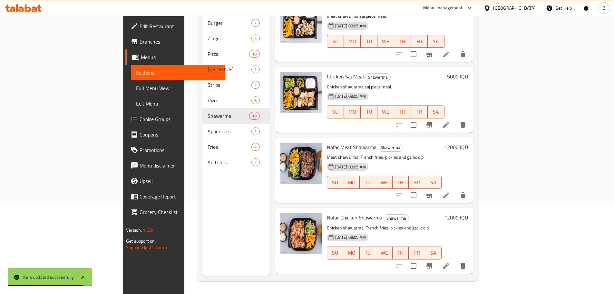
click at [468, 143] on h6 "12000 IQD" at bounding box center [456, 147] width 24 height 9
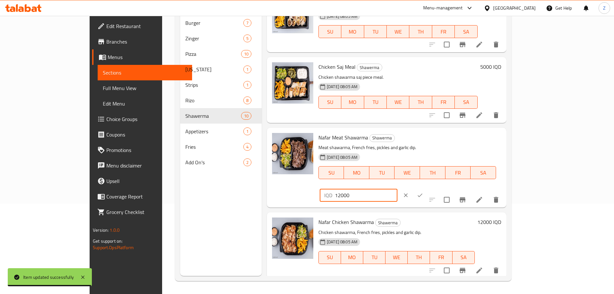
click at [398, 189] on input "12000" at bounding box center [366, 195] width 63 height 13
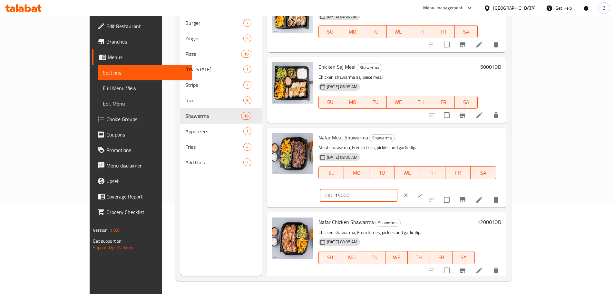
type input "15000"
click at [424, 192] on icon "ok" at bounding box center [420, 195] width 6 height 6
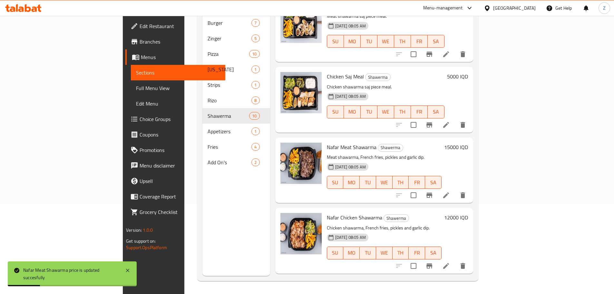
click at [468, 213] on h6 "12000 IQD" at bounding box center [456, 217] width 24 height 9
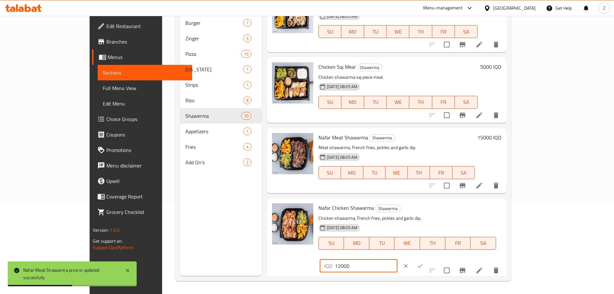
drag, startPoint x: 501, startPoint y: 211, endPoint x: 504, endPoint y: 211, distance: 3.3
click at [398, 259] on input "12000" at bounding box center [366, 265] width 63 height 13
type input "13000"
click at [424, 263] on icon "ok" at bounding box center [420, 266] width 6 height 6
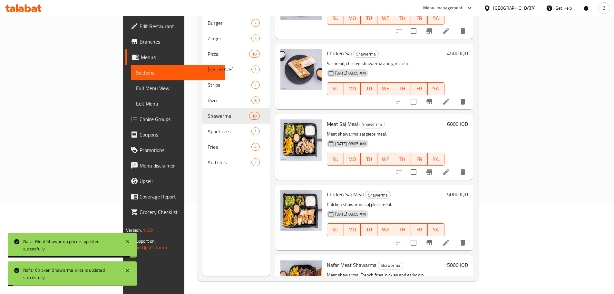
scroll to position [169, 0]
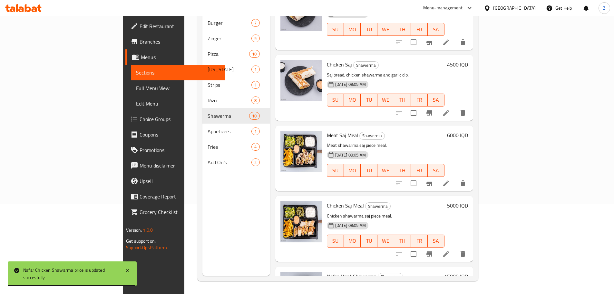
click at [468, 131] on h6 "6000 IQD" at bounding box center [457, 135] width 21 height 9
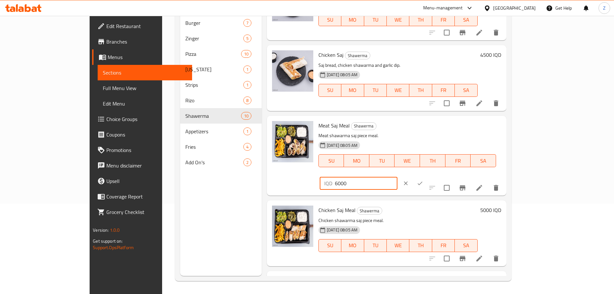
drag, startPoint x: 502, startPoint y: 131, endPoint x: 498, endPoint y: 132, distance: 4.0
click at [398, 177] on input "6000" at bounding box center [366, 183] width 63 height 13
type input "8000"
click at [424, 180] on icon "ok" at bounding box center [420, 183] width 6 height 6
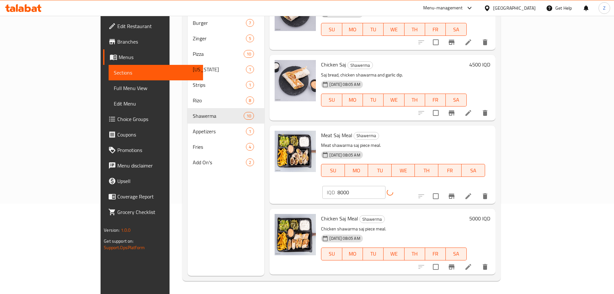
click at [491, 214] on h6 "5000 IQD" at bounding box center [480, 218] width 21 height 9
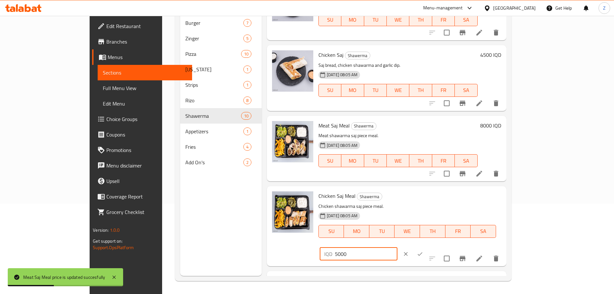
drag, startPoint x: 501, startPoint y: 199, endPoint x: 493, endPoint y: 197, distance: 8.5
click at [398, 247] on div "IQD 5000 ​" at bounding box center [359, 253] width 78 height 13
type input "7000"
click at [427, 247] on button "ok" at bounding box center [420, 254] width 14 height 14
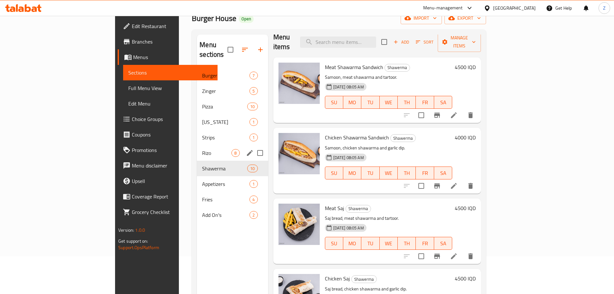
scroll to position [0, 0]
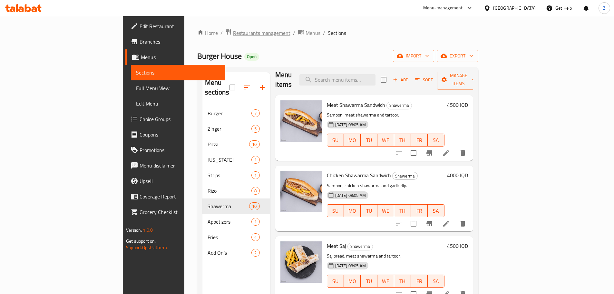
click at [233, 35] on span "Restaurants management" at bounding box center [261, 33] width 57 height 8
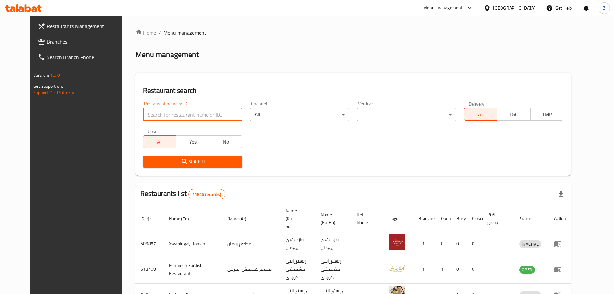
click at [195, 109] on input "search" at bounding box center [192, 114] width 99 height 13
paste input "646121"
type input "646121"
click at [190, 158] on span "Search" at bounding box center [192, 162] width 89 height 8
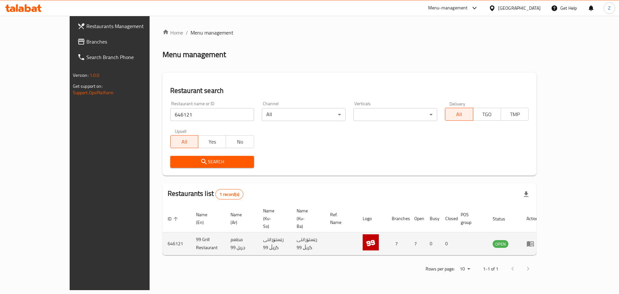
click at [533, 243] on icon "enhanced table" at bounding box center [532, 244] width 2 height 3
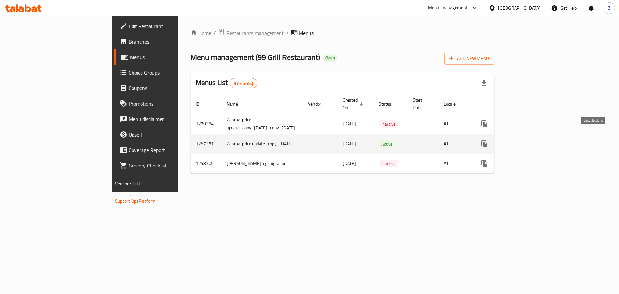
click at [539, 136] on link "enhanced table" at bounding box center [531, 143] width 15 height 15
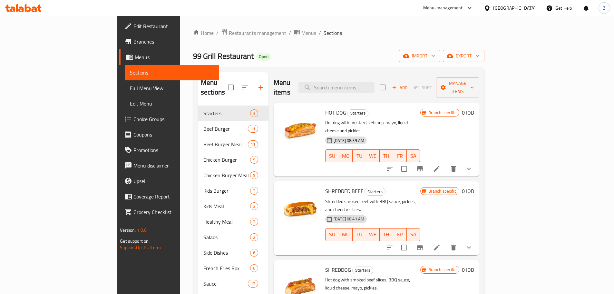
click at [366, 45] on div "Home / Restaurants management / Menus / Sections 99 Grill Restaurant Open impor…" at bounding box center [339, 200] width 292 height 343
drag, startPoint x: 369, startPoint y: 50, endPoint x: 383, endPoint y: 71, distance: 25.2
click at [383, 71] on div "Home / Restaurants management / Menus / Sections 99 Grill Restaurant Open impor…" at bounding box center [339, 200] width 292 height 343
click at [377, 46] on div "Home / Restaurants management / Menus / Sections 99 Grill Restaurant Open impor…" at bounding box center [339, 200] width 292 height 343
click at [367, 65] on div "Home / Restaurants management / Menus / Sections 99 Grill Restaurant Open impor…" at bounding box center [339, 200] width 292 height 343
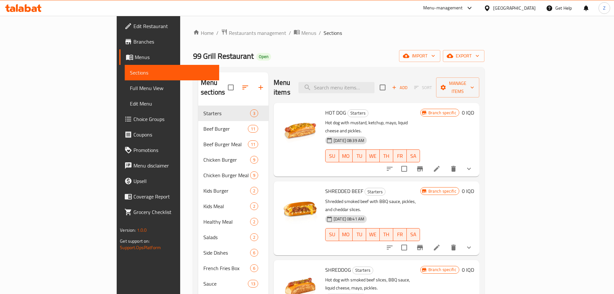
click at [340, 43] on div "Home / Restaurants management / Menus / Sections 99 Grill Restaurant Open impor…" at bounding box center [339, 200] width 292 height 343
